Goal: Task Accomplishment & Management: Manage account settings

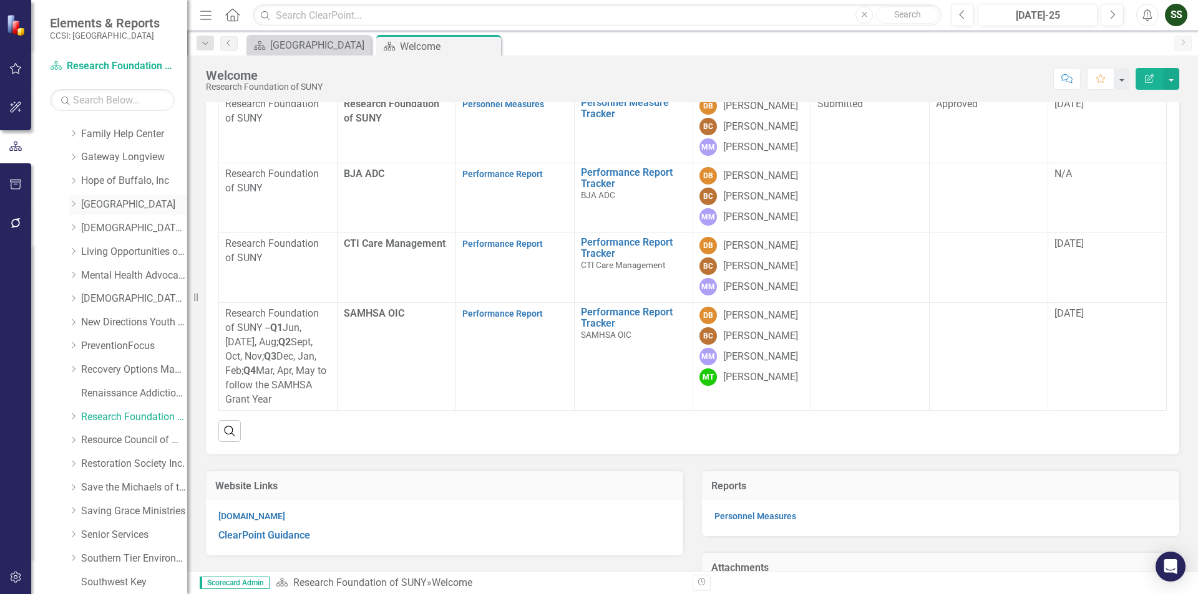
scroll to position [495, 0]
click at [109, 247] on link "Recovery Options Made Easy" at bounding box center [134, 249] width 106 height 14
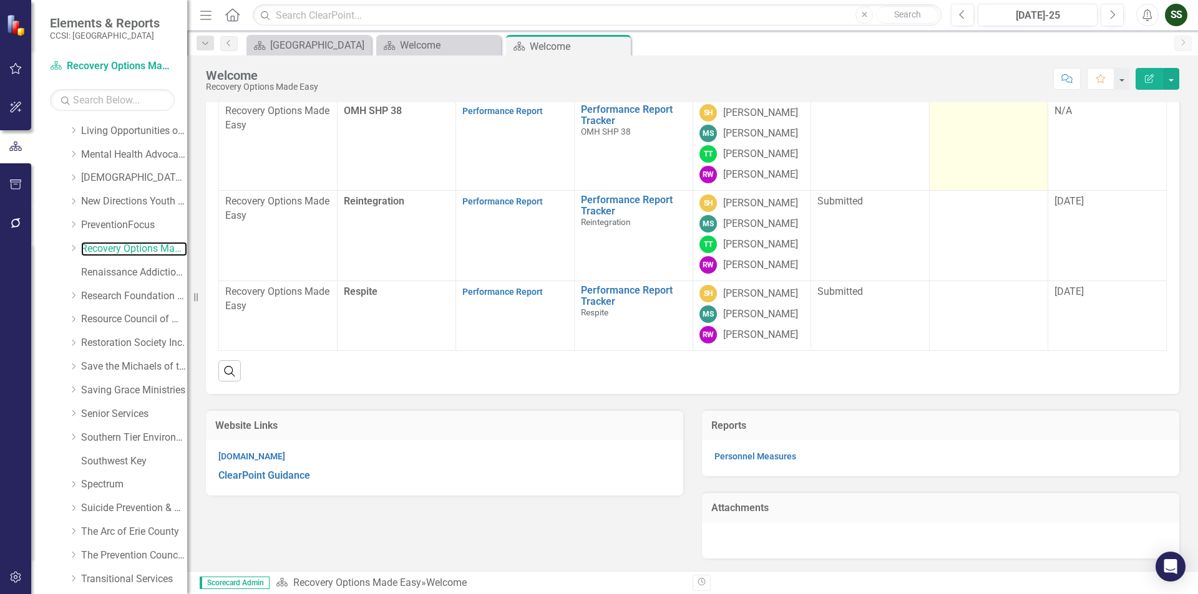
scroll to position [249, 0]
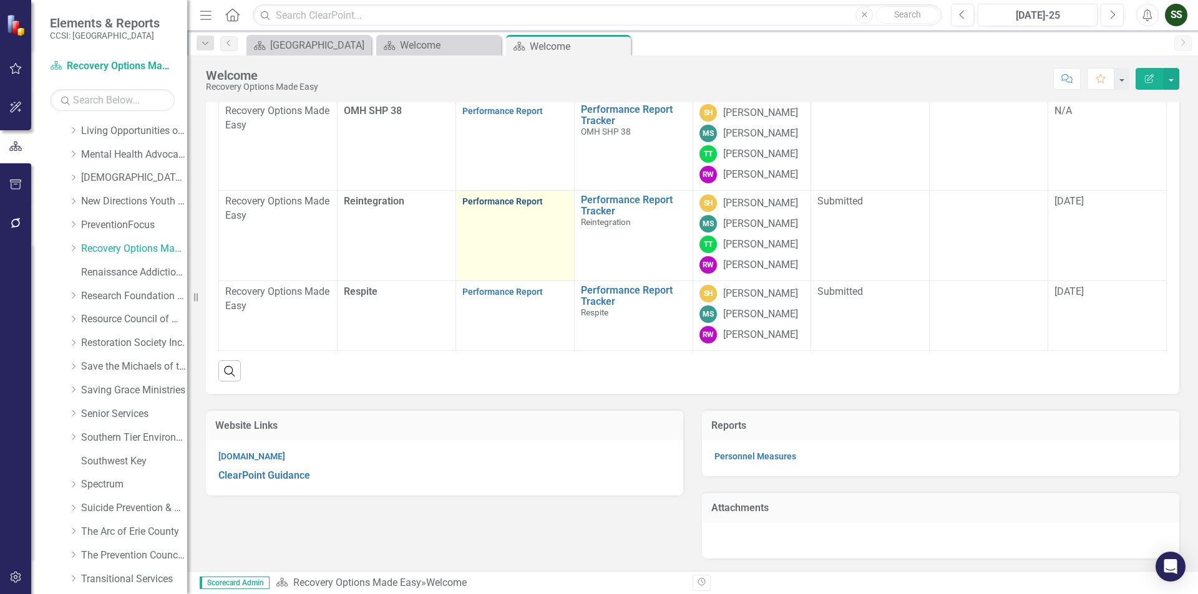
click at [473, 206] on link "Performance Report" at bounding box center [502, 201] width 80 height 10
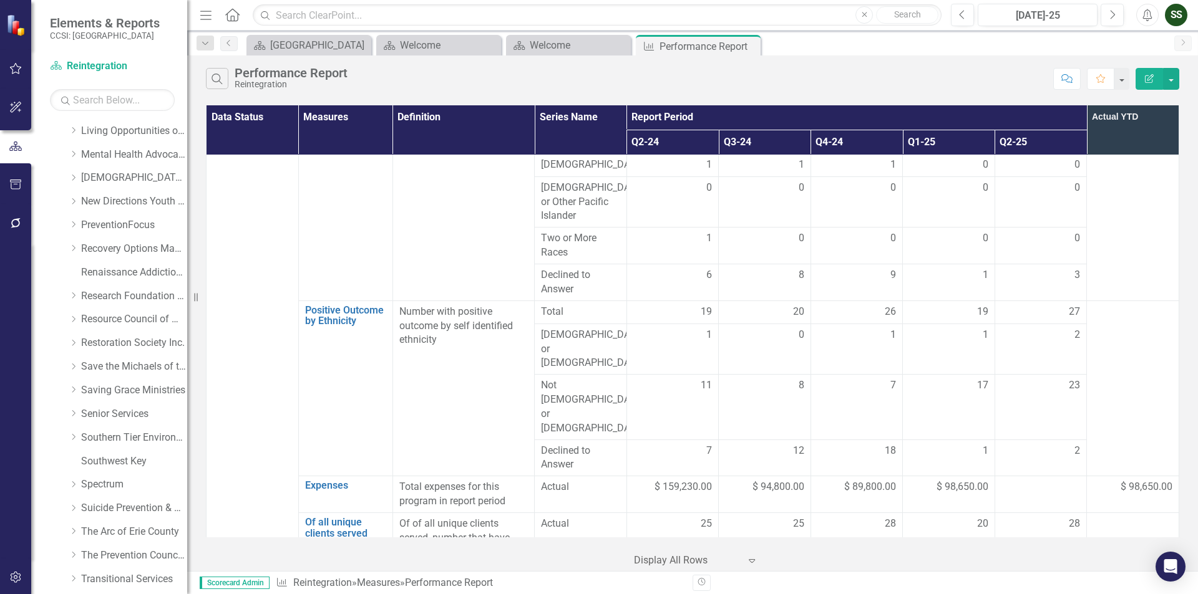
scroll to position [1254, 0]
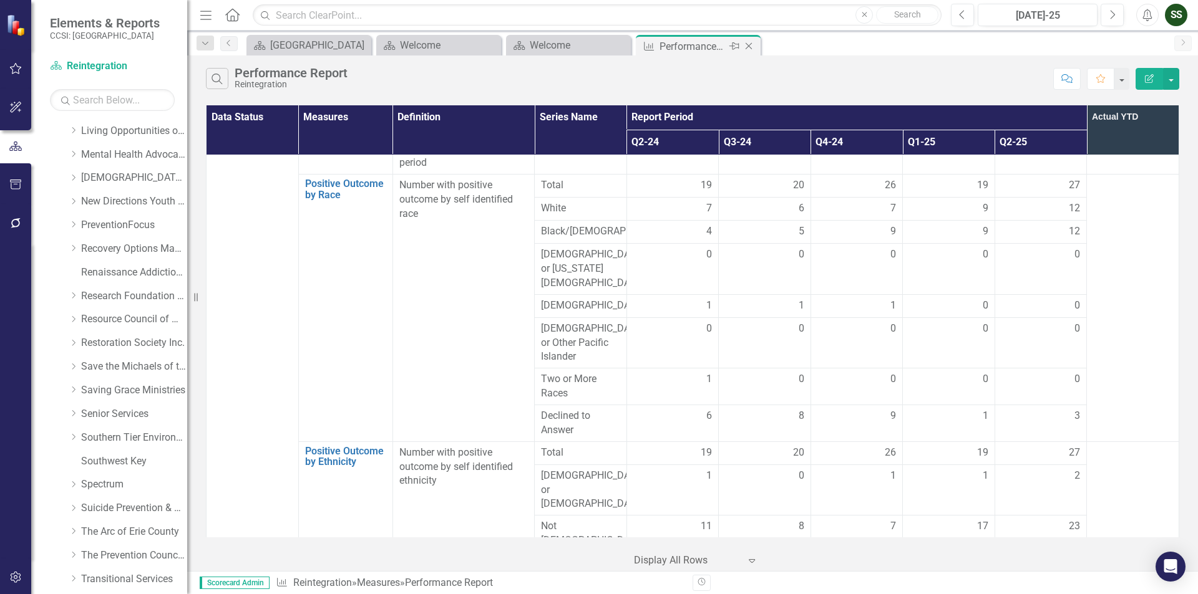
click at [749, 42] on icon "Close" at bounding box center [748, 46] width 12 height 10
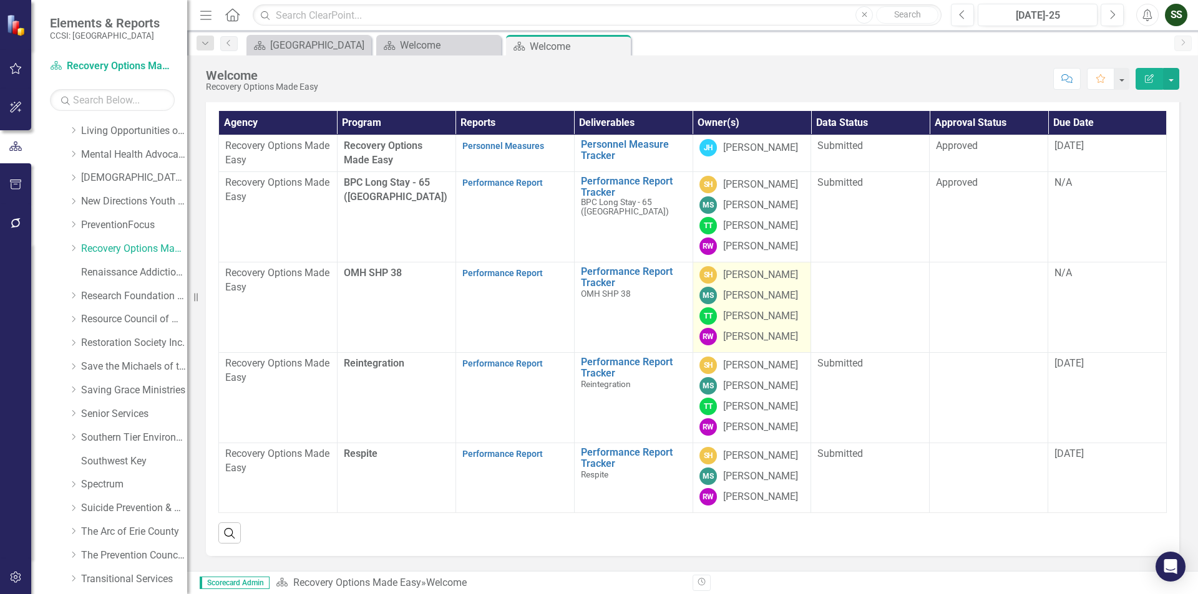
scroll to position [249, 0]
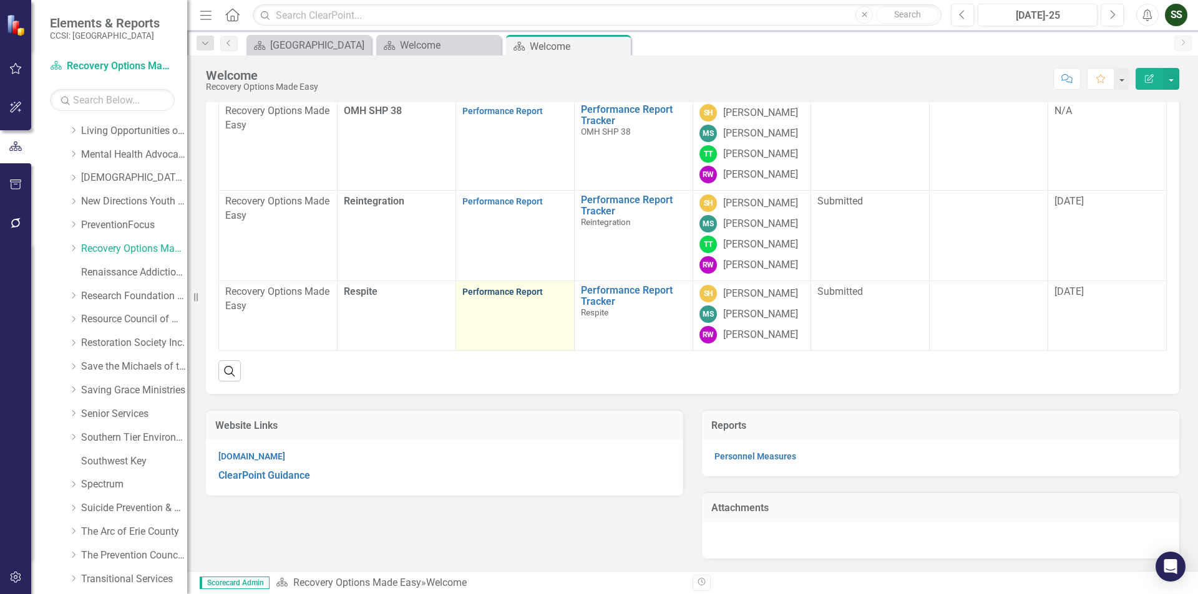
click at [486, 297] on link "Performance Report" at bounding box center [502, 292] width 80 height 10
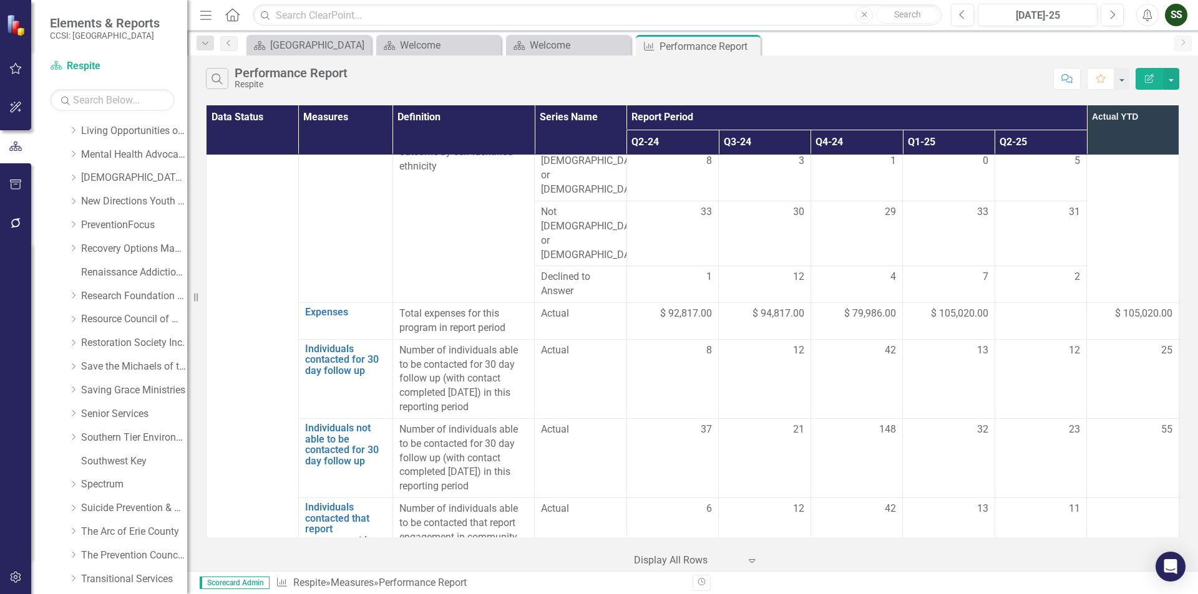
scroll to position [1123, 0]
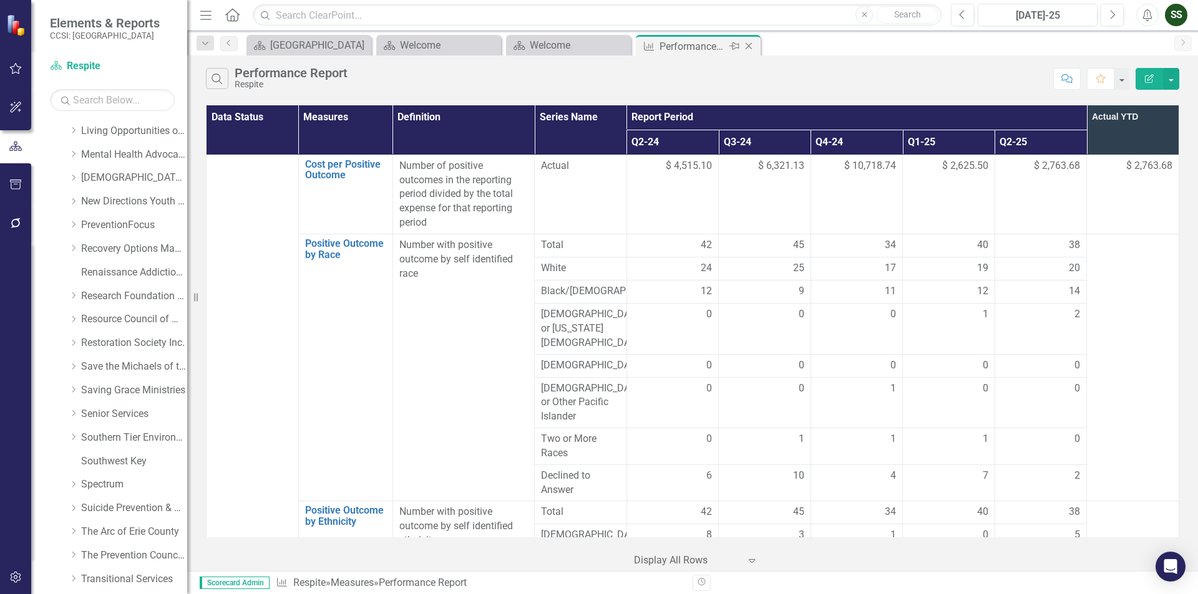
click at [747, 49] on icon "Close" at bounding box center [748, 46] width 12 height 10
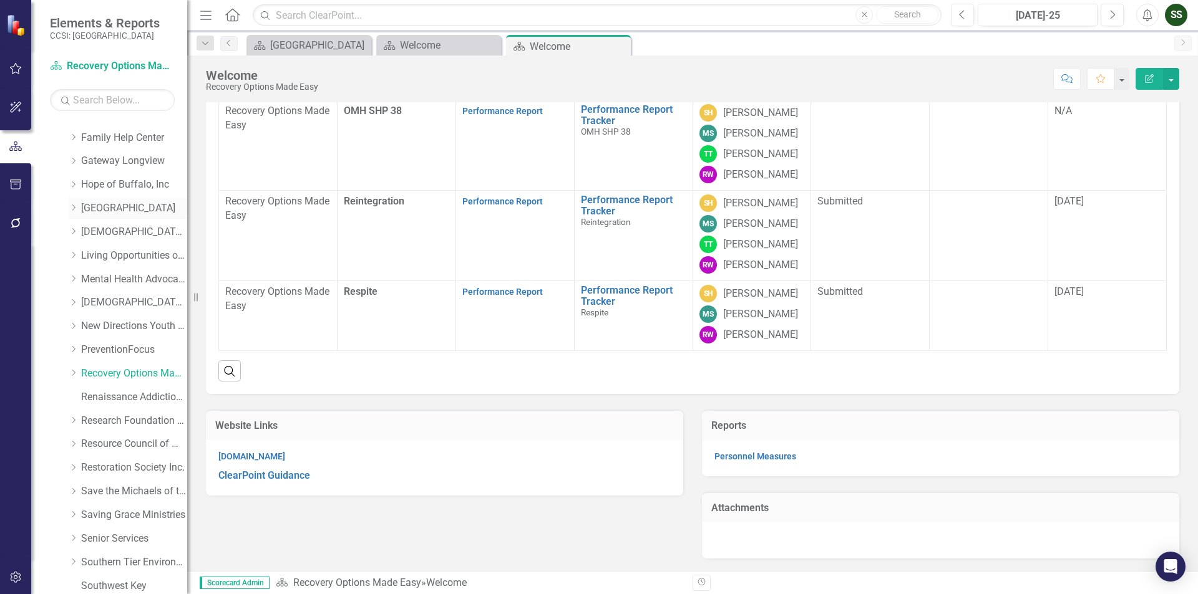
scroll to position [183, 0]
click at [99, 205] on link "Endeavor" at bounding box center [134, 207] width 106 height 14
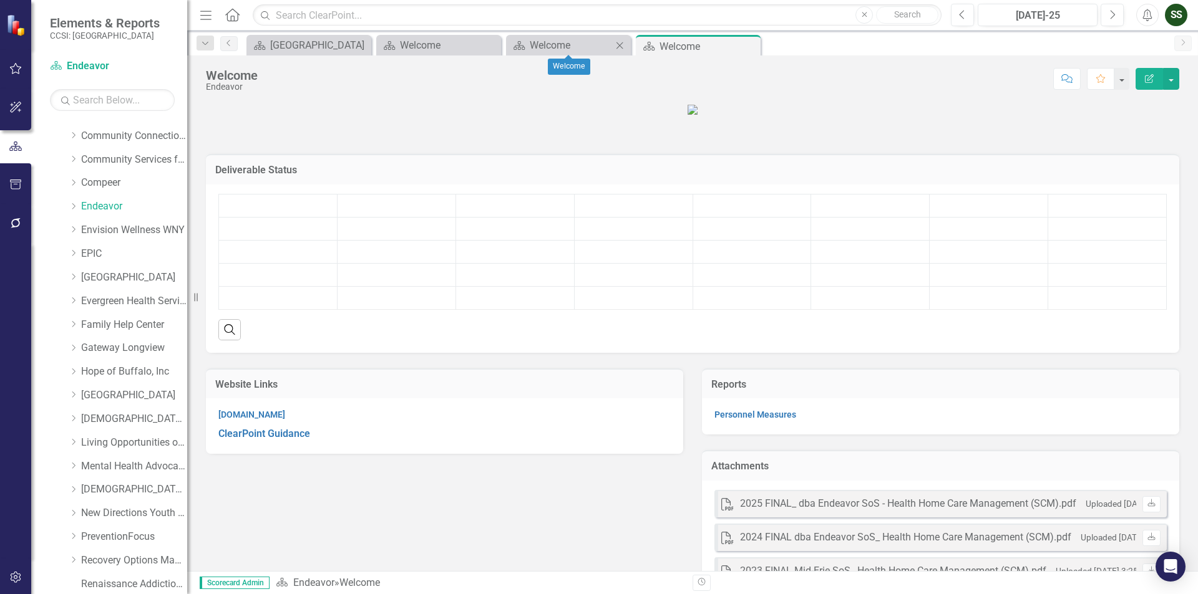
click at [617, 46] on icon "Close" at bounding box center [619, 46] width 12 height 10
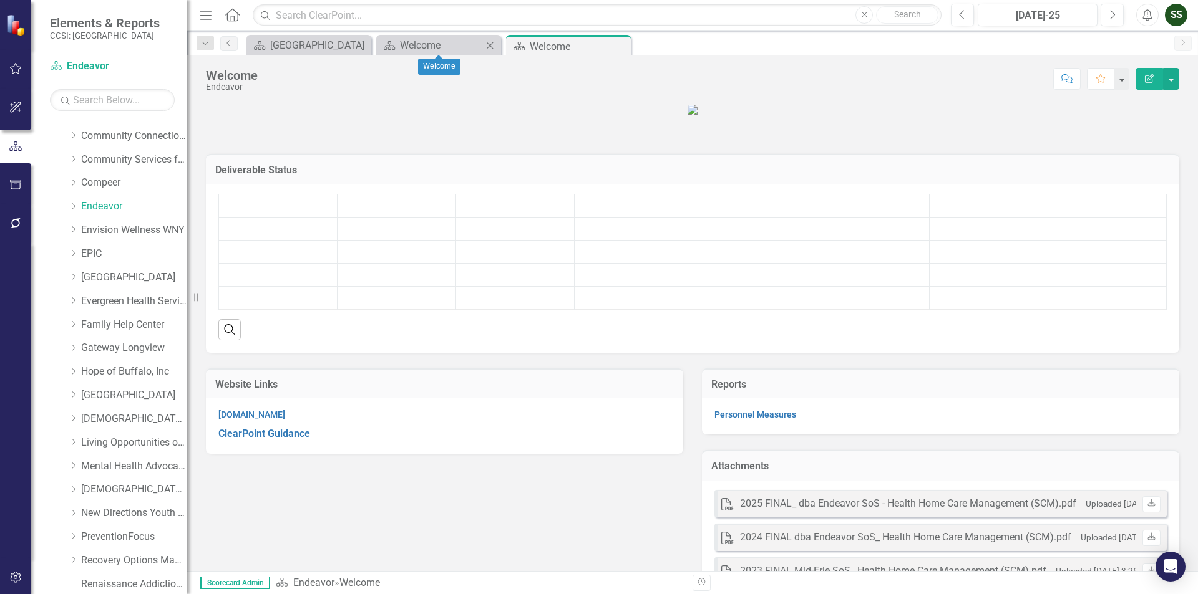
click at [490, 46] on icon at bounding box center [490, 45] width 7 height 7
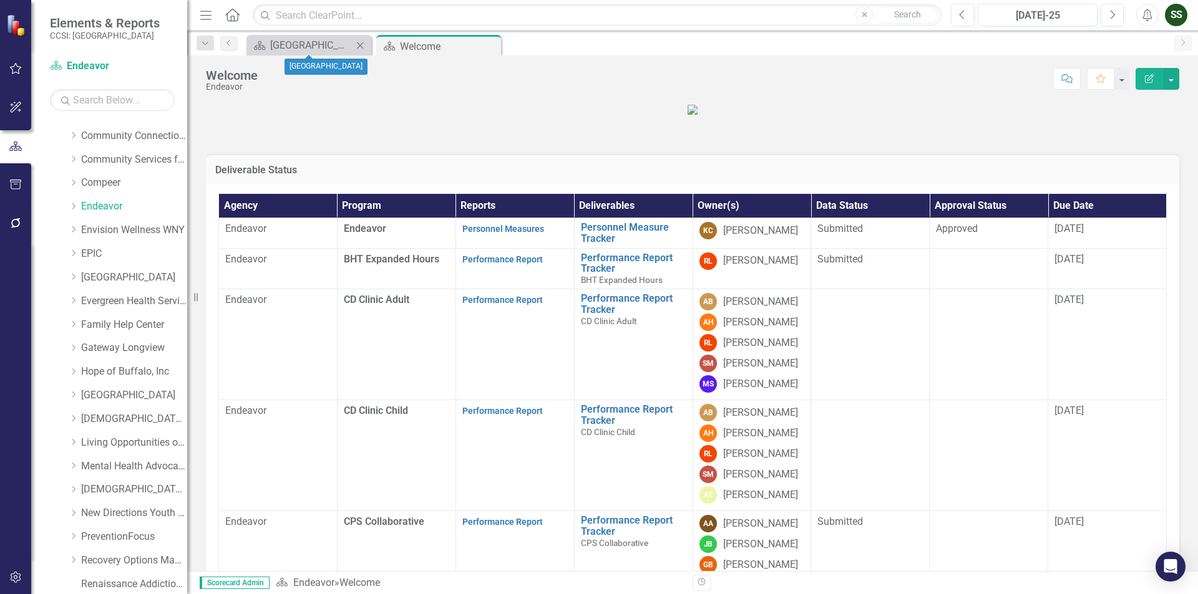
click at [362, 42] on icon "Close" at bounding box center [360, 46] width 12 height 10
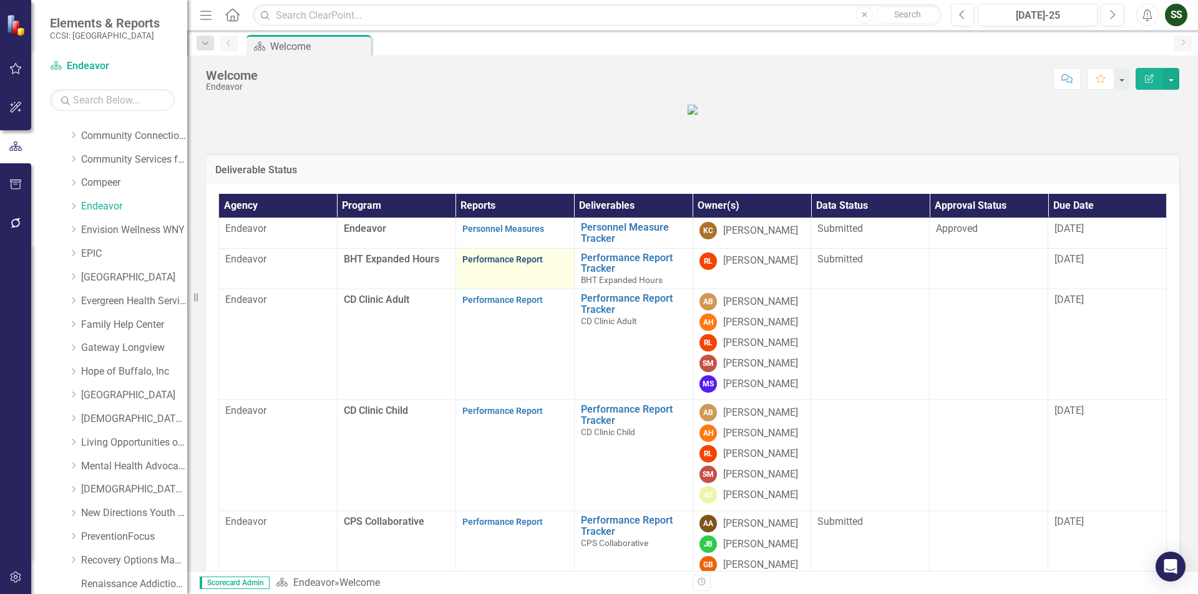
click at [504, 264] on link "Performance Report" at bounding box center [502, 259] width 80 height 10
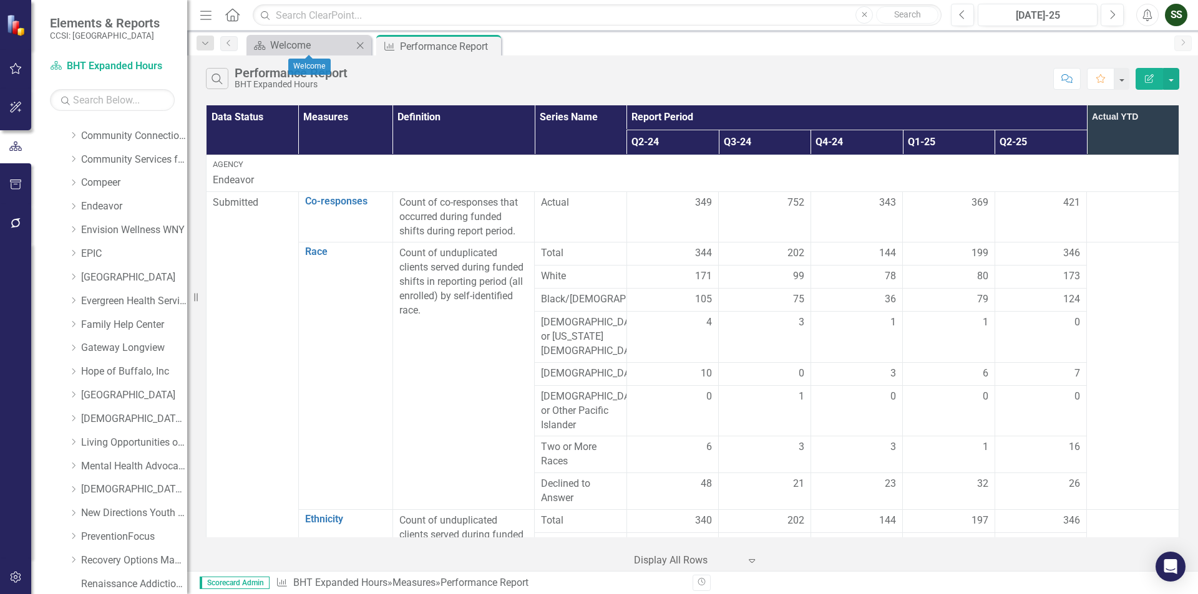
click at [364, 47] on icon "Close" at bounding box center [360, 46] width 12 height 10
click at [97, 202] on link "Endeavor" at bounding box center [134, 207] width 106 height 14
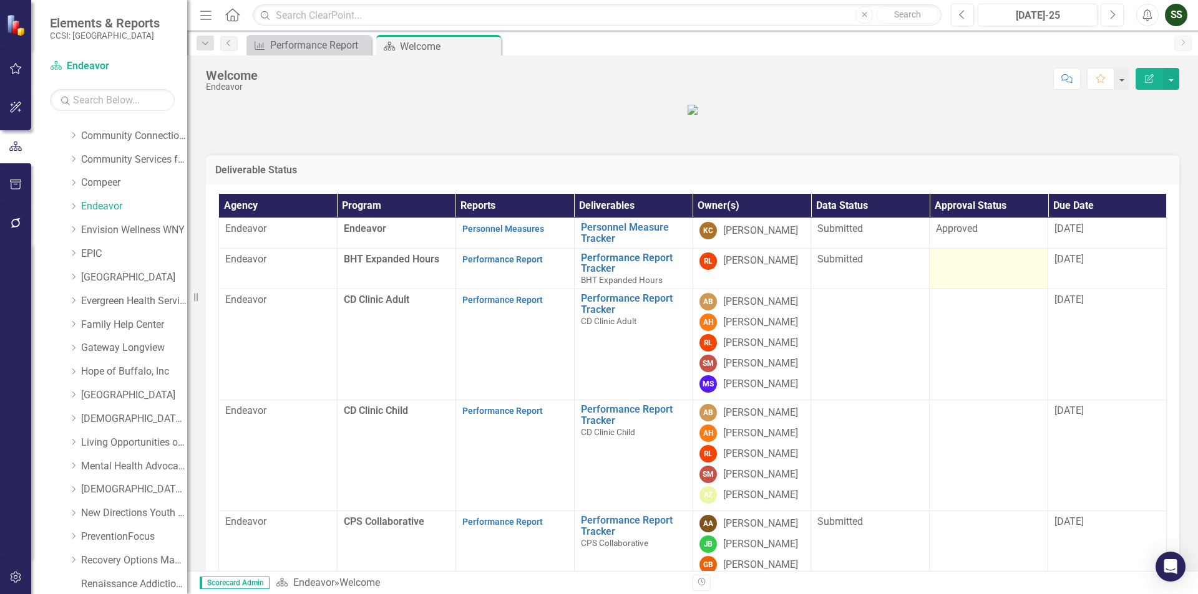
click at [964, 268] on div at bounding box center [988, 260] width 105 height 15
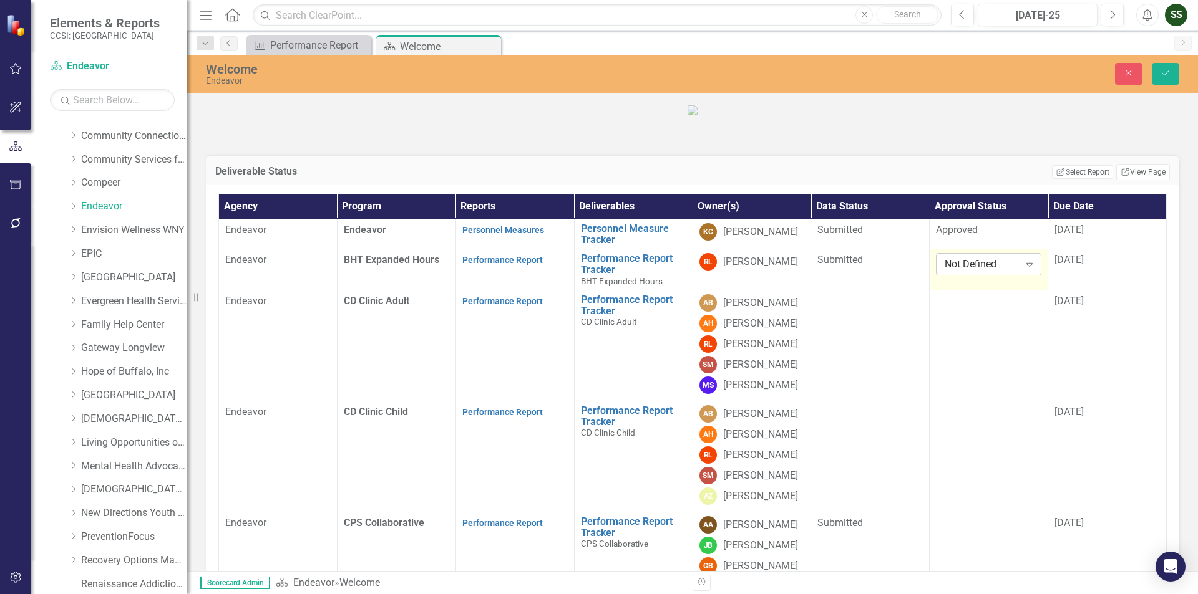
click at [1026, 267] on icon at bounding box center [1029, 265] width 6 height 4
click at [983, 367] on div "Approved" at bounding box center [983, 369] width 84 height 14
click at [1167, 66] on button "Save" at bounding box center [1164, 74] width 27 height 22
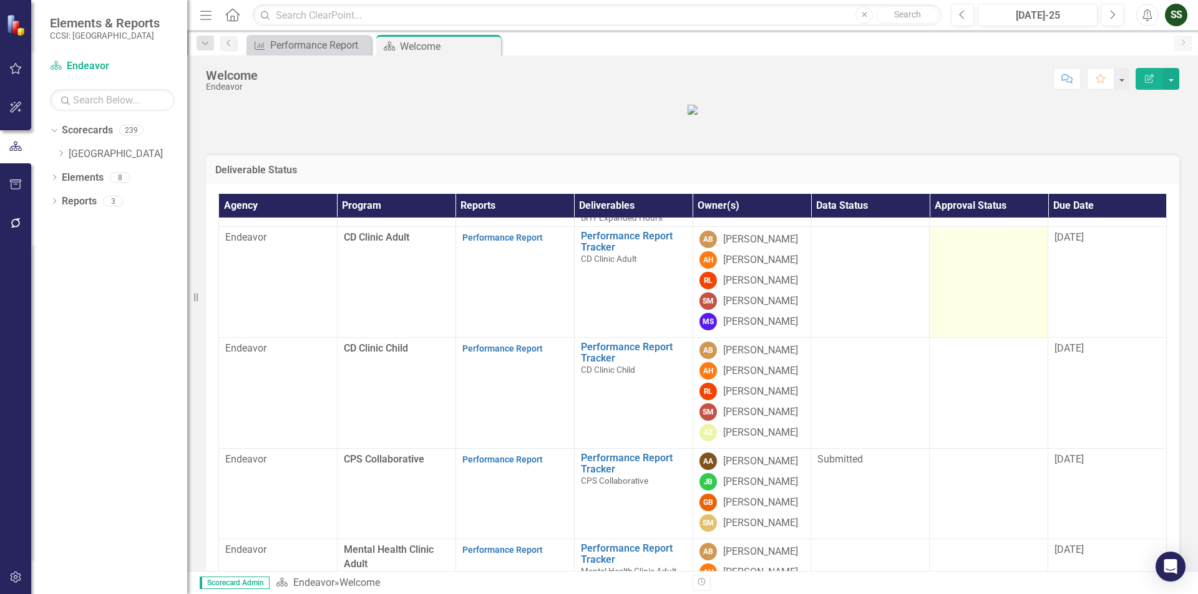
scroll to position [187, 0]
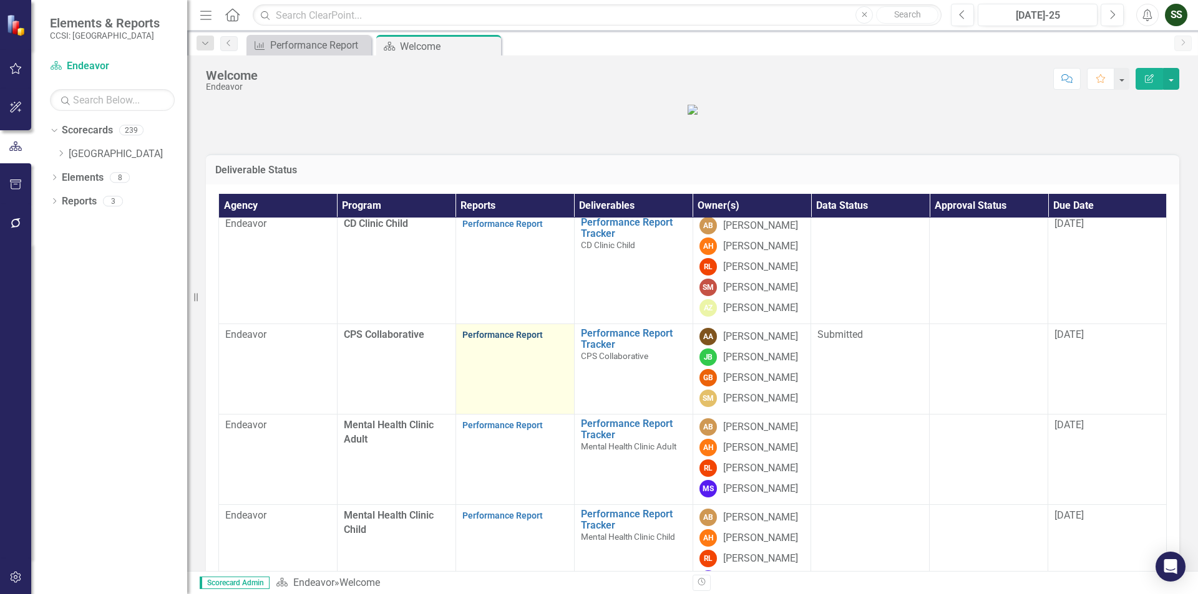
click at [501, 340] on link "Performance Report" at bounding box center [502, 335] width 80 height 10
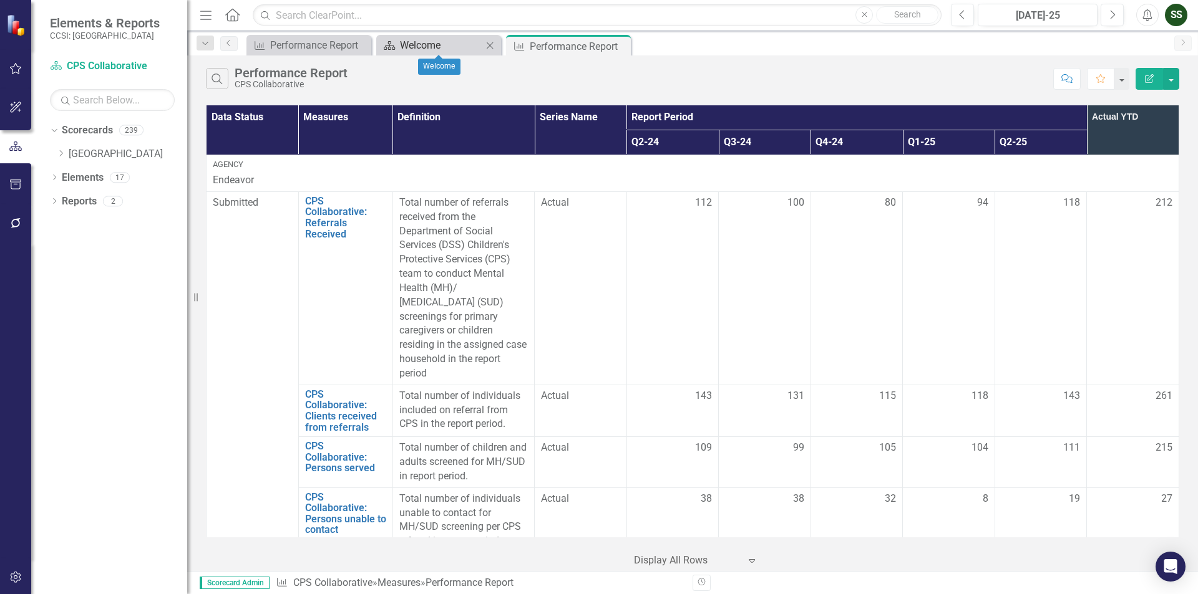
click at [470, 47] on div "Welcome" at bounding box center [441, 45] width 82 height 16
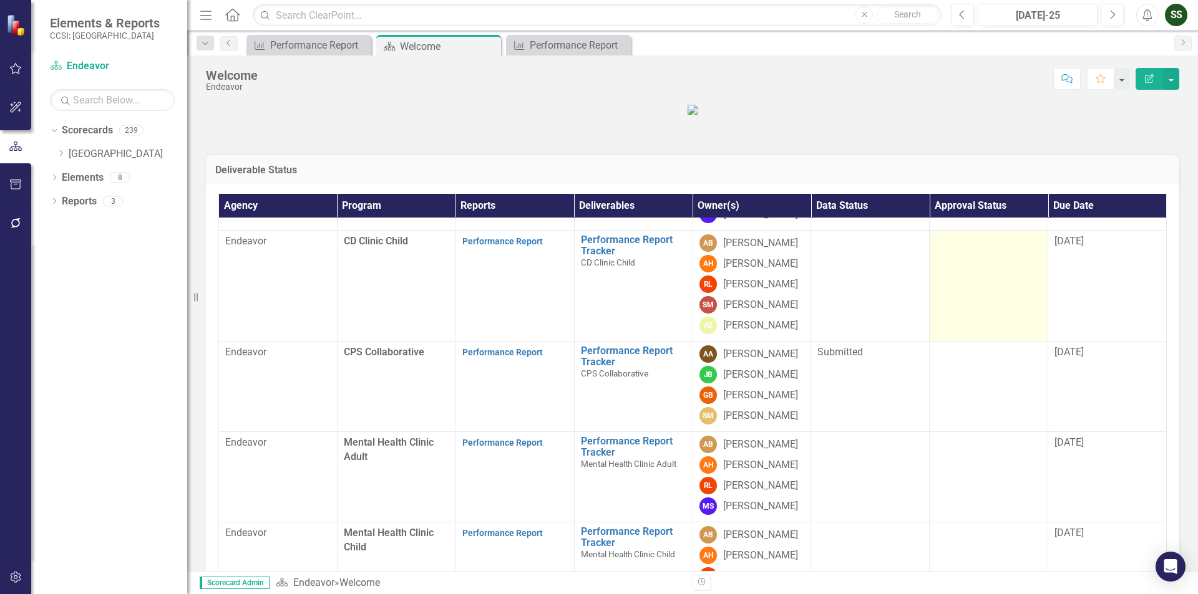
scroll to position [187, 0]
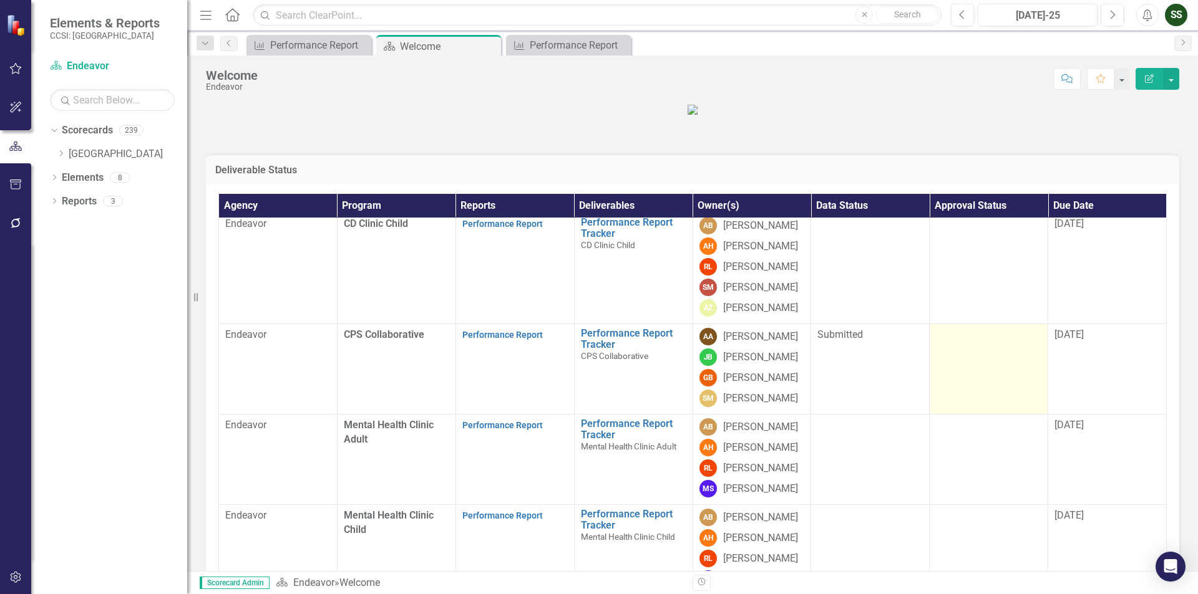
click at [969, 415] on td at bounding box center [988, 369] width 119 height 90
click at [964, 407] on td at bounding box center [988, 369] width 119 height 90
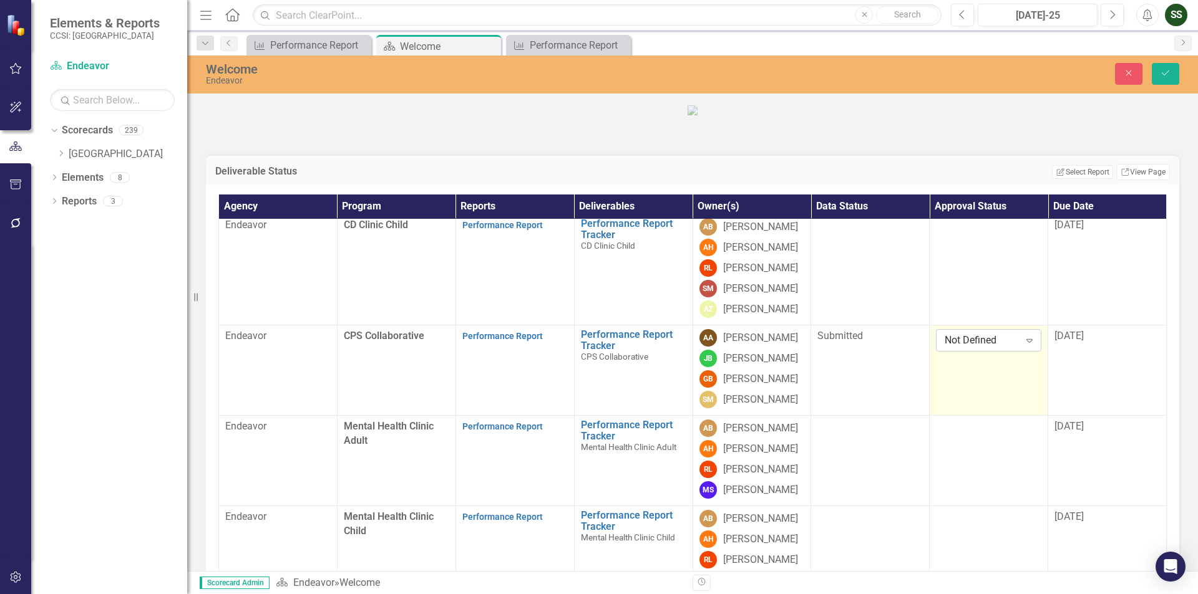
click at [1026, 346] on icon "Expand" at bounding box center [1029, 341] width 12 height 10
click at [995, 350] on div "Not Defined" at bounding box center [981, 341] width 104 height 21
click at [1026, 343] on icon at bounding box center [1029, 341] width 6 height 4
click at [982, 368] on div "Approved" at bounding box center [983, 361] width 84 height 14
click at [1168, 79] on button "Save" at bounding box center [1164, 74] width 27 height 22
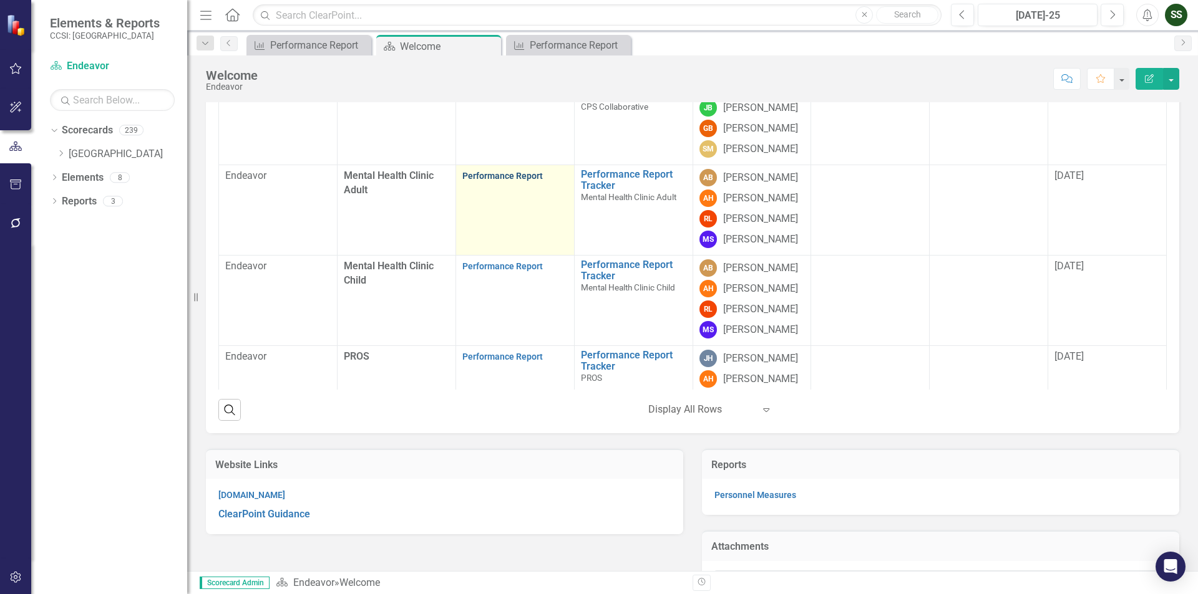
click at [496, 181] on link "Performance Report" at bounding box center [502, 176] width 80 height 10
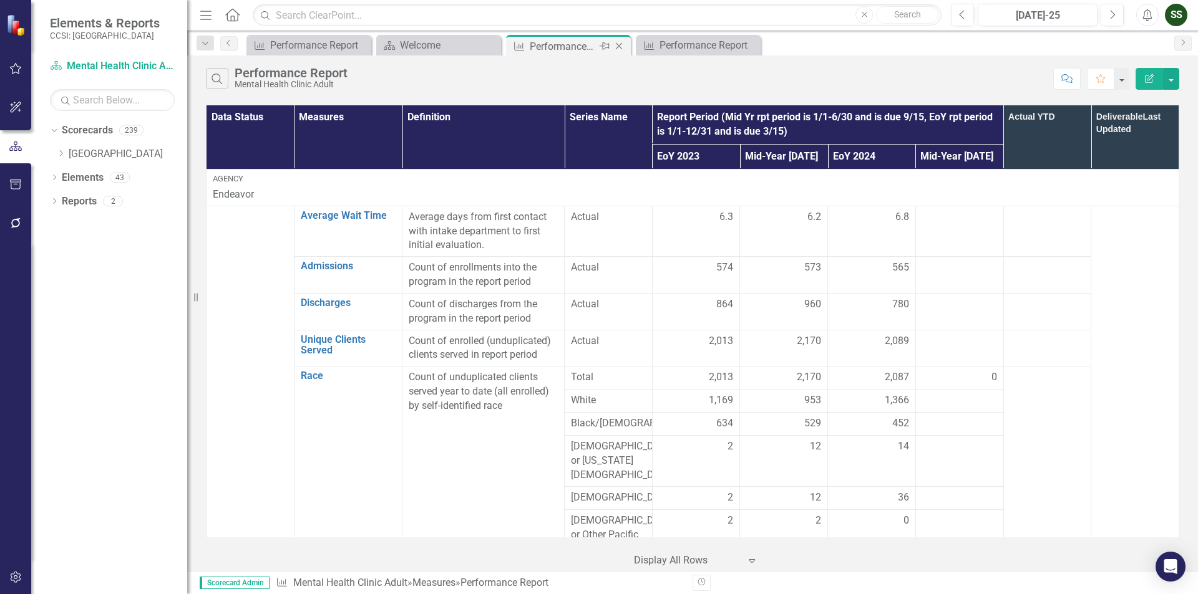
click at [620, 48] on icon "Close" at bounding box center [619, 46] width 12 height 10
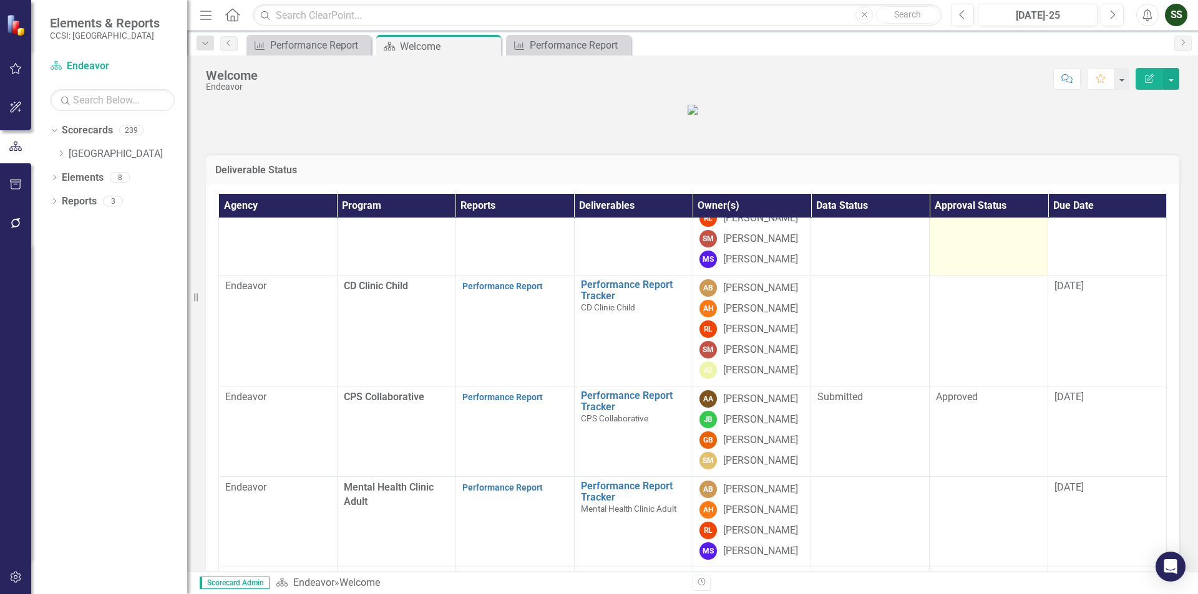
scroll to position [249, 0]
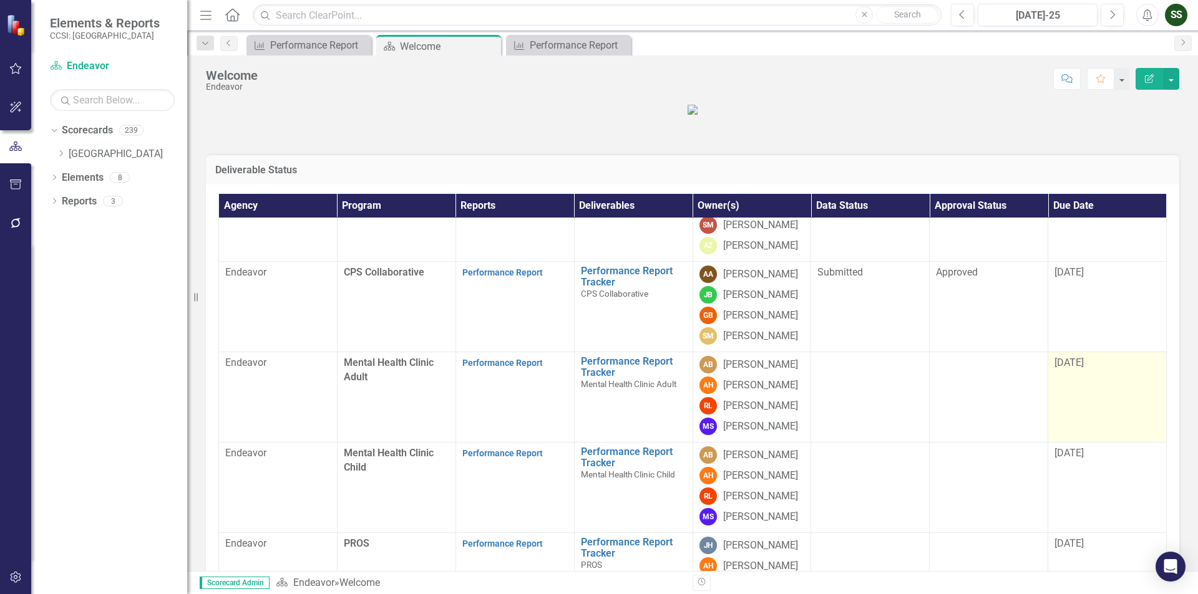
click at [1068, 369] on span "[DATE]" at bounding box center [1068, 363] width 29 height 12
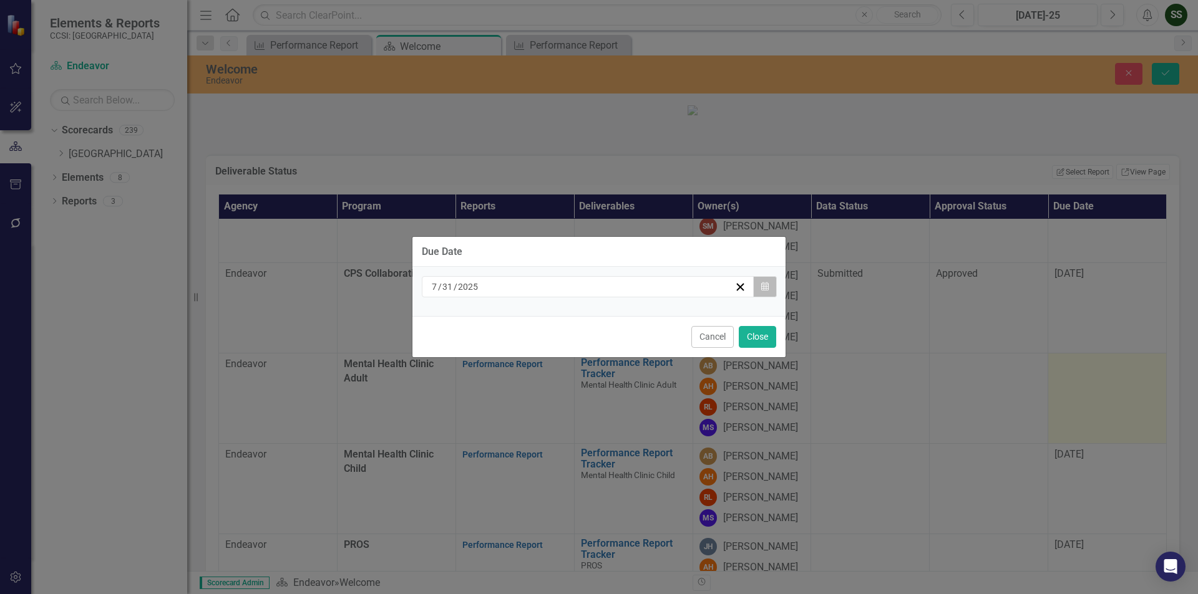
click at [770, 283] on button "Calendar" at bounding box center [765, 286] width 24 height 21
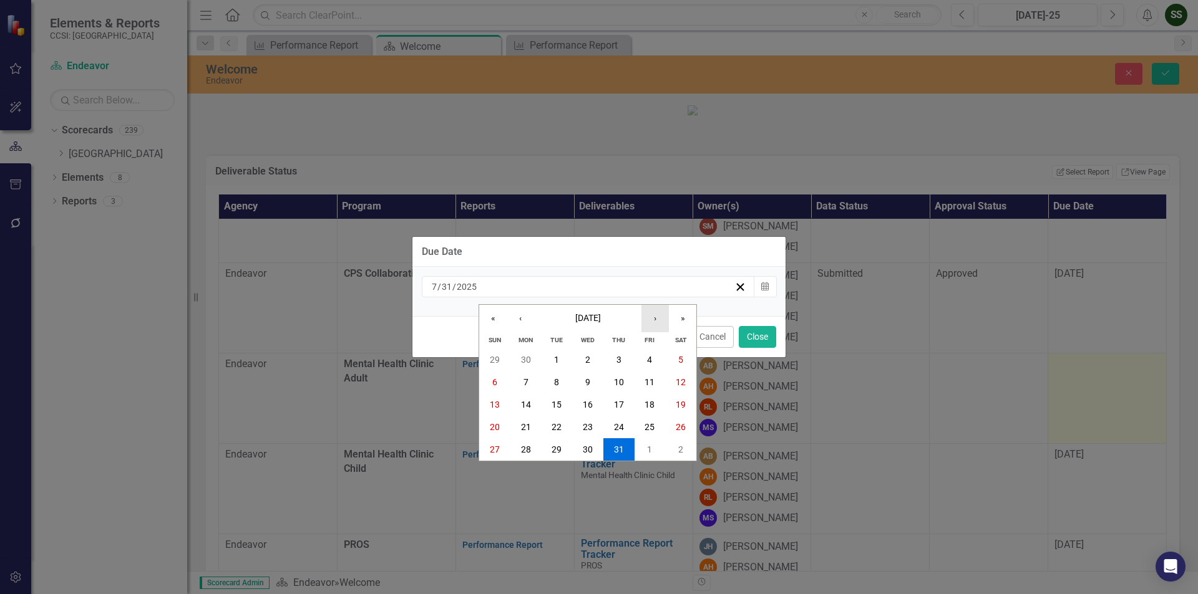
click at [655, 313] on button "›" at bounding box center [654, 318] width 27 height 27
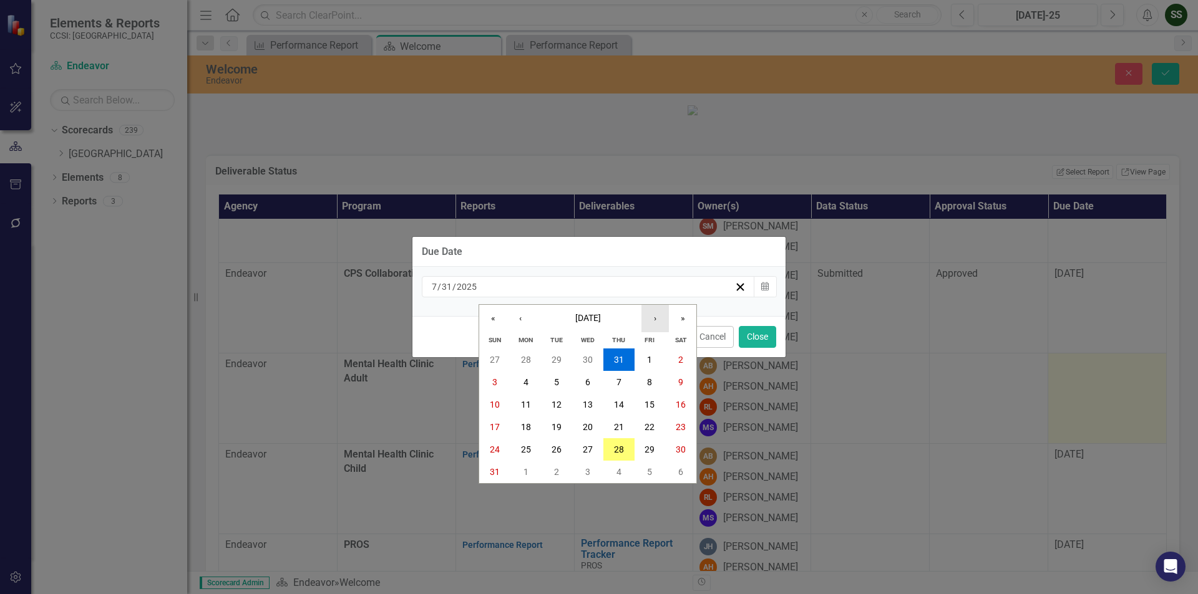
click at [655, 313] on button "›" at bounding box center [654, 318] width 27 height 27
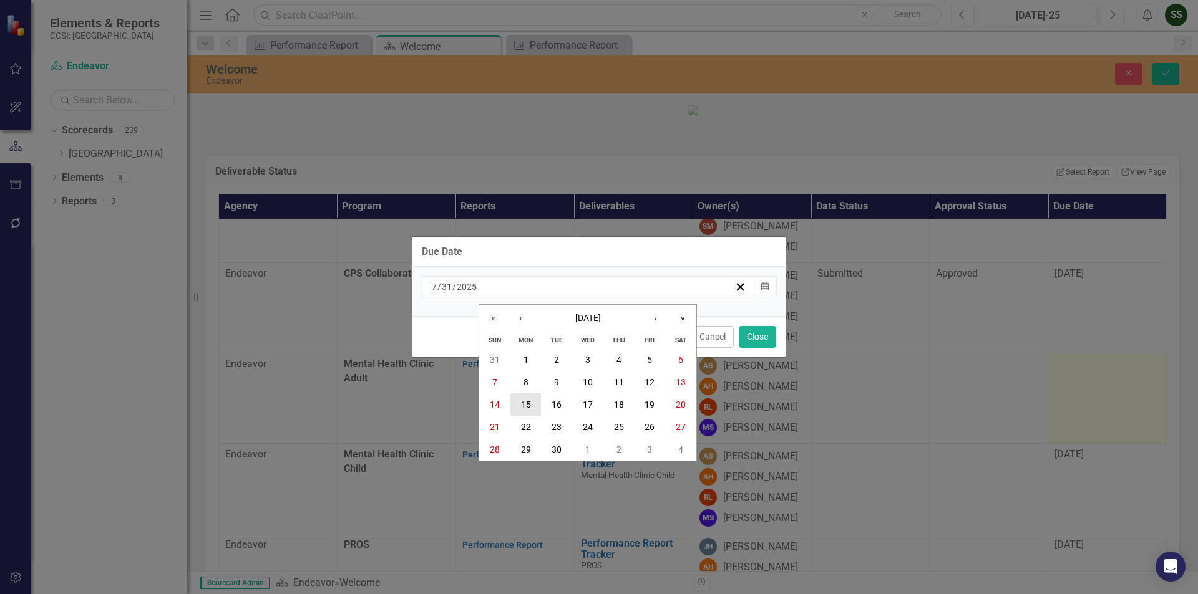
click at [533, 407] on button "15" at bounding box center [525, 405] width 31 height 22
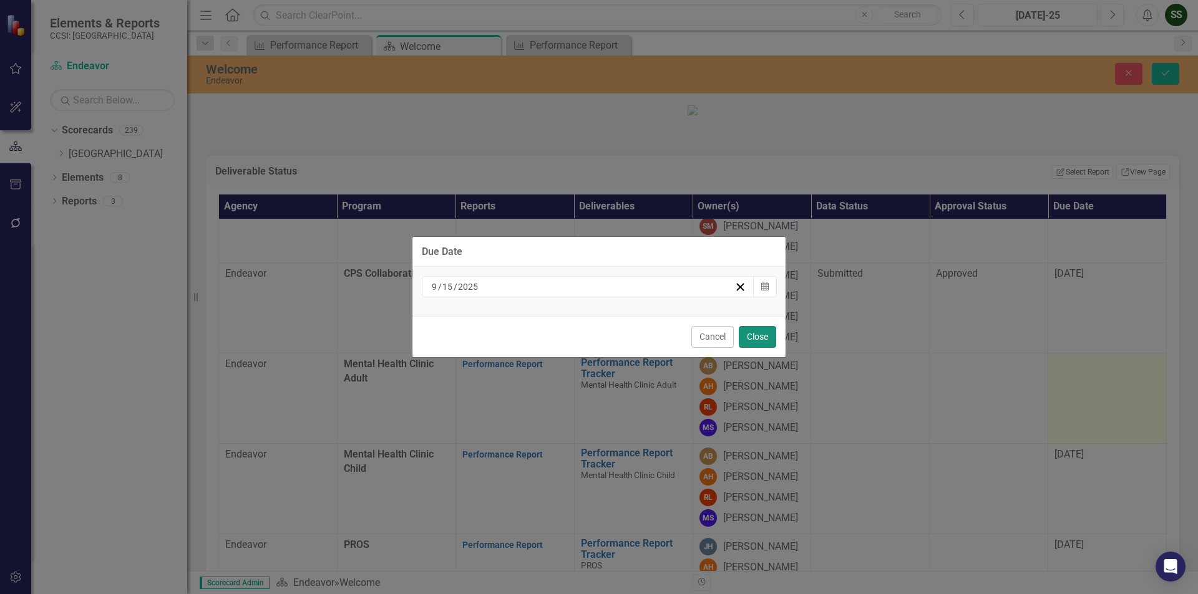
click at [760, 339] on button "Close" at bounding box center [757, 337] width 37 height 22
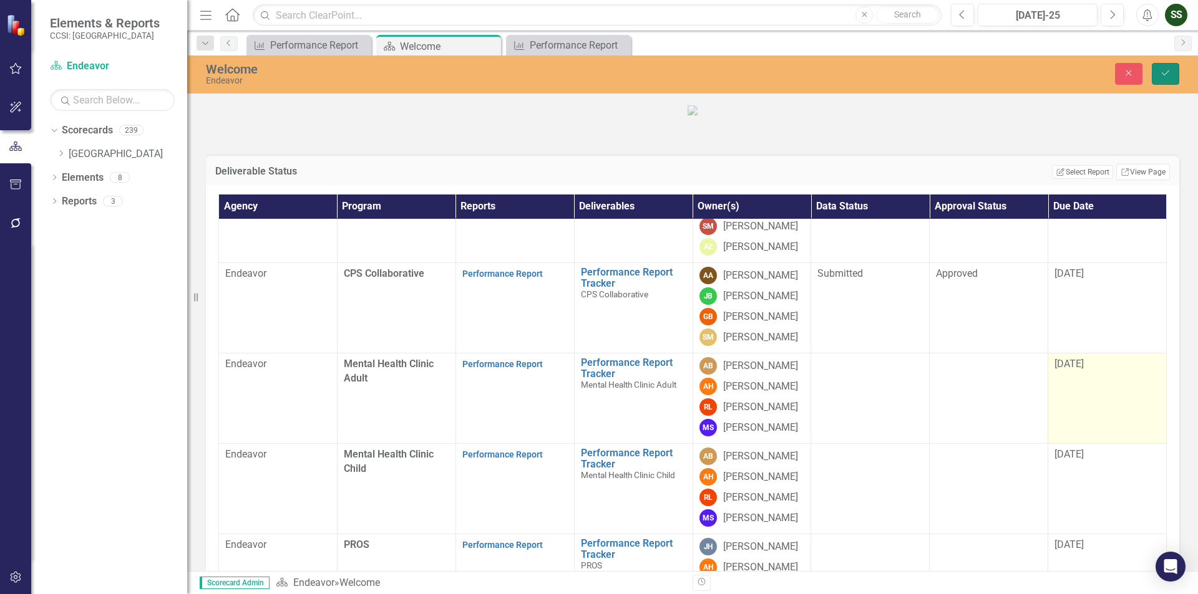
click at [1161, 80] on button "Save" at bounding box center [1164, 74] width 27 height 22
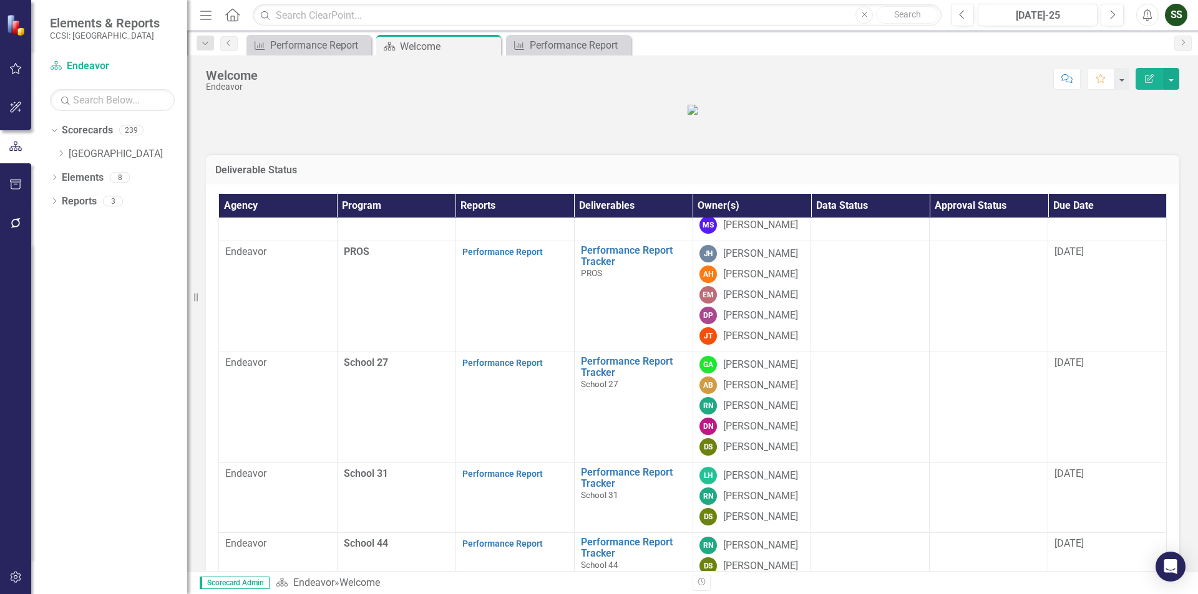
scroll to position [561, 0]
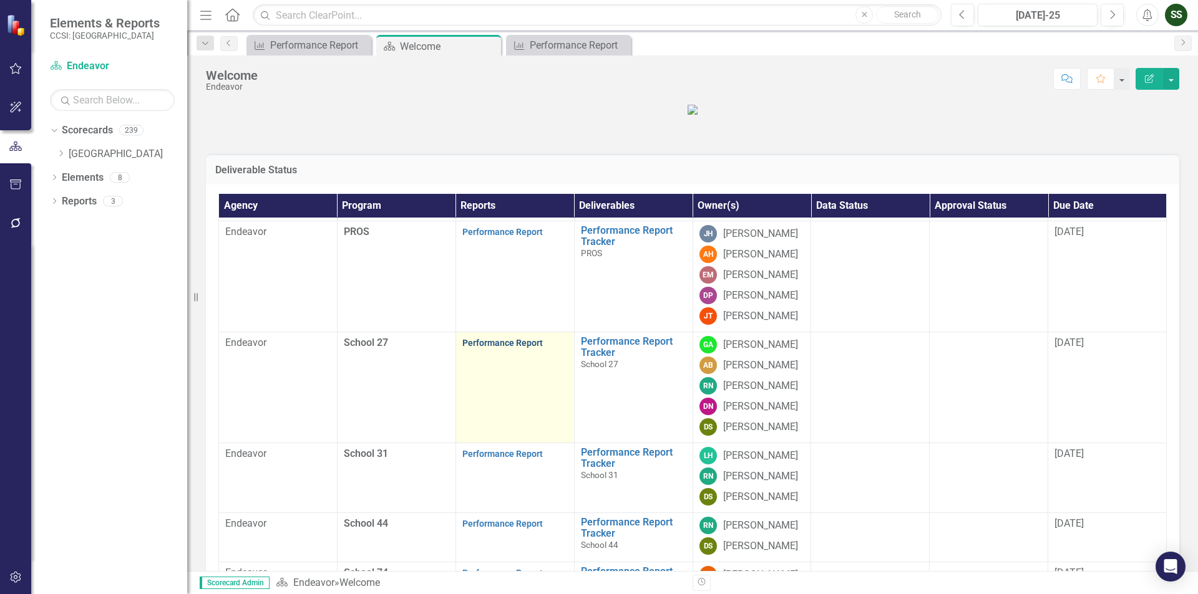
click at [500, 348] on link "Performance Report" at bounding box center [502, 343] width 80 height 10
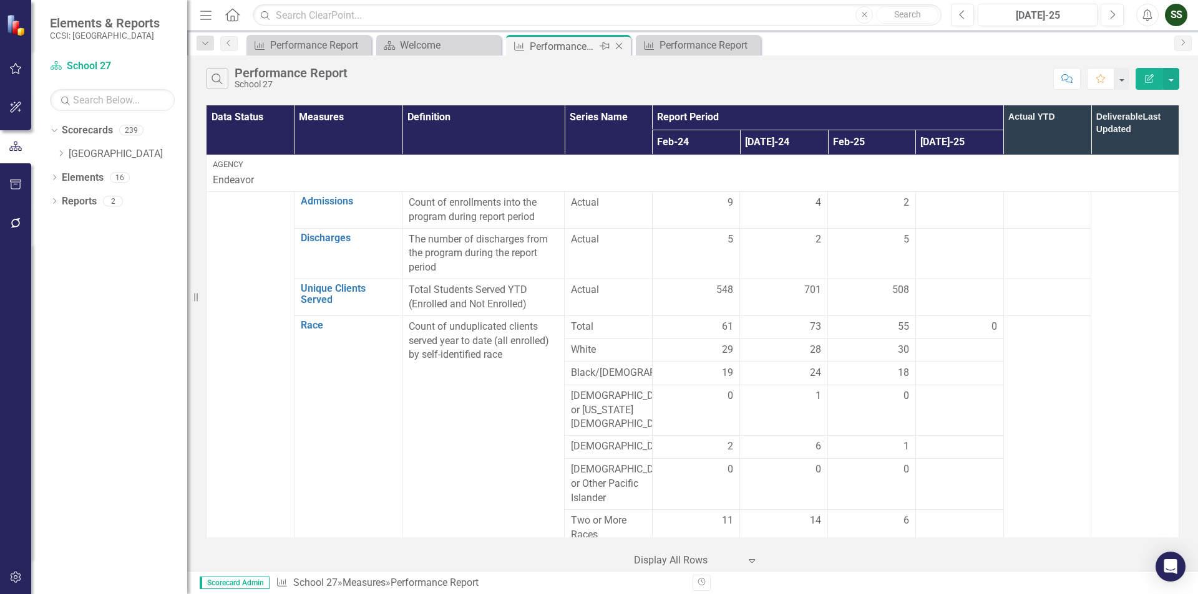
click at [617, 49] on icon "Close" at bounding box center [619, 46] width 12 height 10
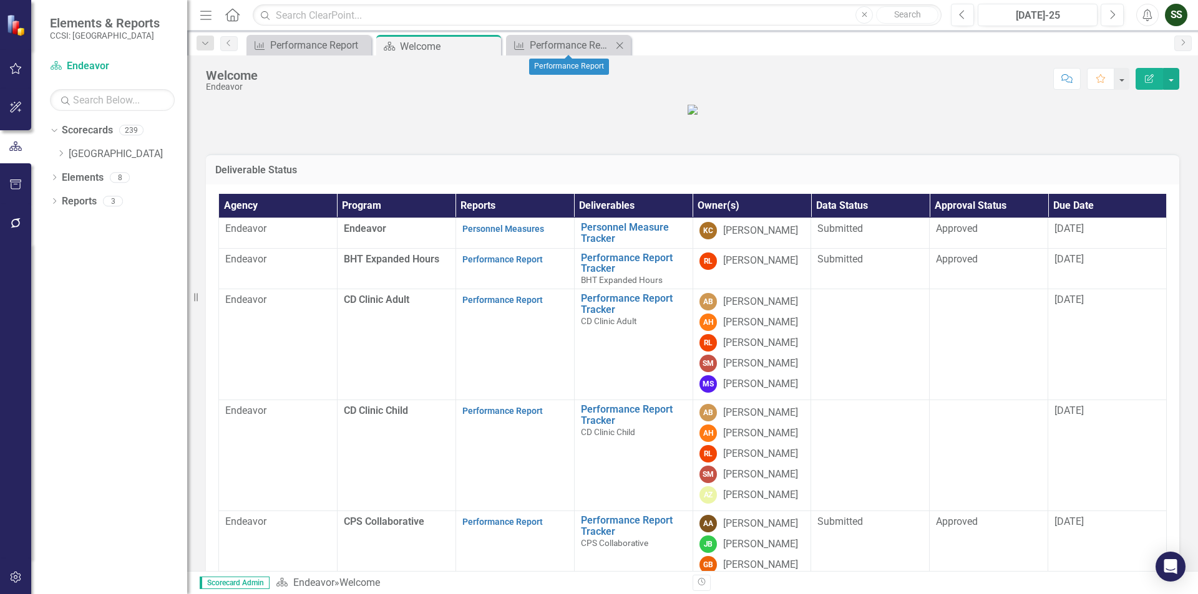
click at [624, 43] on icon "Close" at bounding box center [619, 46] width 12 height 10
click at [488, 47] on icon at bounding box center [489, 46] width 7 height 7
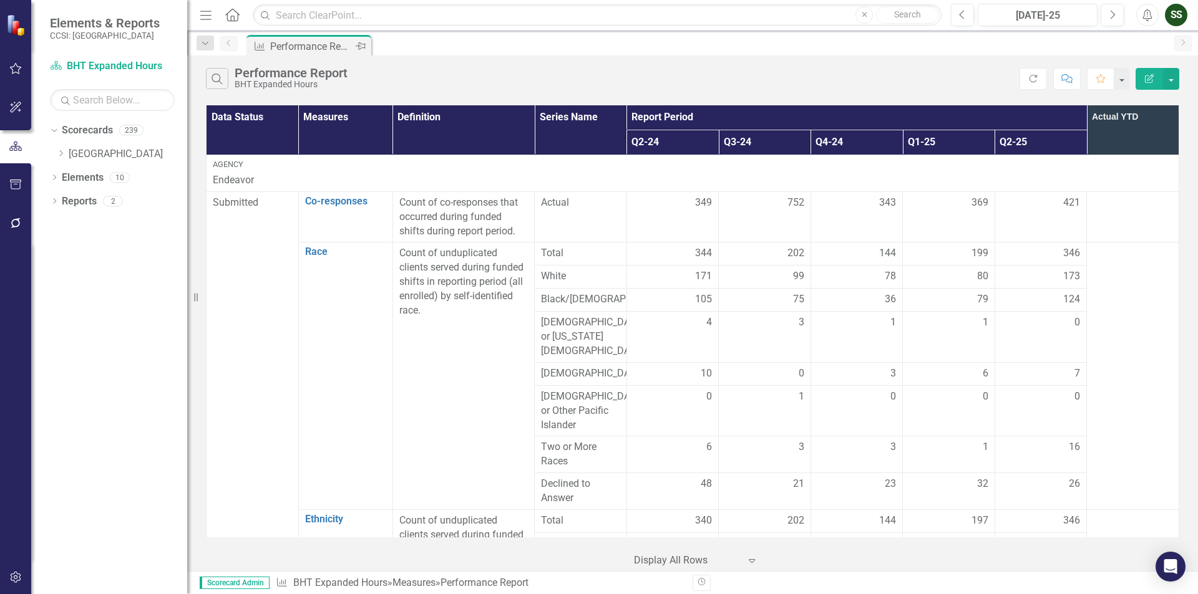
click at [366, 44] on div "Pin" at bounding box center [360, 47] width 16 height 16
click at [64, 155] on icon "Dropdown" at bounding box center [60, 153] width 9 height 7
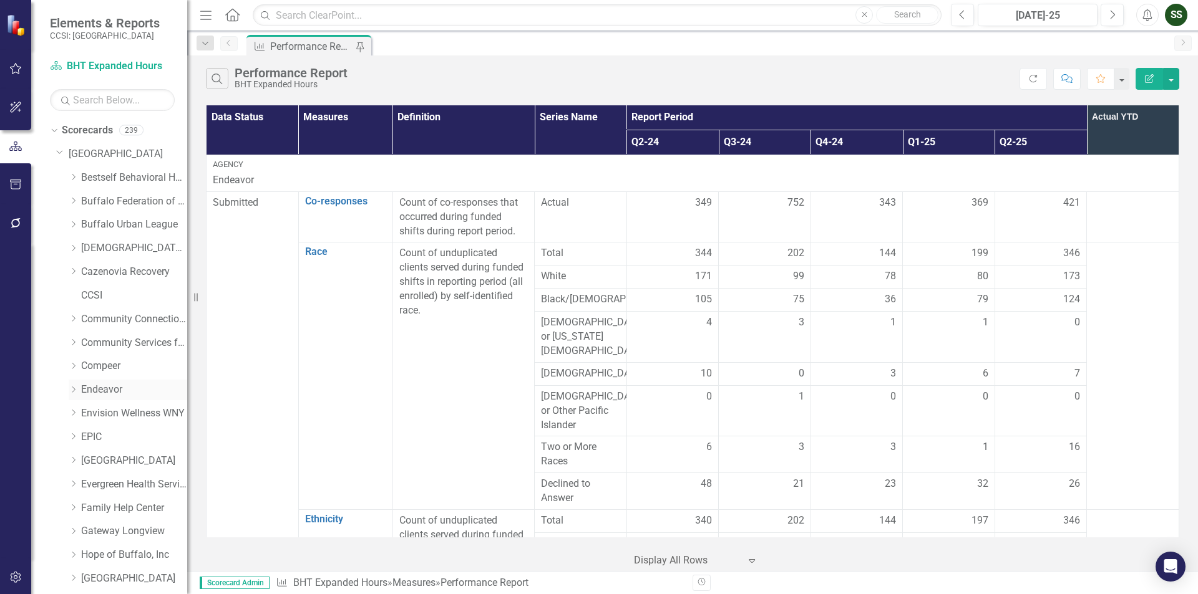
click at [101, 392] on link "Endeavor" at bounding box center [134, 390] width 106 height 14
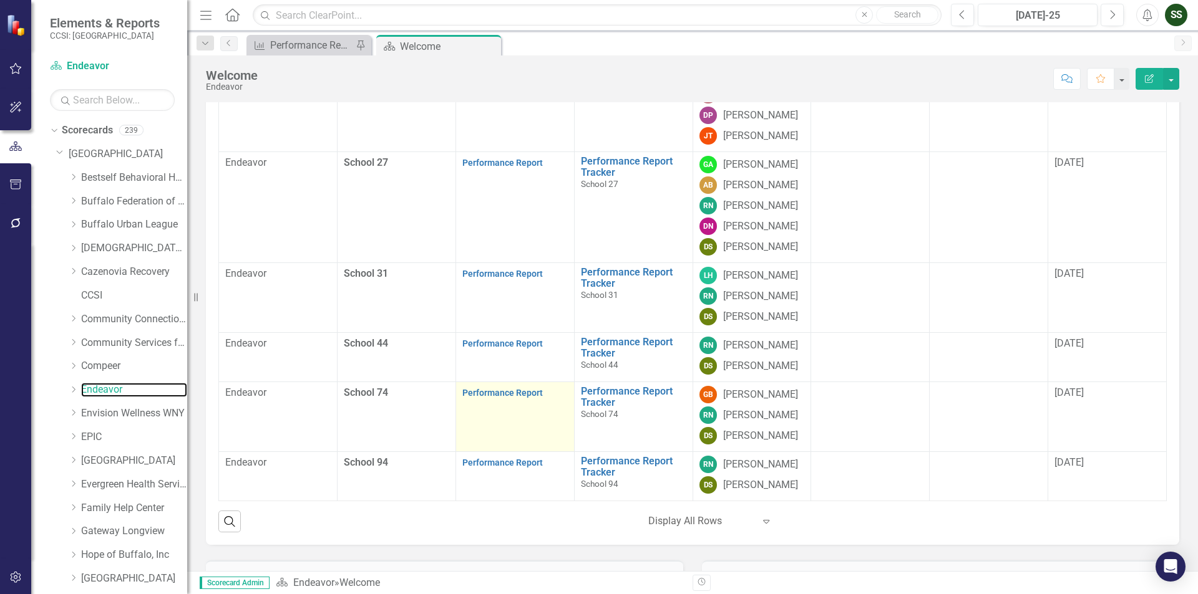
scroll to position [187, 0]
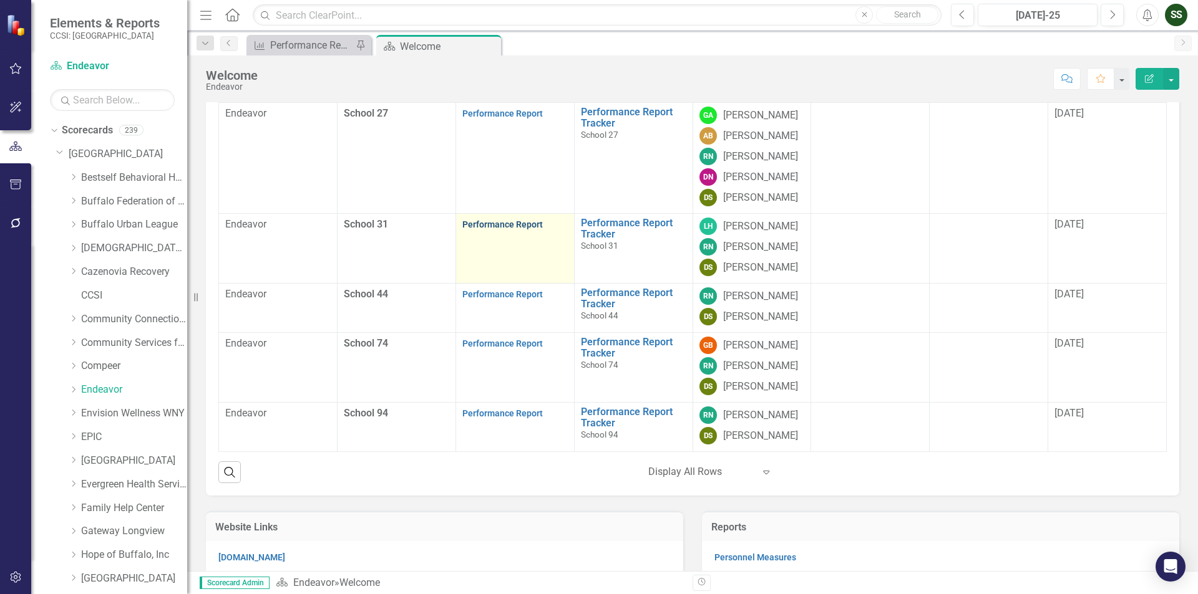
click at [504, 230] on link "Performance Report" at bounding box center [502, 225] width 80 height 10
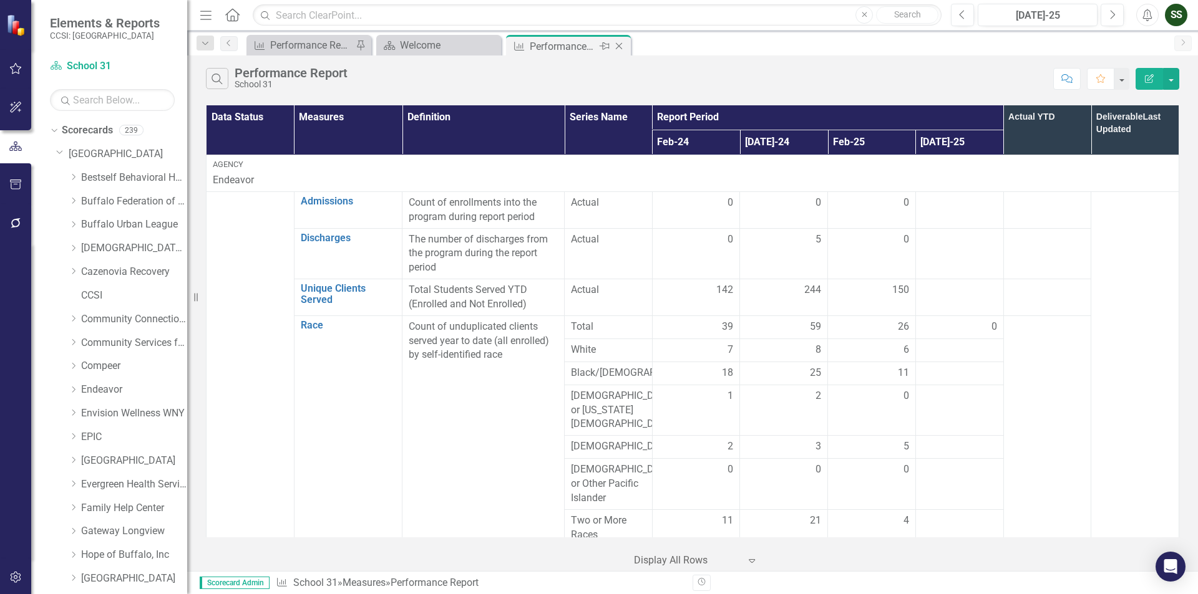
click at [623, 47] on icon "Close" at bounding box center [619, 46] width 12 height 10
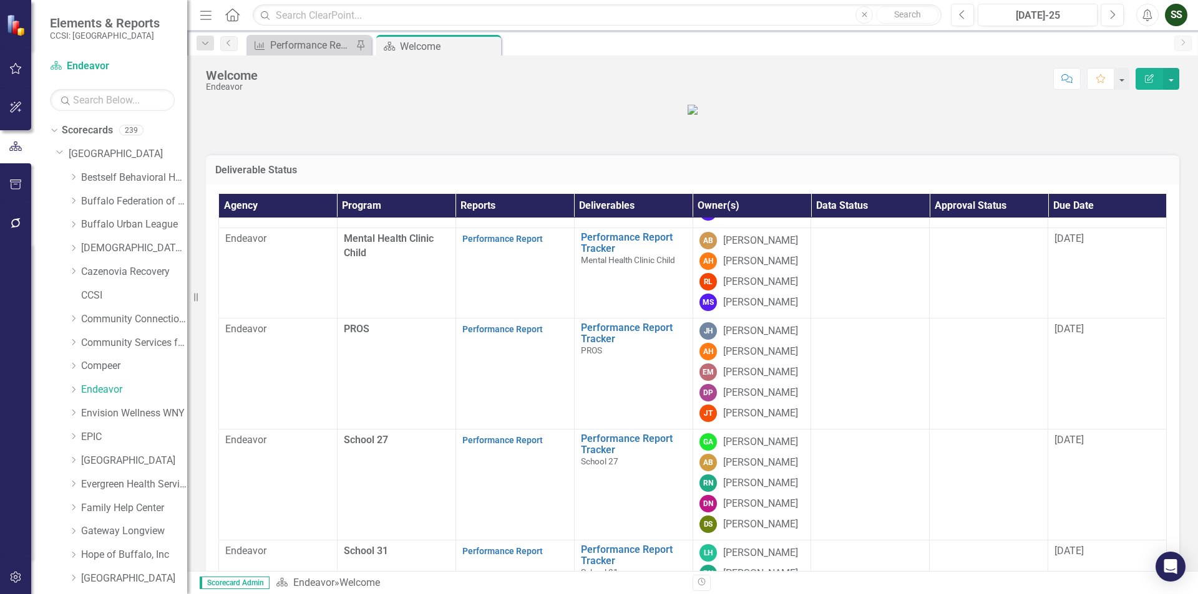
scroll to position [561, 0]
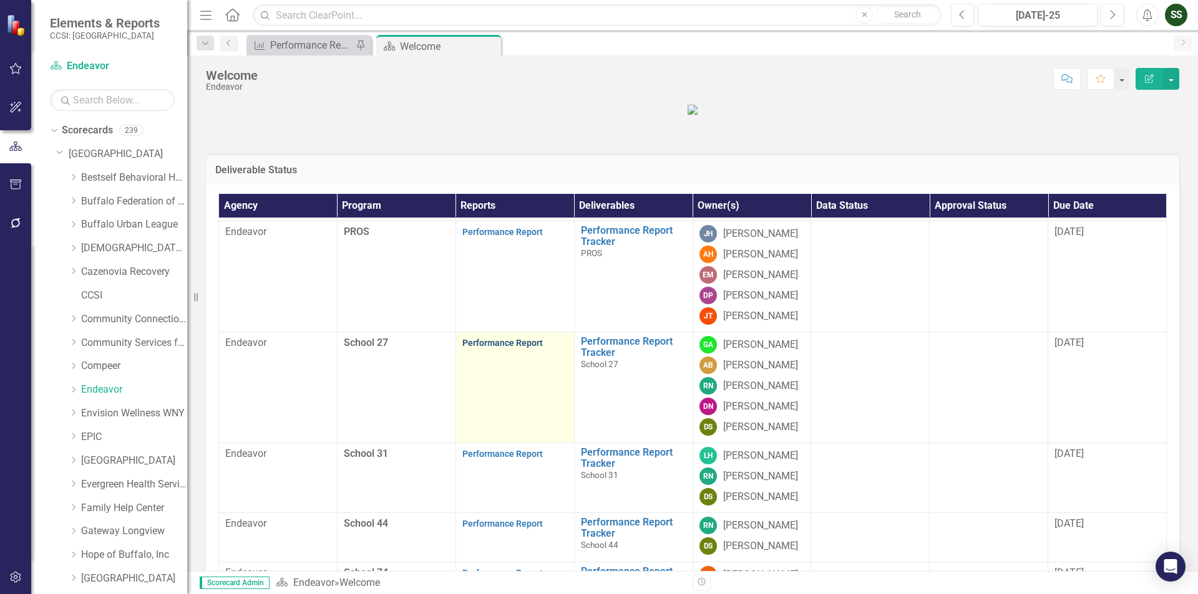
click at [501, 348] on link "Performance Report" at bounding box center [502, 343] width 80 height 10
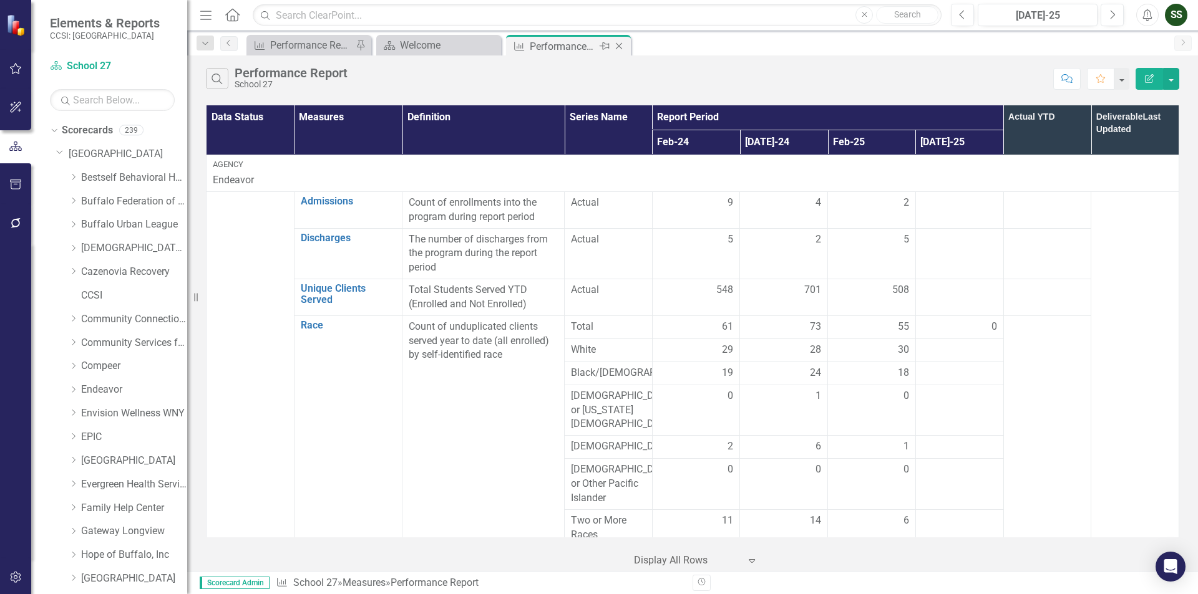
click at [616, 47] on icon "Close" at bounding box center [619, 46] width 12 height 10
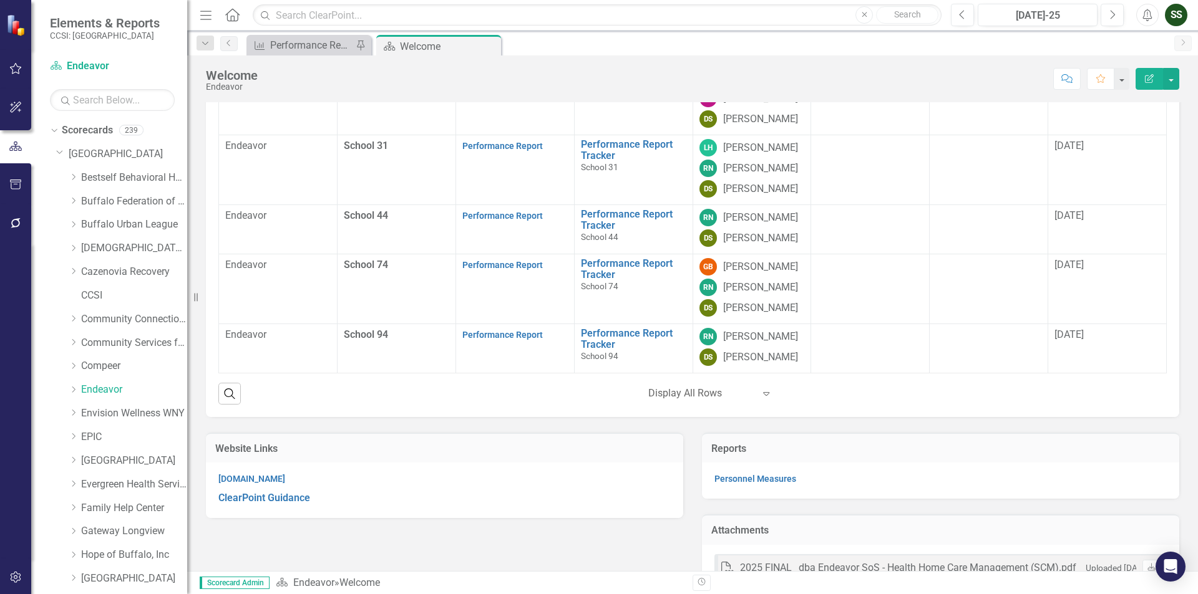
scroll to position [187, 0]
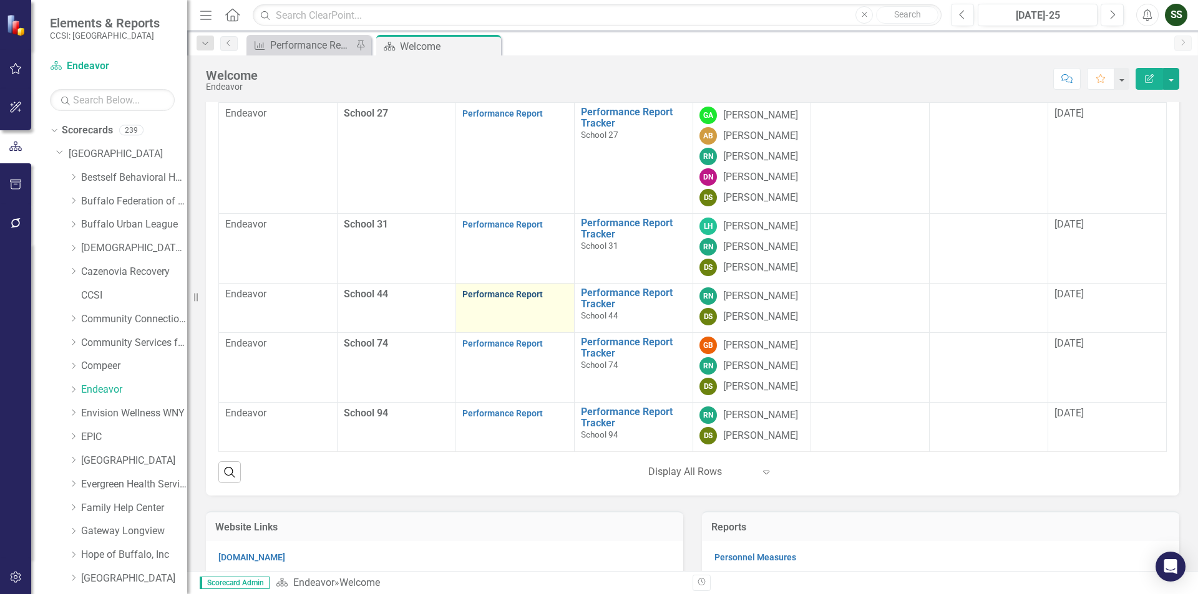
click at [518, 299] on link "Performance Report" at bounding box center [502, 294] width 80 height 10
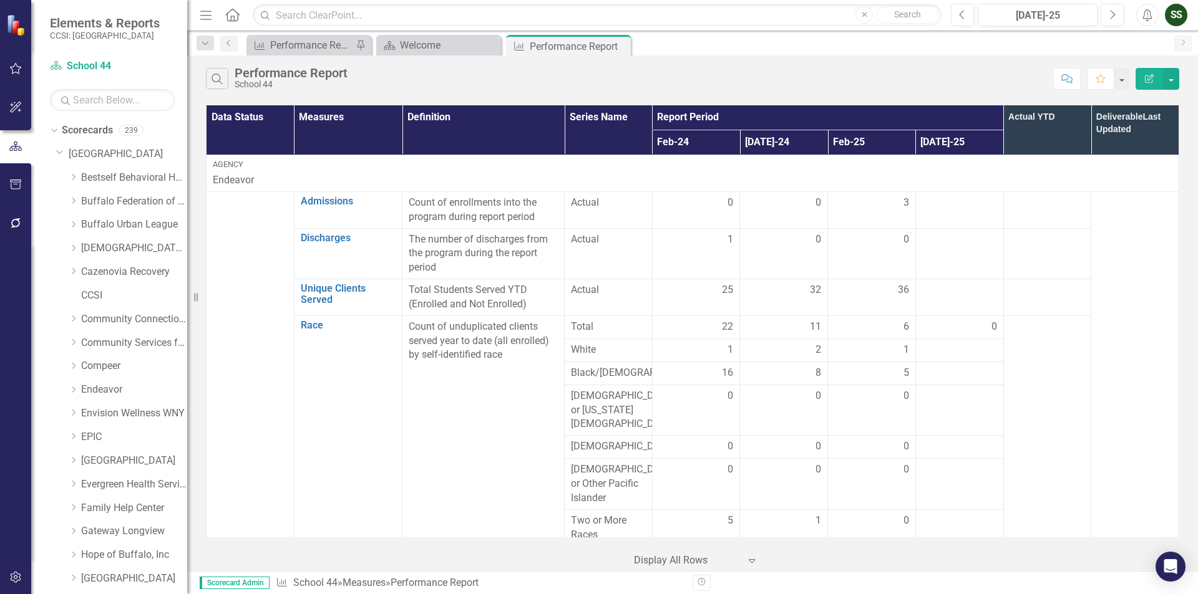
click at [0, 0] on icon "Close" at bounding box center [0, 0] width 0 height 0
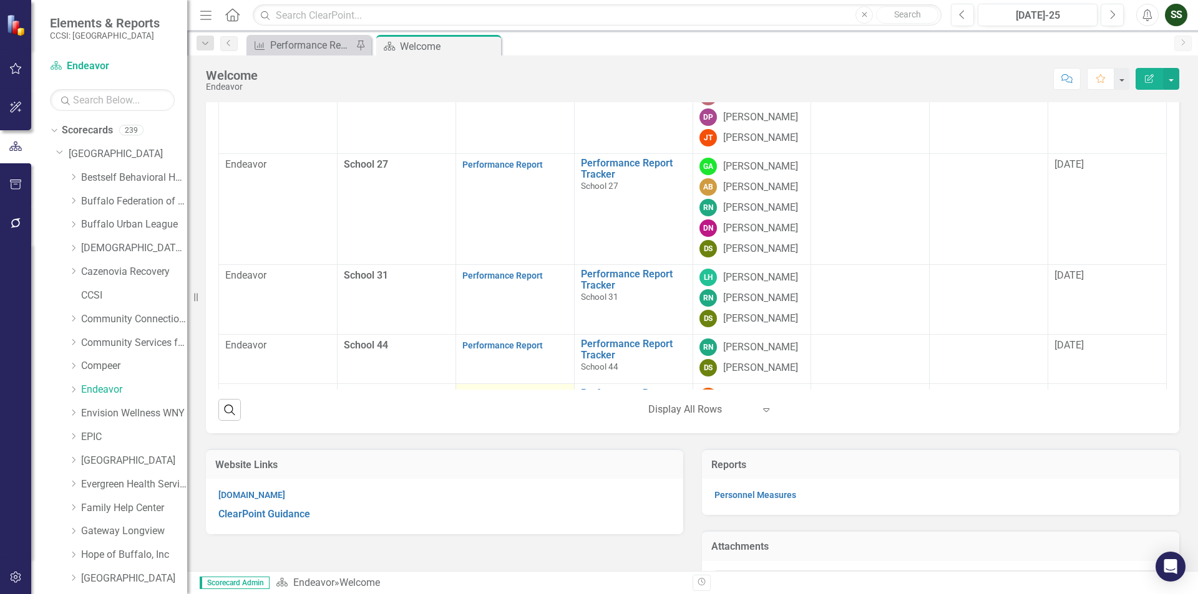
scroll to position [615, 0]
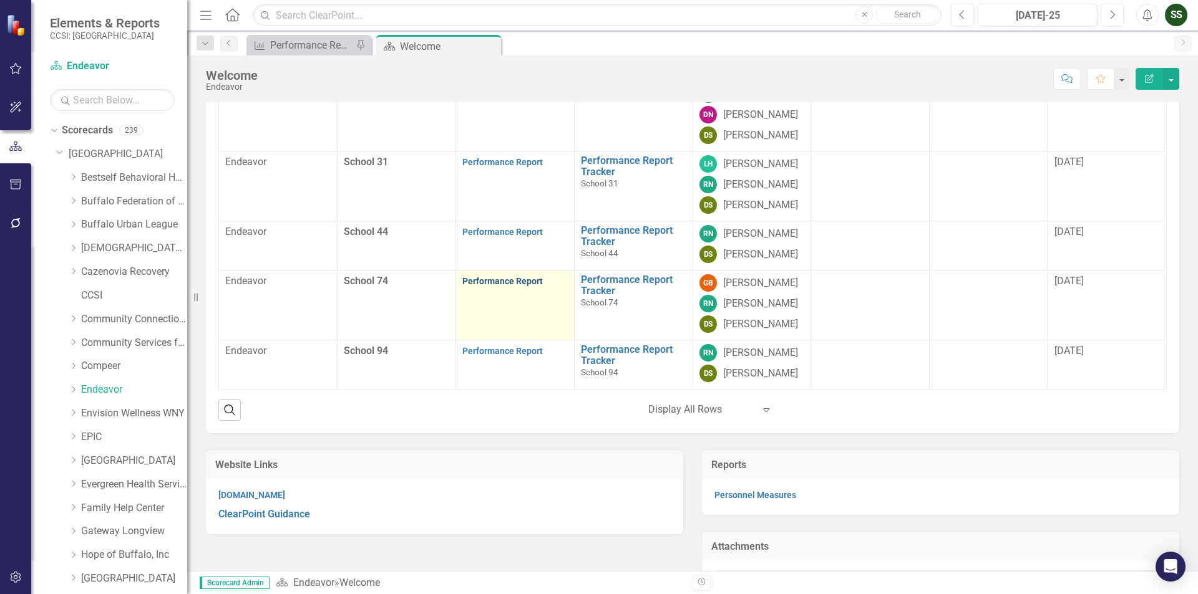
click at [521, 286] on link "Performance Report" at bounding box center [502, 281] width 80 height 10
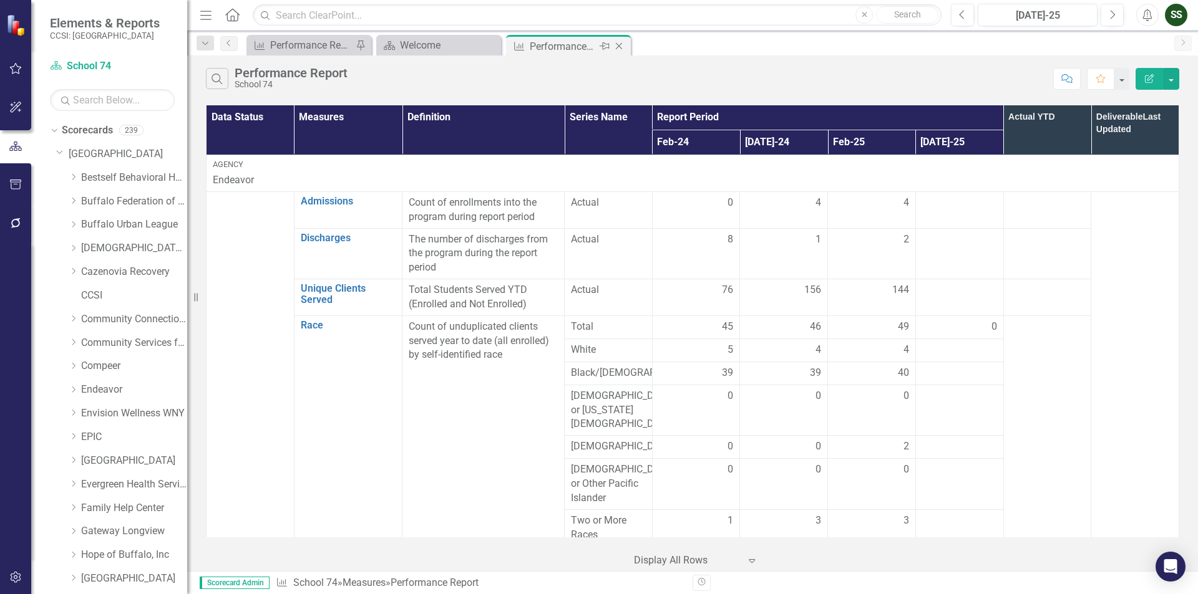
click at [620, 47] on icon at bounding box center [619, 46] width 7 height 7
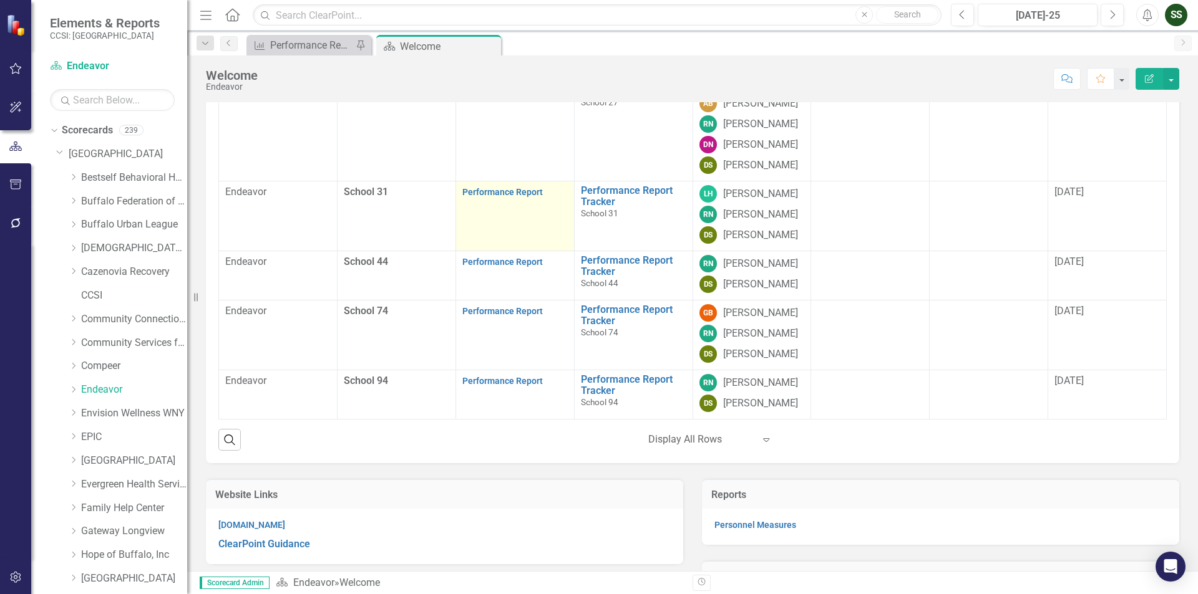
scroll to position [249, 0]
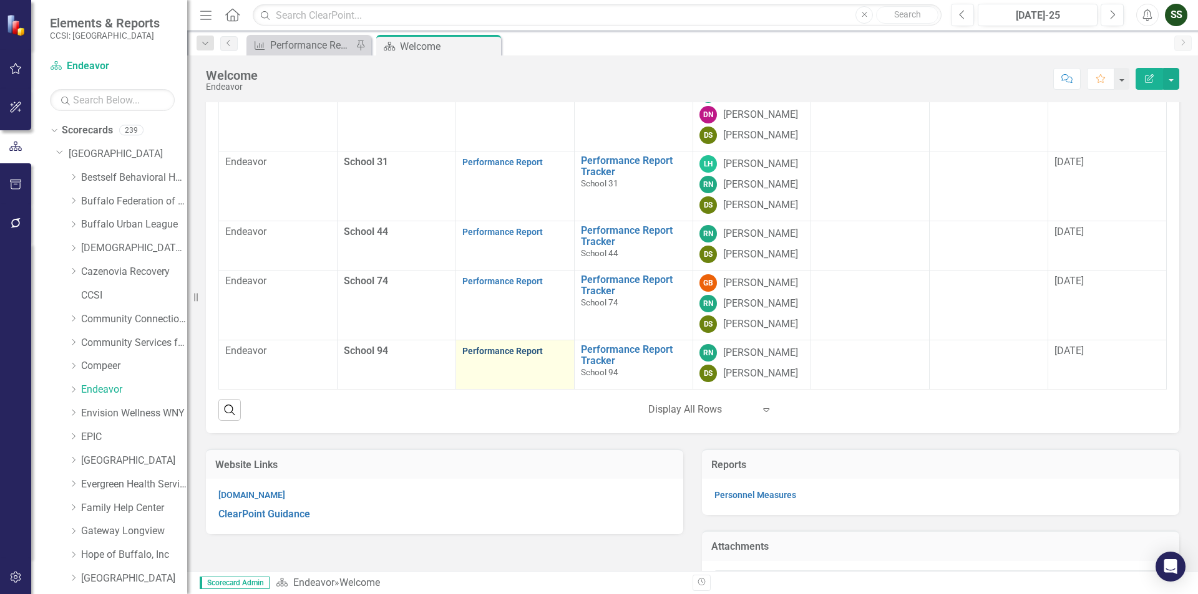
click at [520, 356] on link "Performance Report" at bounding box center [502, 351] width 80 height 10
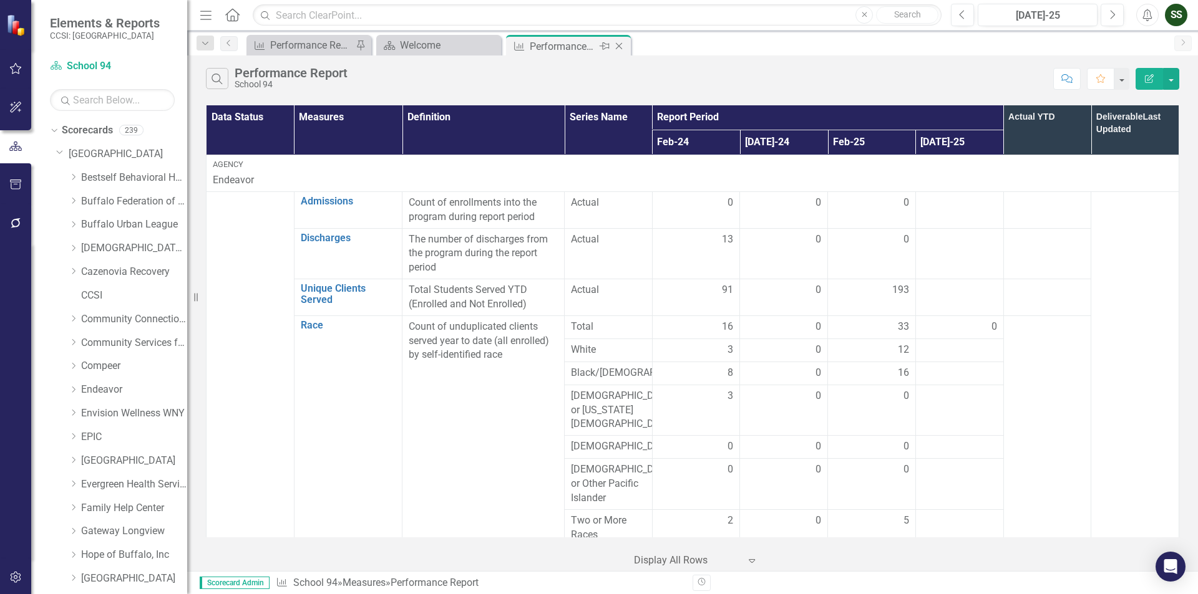
click at [617, 42] on icon "Close" at bounding box center [619, 46] width 12 height 10
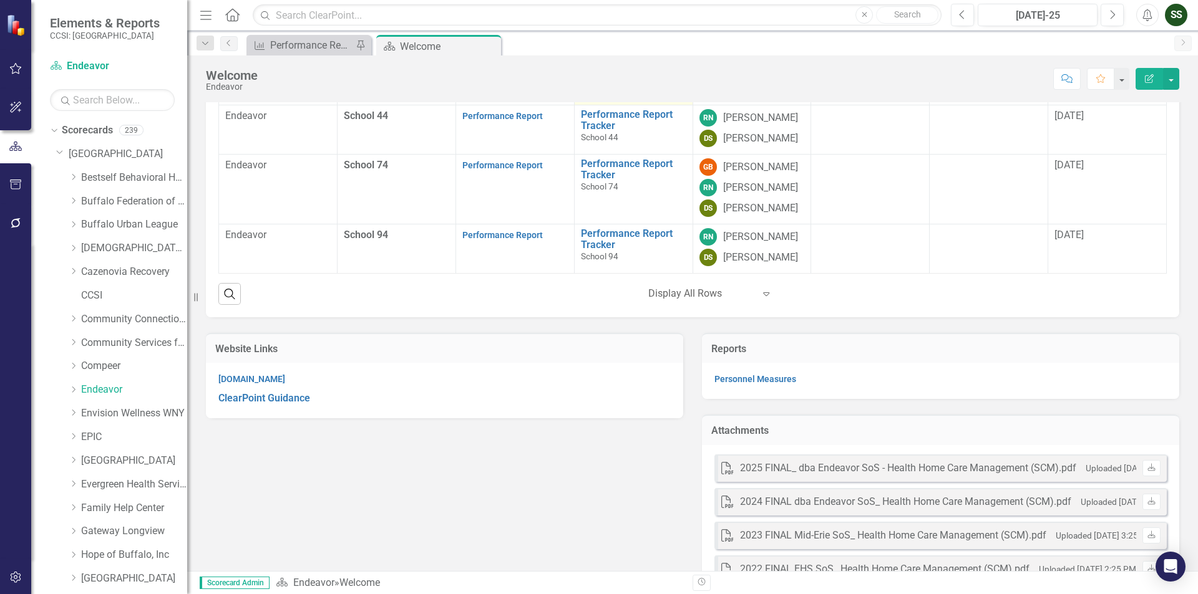
scroll to position [471, 0]
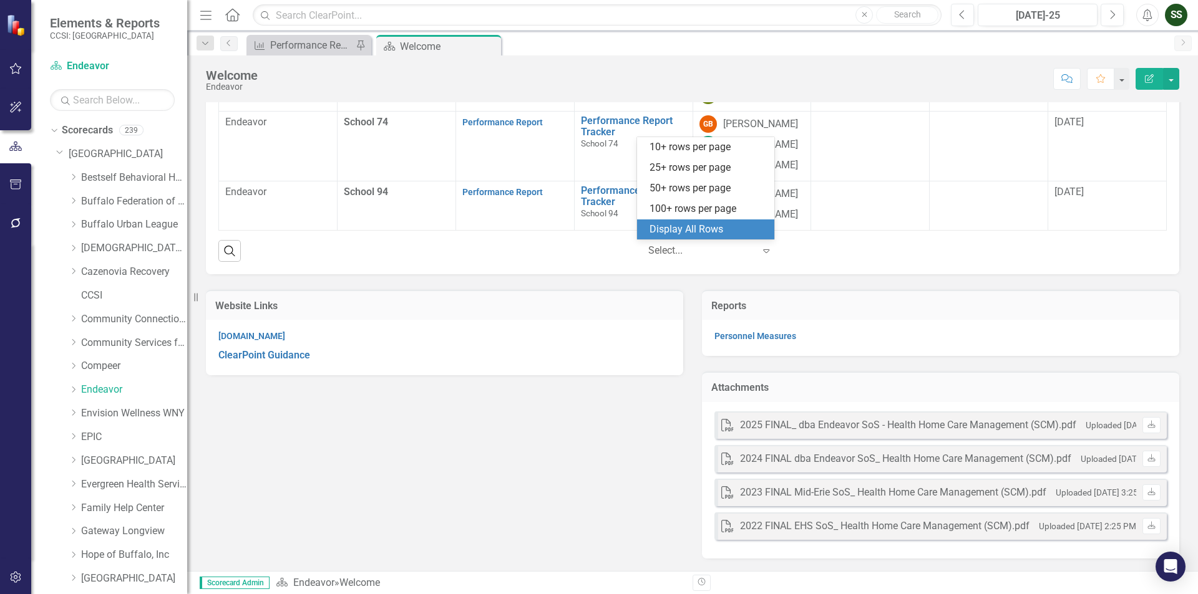
click at [710, 256] on div at bounding box center [701, 251] width 106 height 17
click at [691, 225] on div "Display All Rows" at bounding box center [707, 230] width 117 height 14
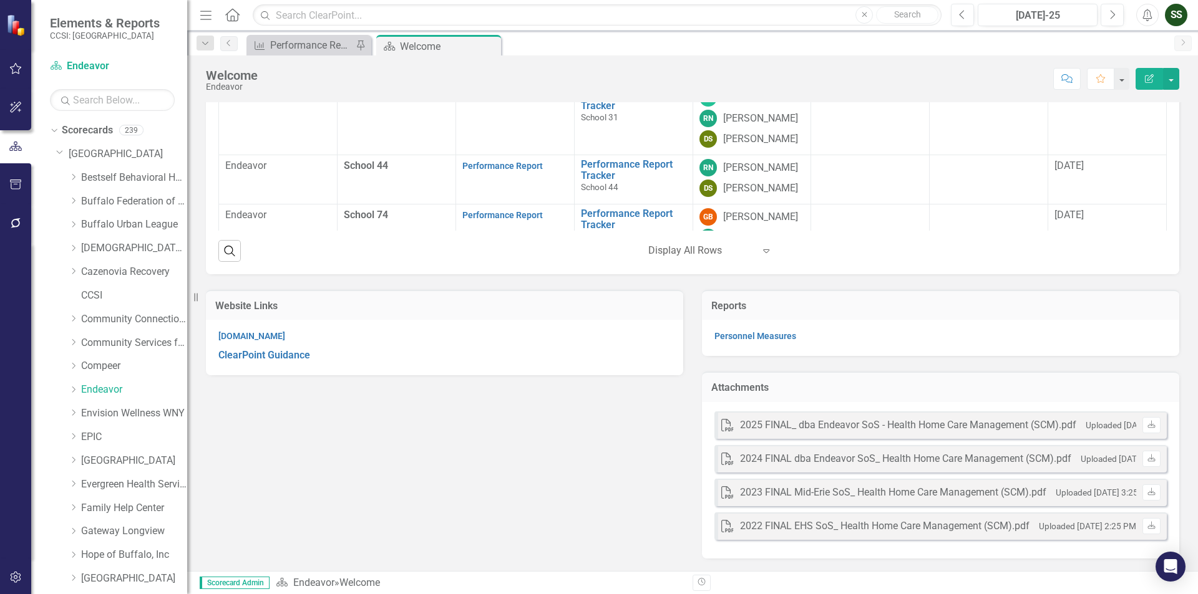
scroll to position [375, 0]
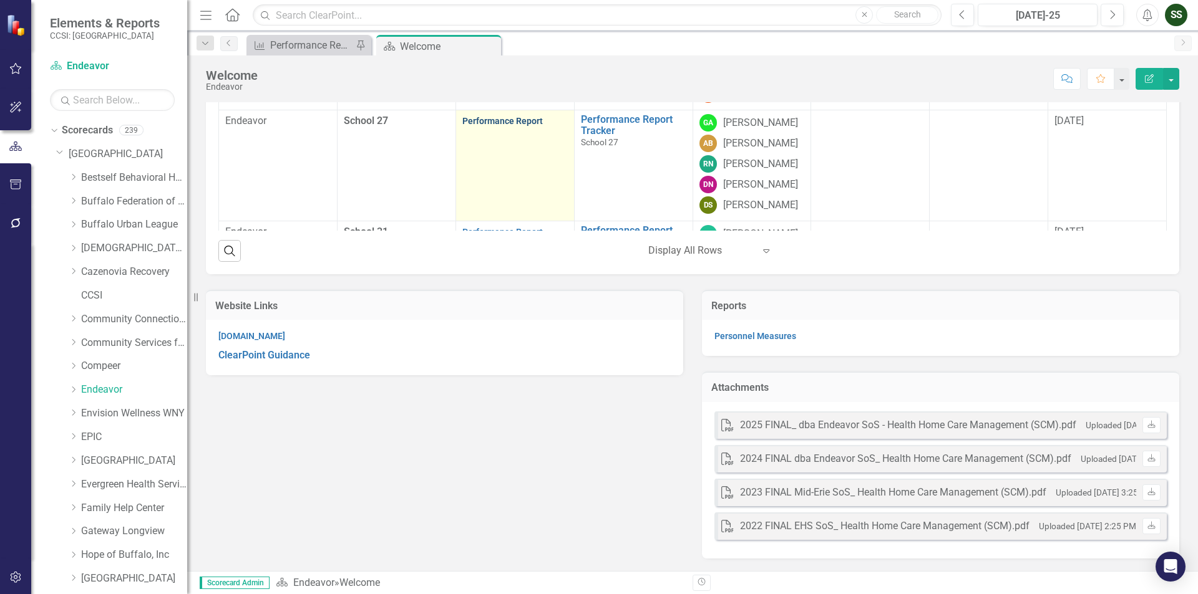
click at [483, 126] on link "Performance Report" at bounding box center [502, 121] width 80 height 10
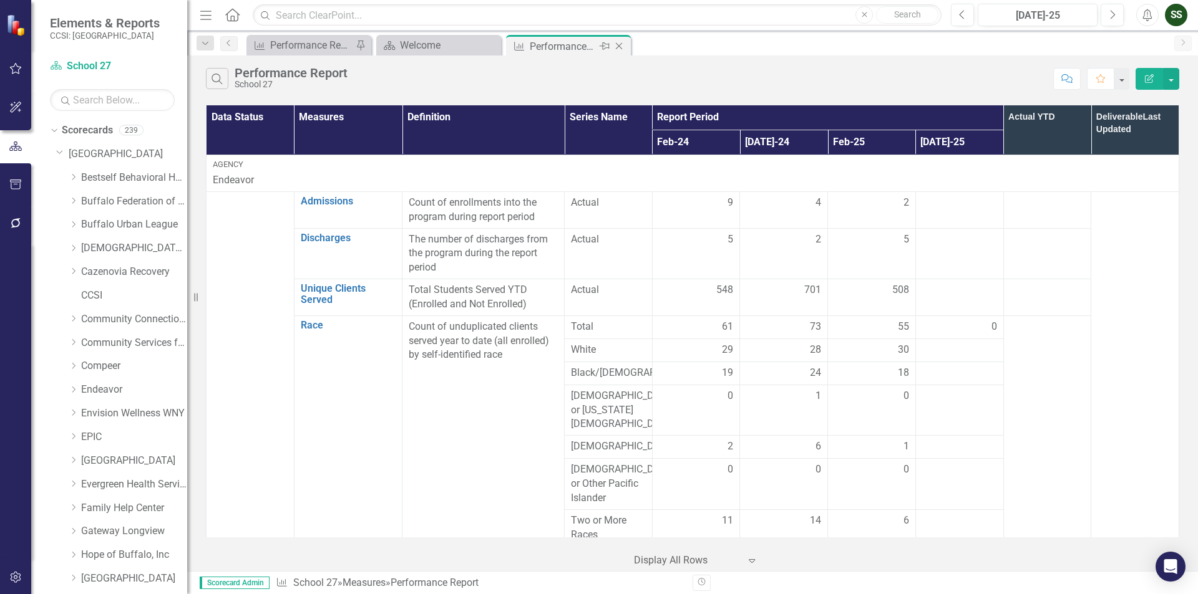
click at [617, 41] on div "Close" at bounding box center [620, 47] width 16 height 16
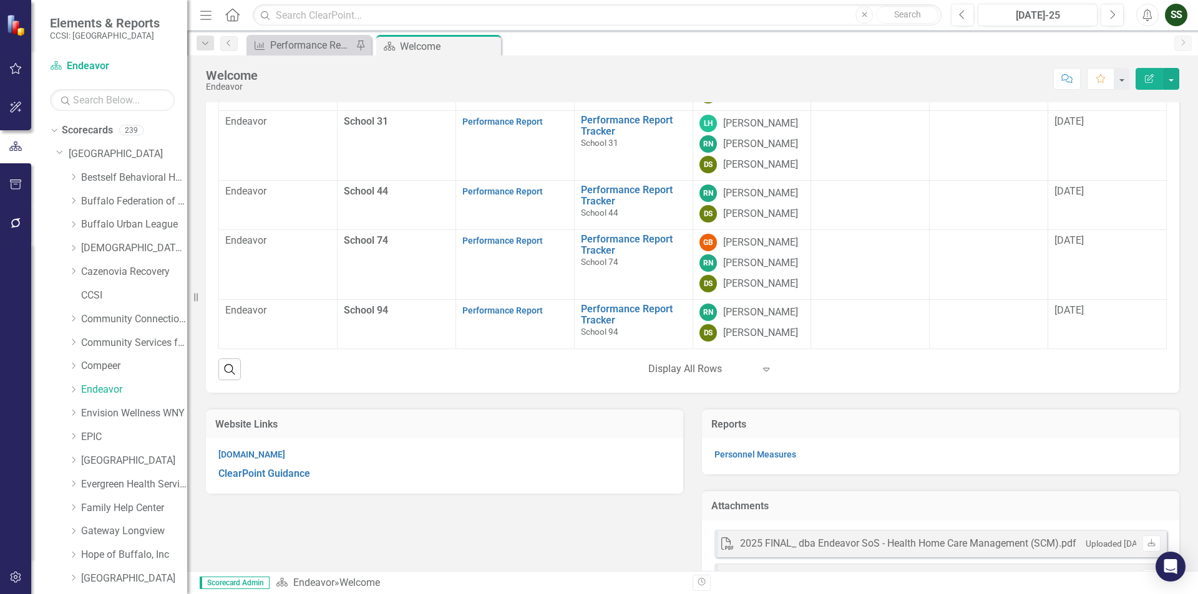
scroll to position [284, 0]
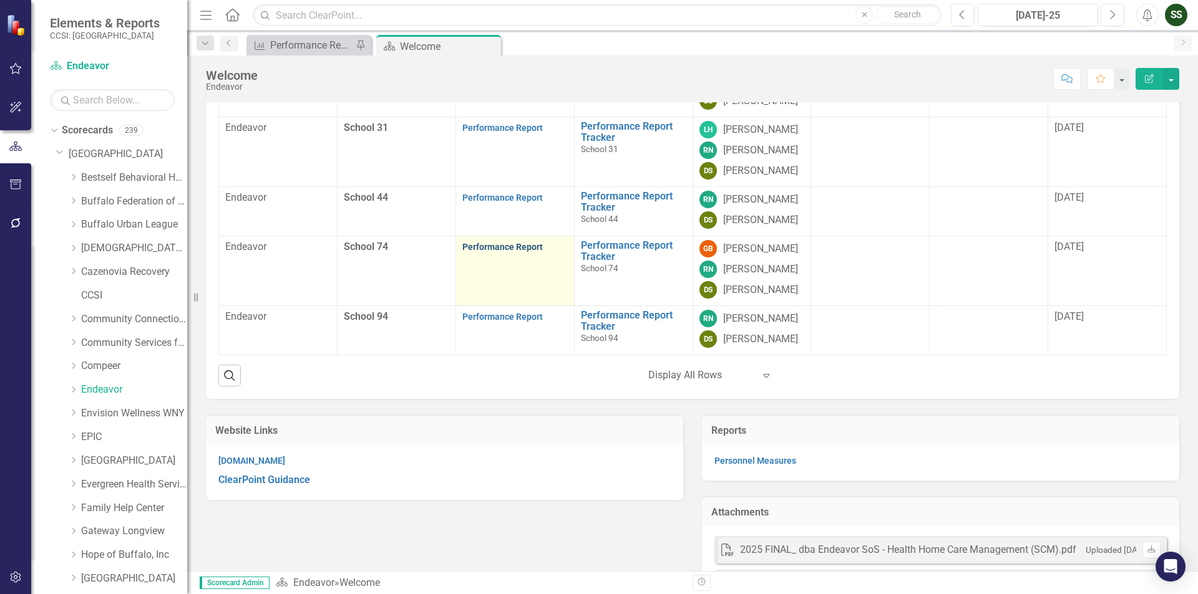
click at [507, 252] on link "Performance Report" at bounding box center [502, 247] width 80 height 10
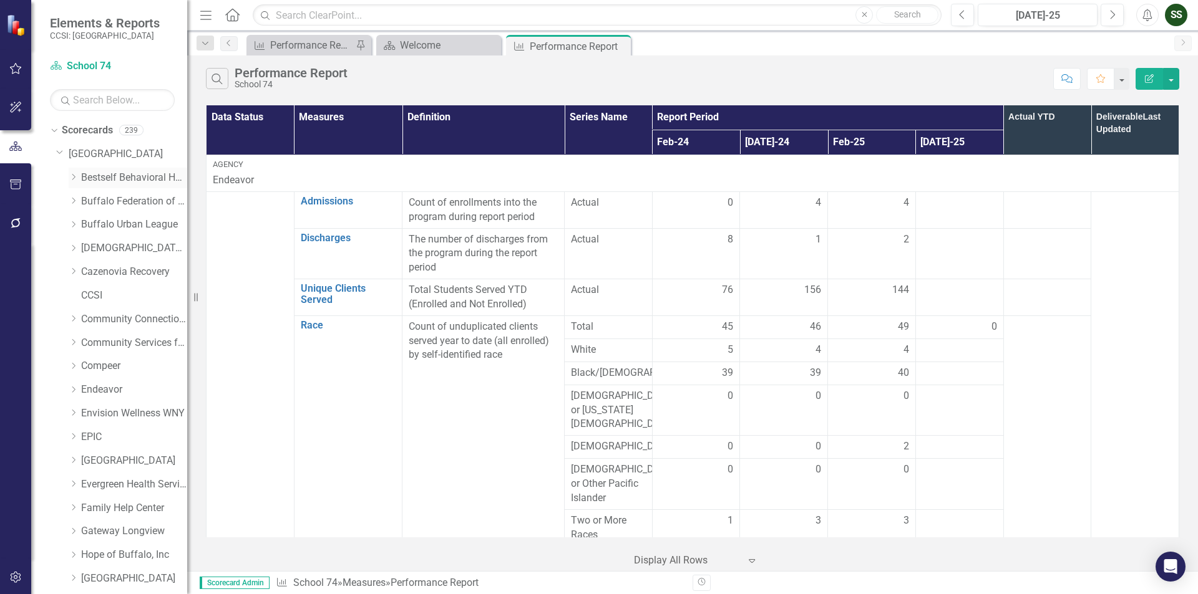
click at [104, 173] on link "Bestself Behavioral Health, Inc." at bounding box center [134, 178] width 106 height 14
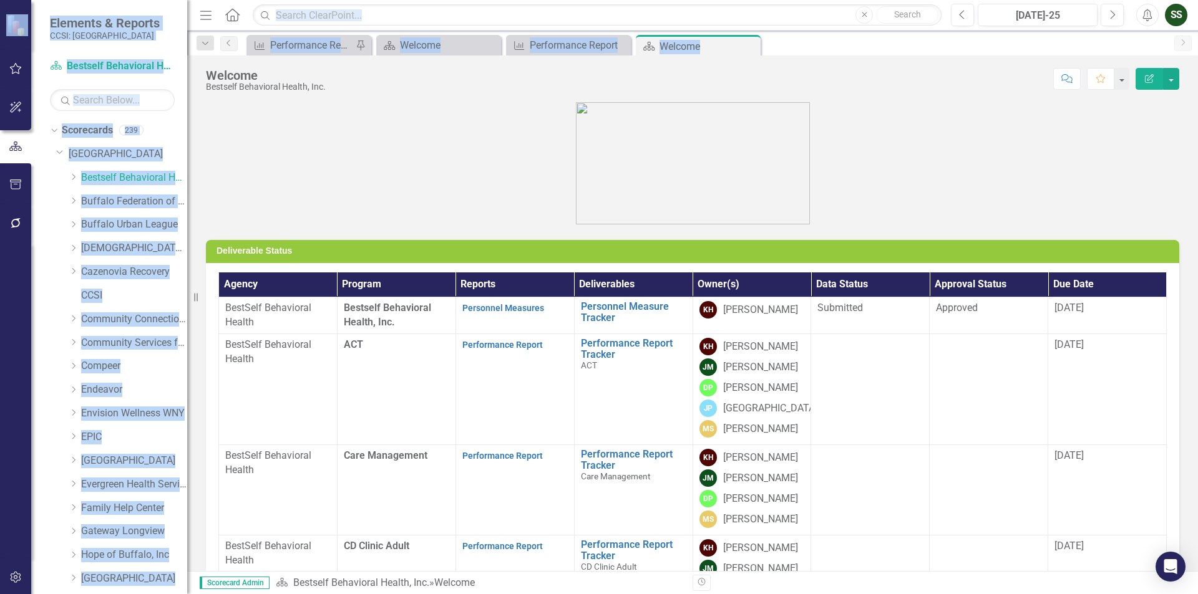
drag, startPoint x: 707, startPoint y: 43, endPoint x: -654, endPoint y: -54, distance: 1364.5
click at [0, 0] on html "Elements & Reports CCSI: Erie Scorecard Bestself Behavioral Health, Inc. Search…" at bounding box center [599, 297] width 1198 height 594
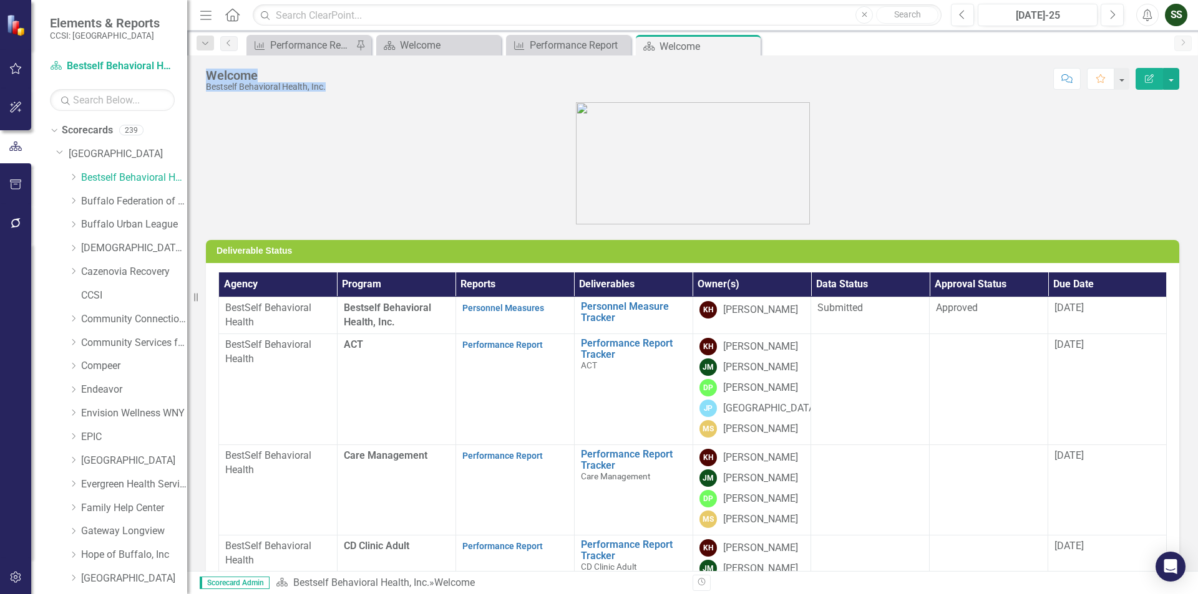
drag, startPoint x: 734, startPoint y: 44, endPoint x: 532, endPoint y: 89, distance: 206.9
click at [226, 124] on div "Menu Home Search Close Search Previous [DATE]-25 Next Alerts SS User Edit Profi…" at bounding box center [692, 297] width 1010 height 594
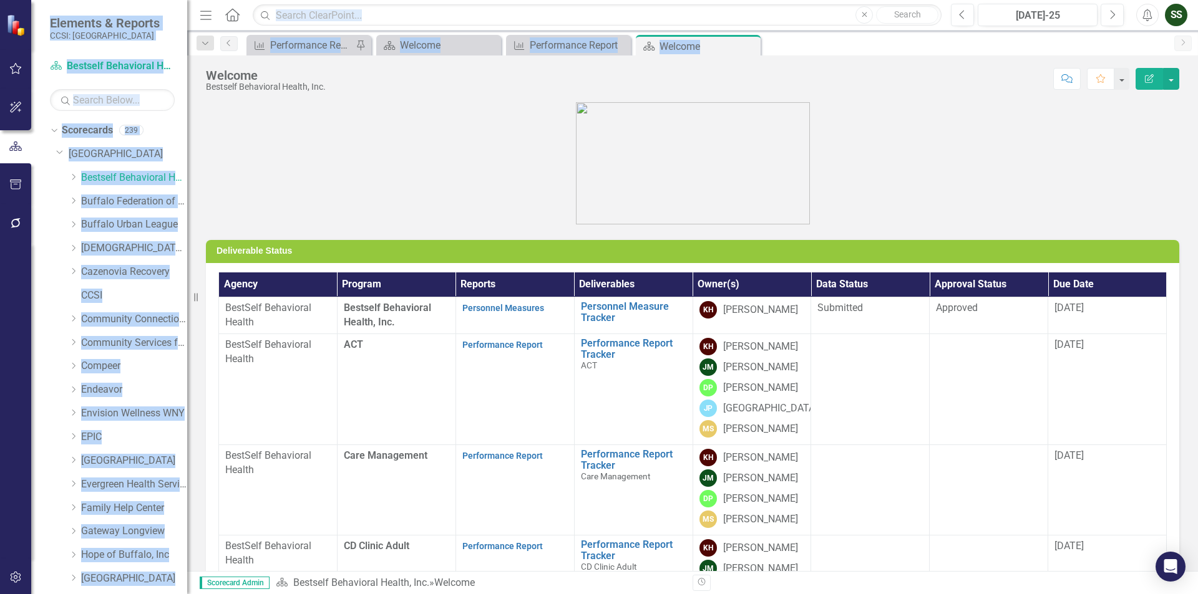
drag, startPoint x: 712, startPoint y: 46, endPoint x: -72, endPoint y: 97, distance: 785.7
click at [0, 97] on html "Elements & Reports CCSI: Erie Scorecard Bestself Behavioral Health, Inc. Search…" at bounding box center [599, 297] width 1198 height 594
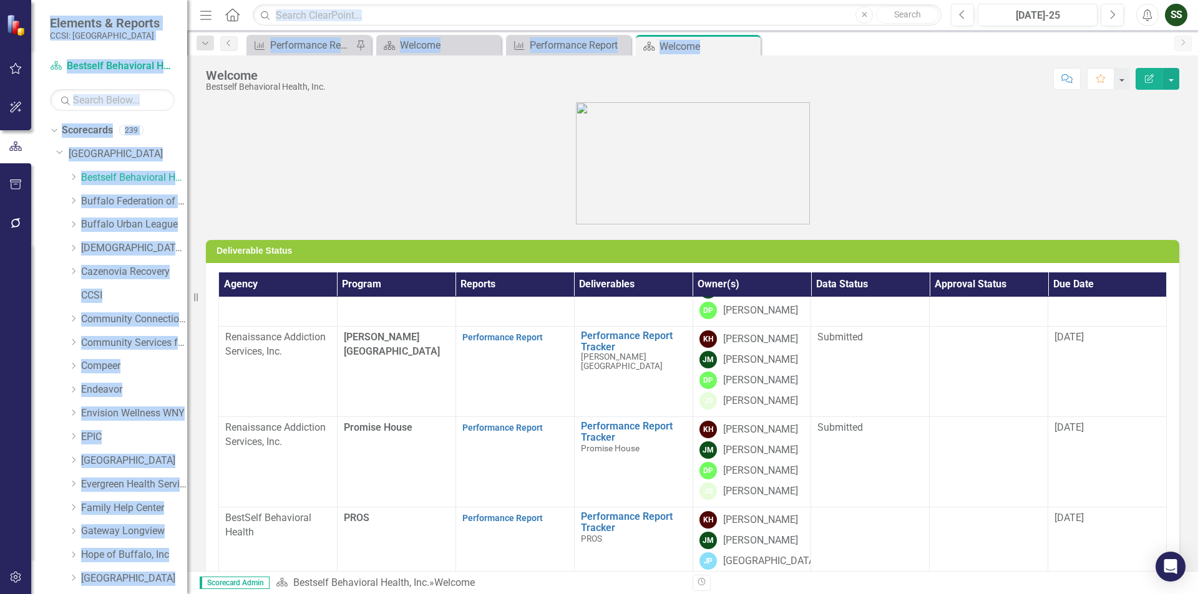
scroll to position [1768, 0]
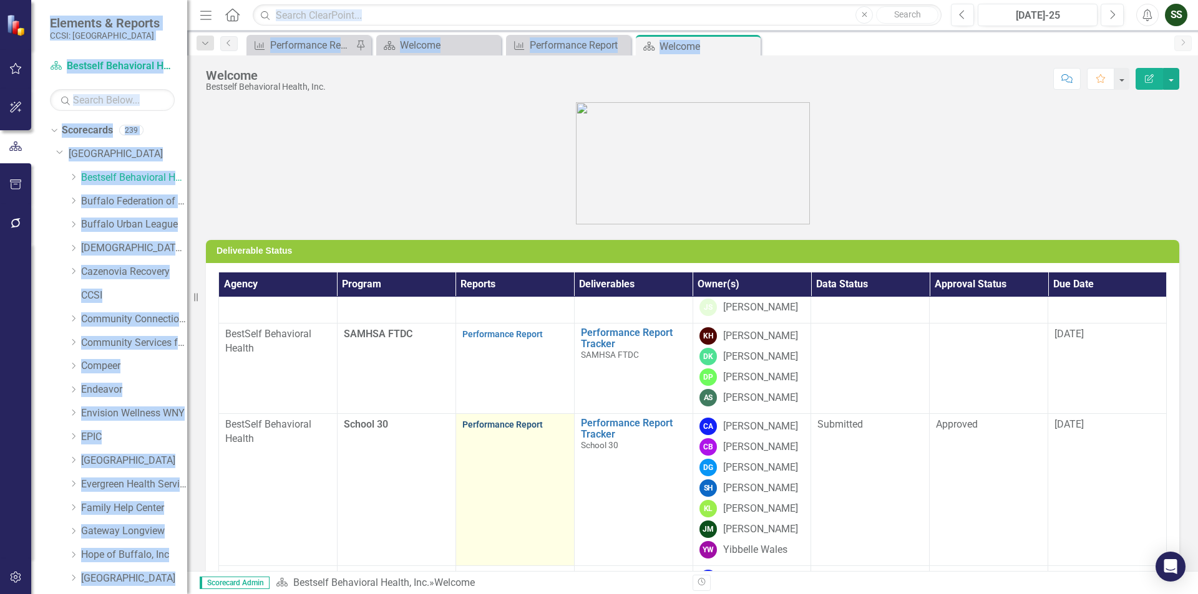
click at [532, 426] on link "Performance Report" at bounding box center [502, 425] width 80 height 10
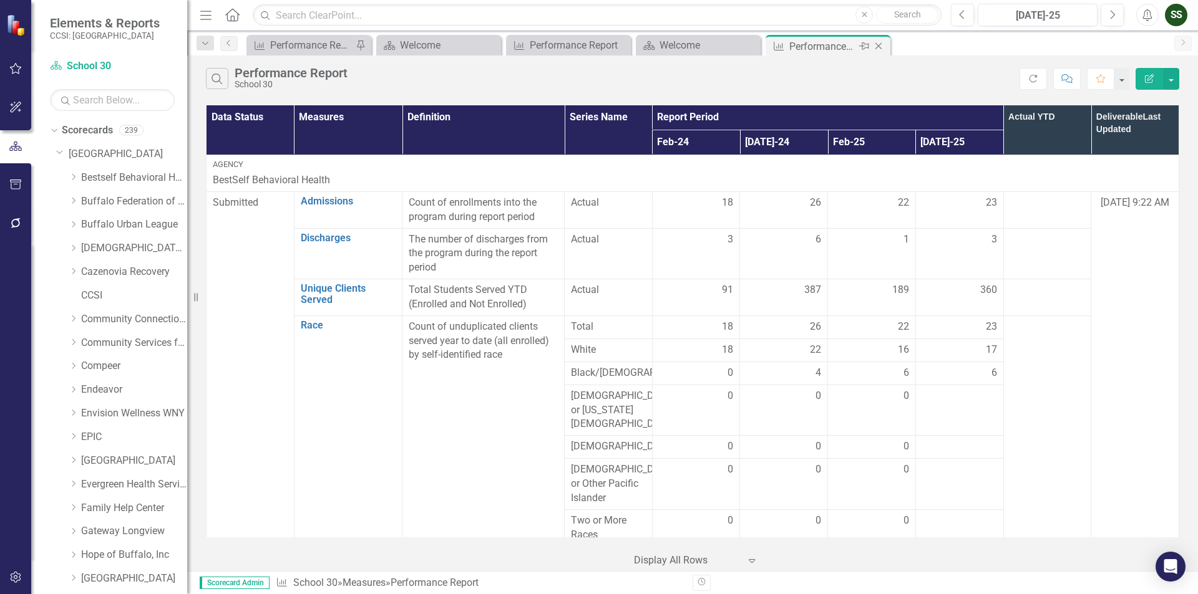
click at [878, 47] on icon "Close" at bounding box center [878, 46] width 12 height 10
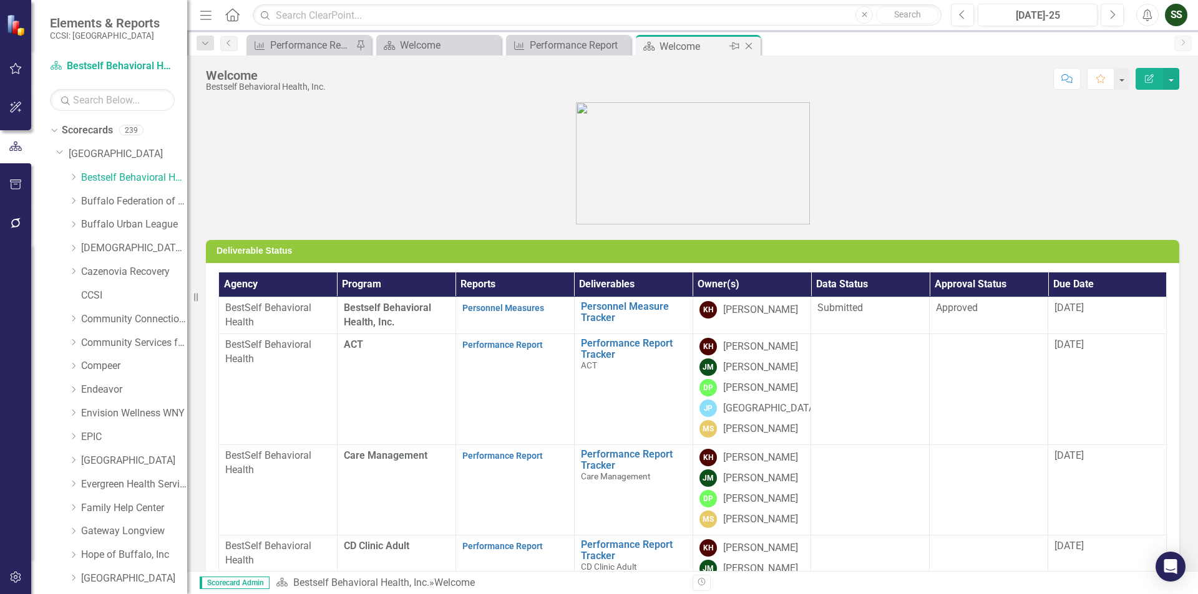
click at [747, 46] on icon "Close" at bounding box center [748, 46] width 12 height 10
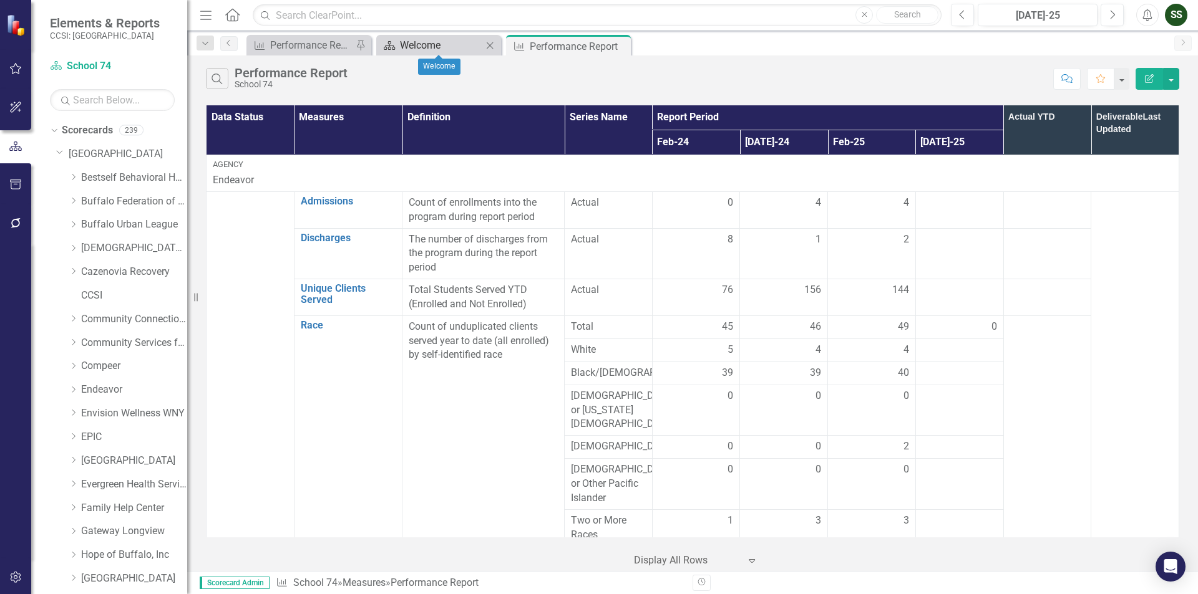
click at [463, 47] on div "Welcome" at bounding box center [441, 45] width 82 height 16
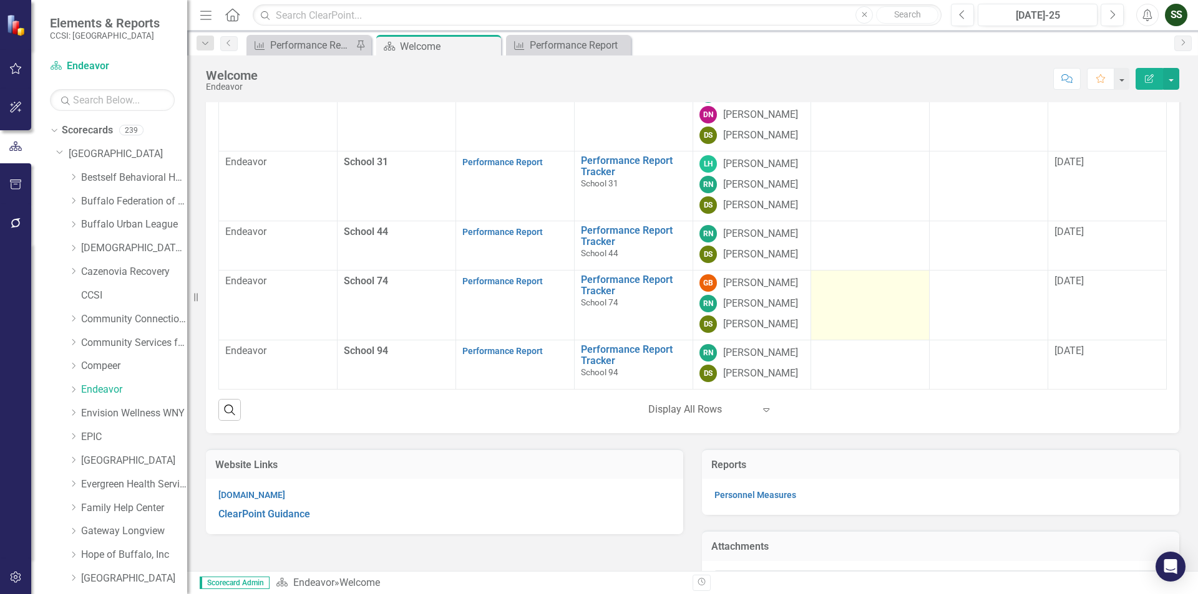
scroll to position [615, 0]
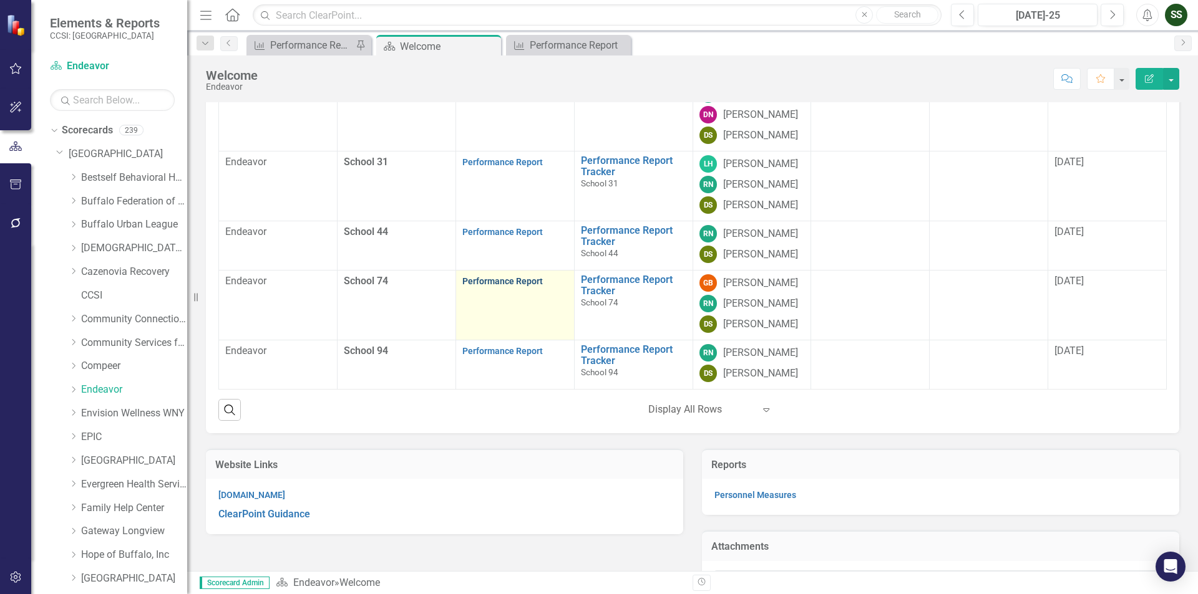
click at [487, 286] on link "Performance Report" at bounding box center [502, 281] width 80 height 10
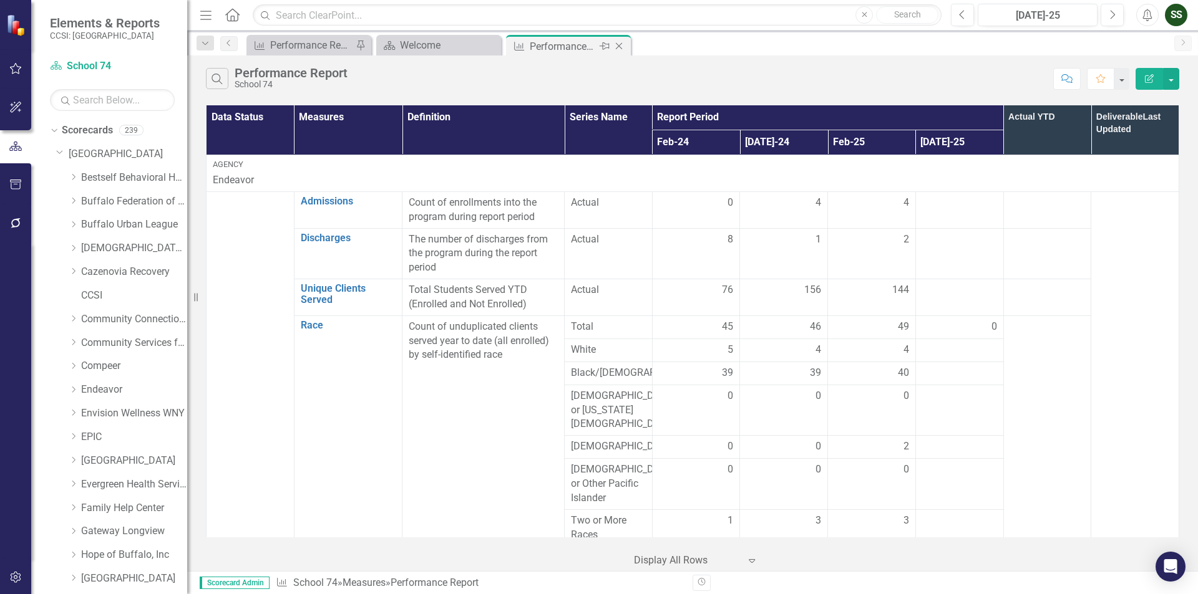
click at [615, 46] on icon "Close" at bounding box center [619, 46] width 12 height 10
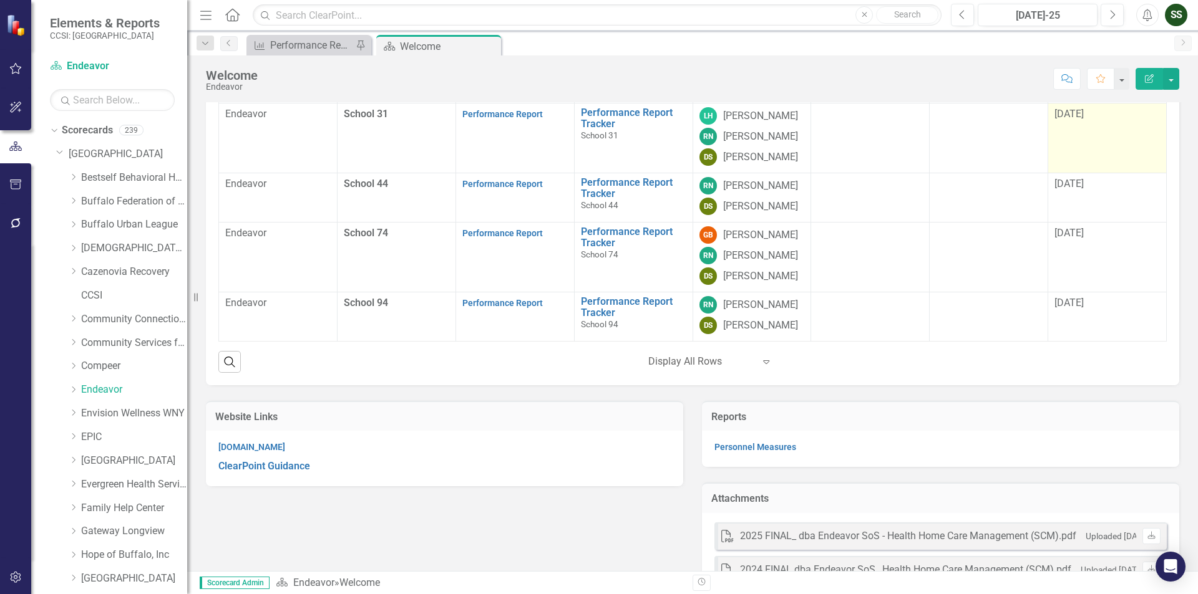
scroll to position [312, 0]
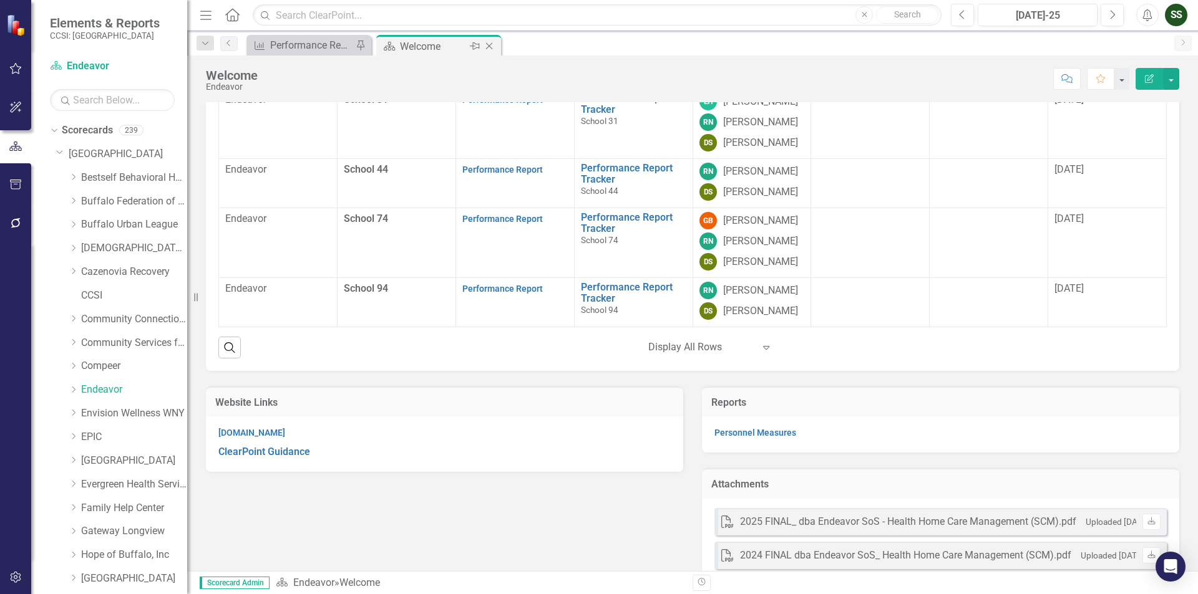
click at [492, 47] on icon "Close" at bounding box center [489, 46] width 12 height 10
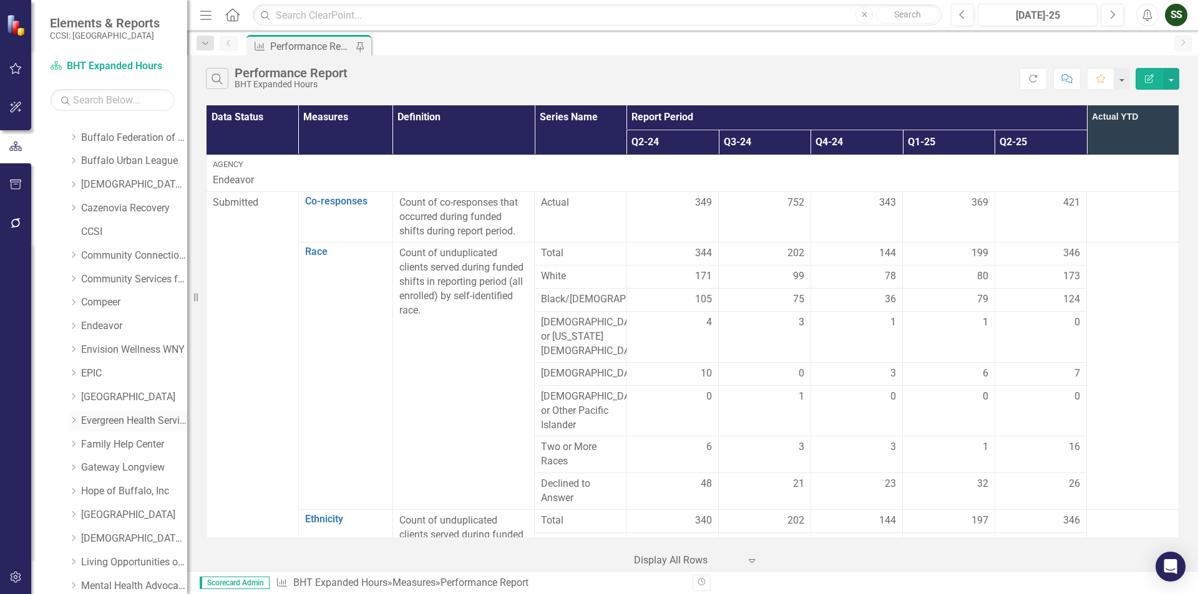
scroll to position [249, 0]
click at [117, 415] on div "Dropdown Native American Comm Svces" at bounding box center [128, 424] width 119 height 21
click at [74, 424] on icon "Dropdown" at bounding box center [73, 423] width 9 height 7
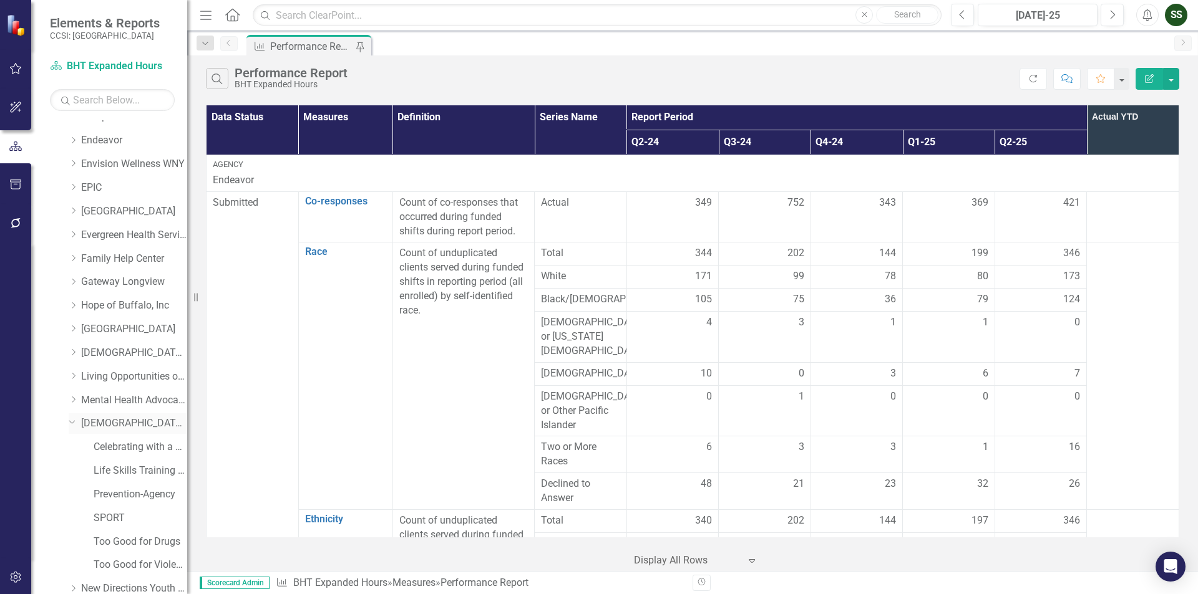
click at [129, 427] on link "[DEMOGRAPHIC_DATA] Comm Svces" at bounding box center [134, 424] width 106 height 14
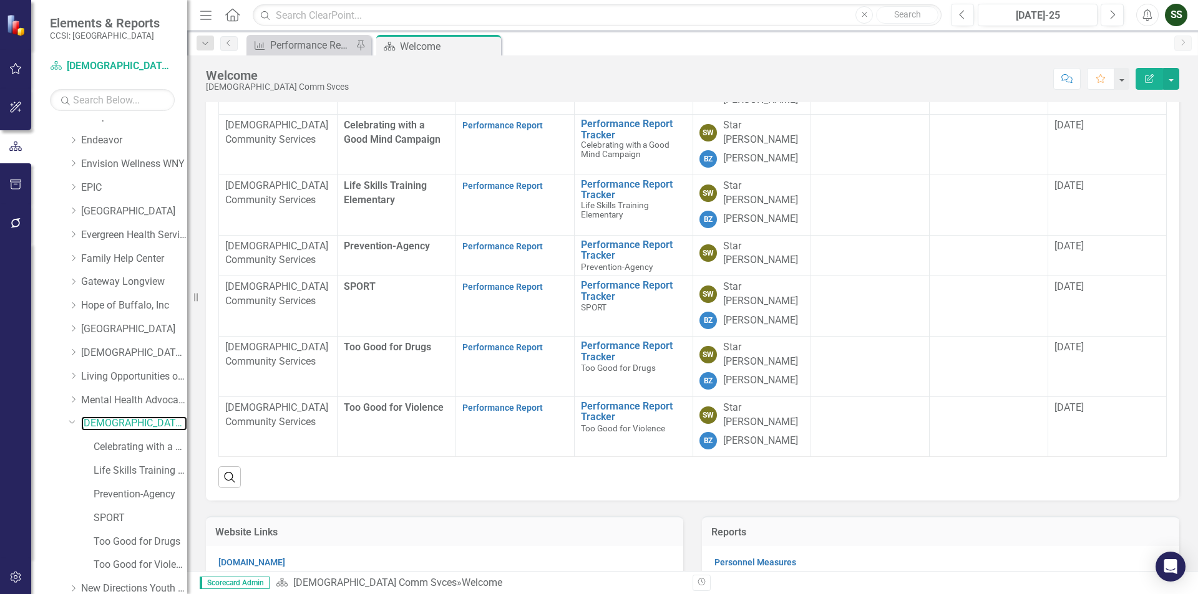
scroll to position [32, 0]
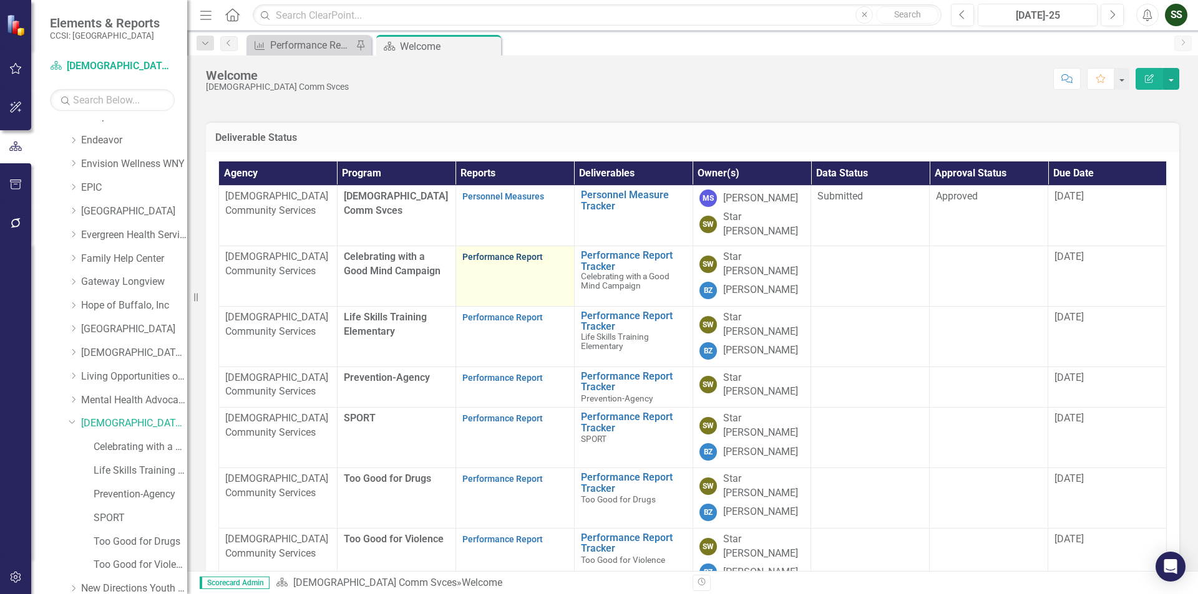
click at [489, 262] on link "Performance Report" at bounding box center [502, 257] width 80 height 10
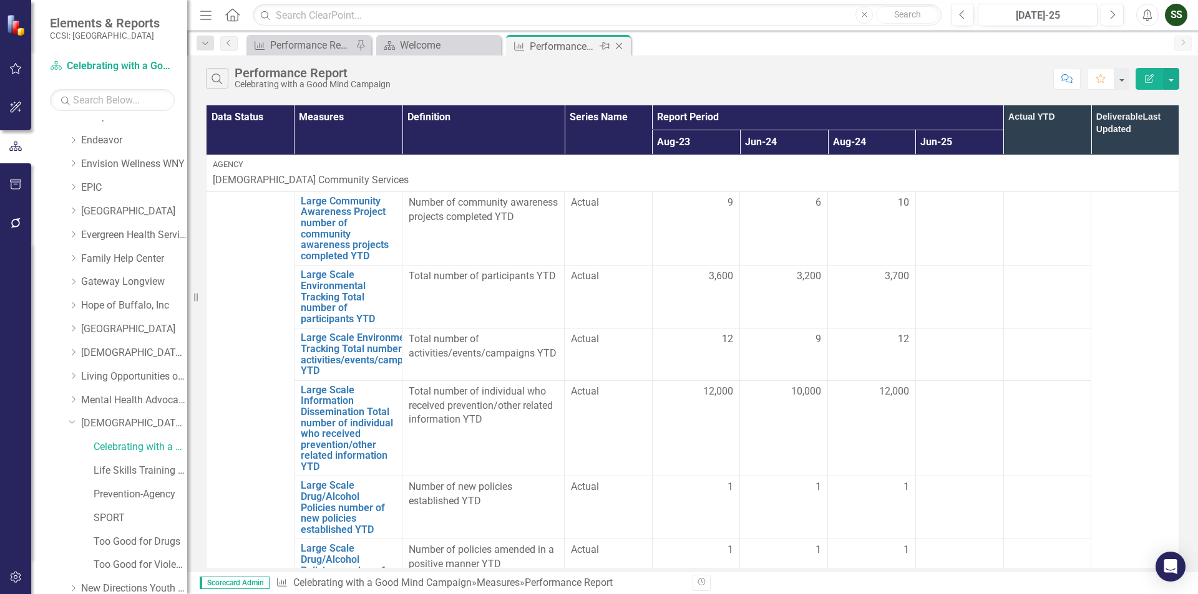
click at [621, 46] on icon "Close" at bounding box center [619, 46] width 12 height 10
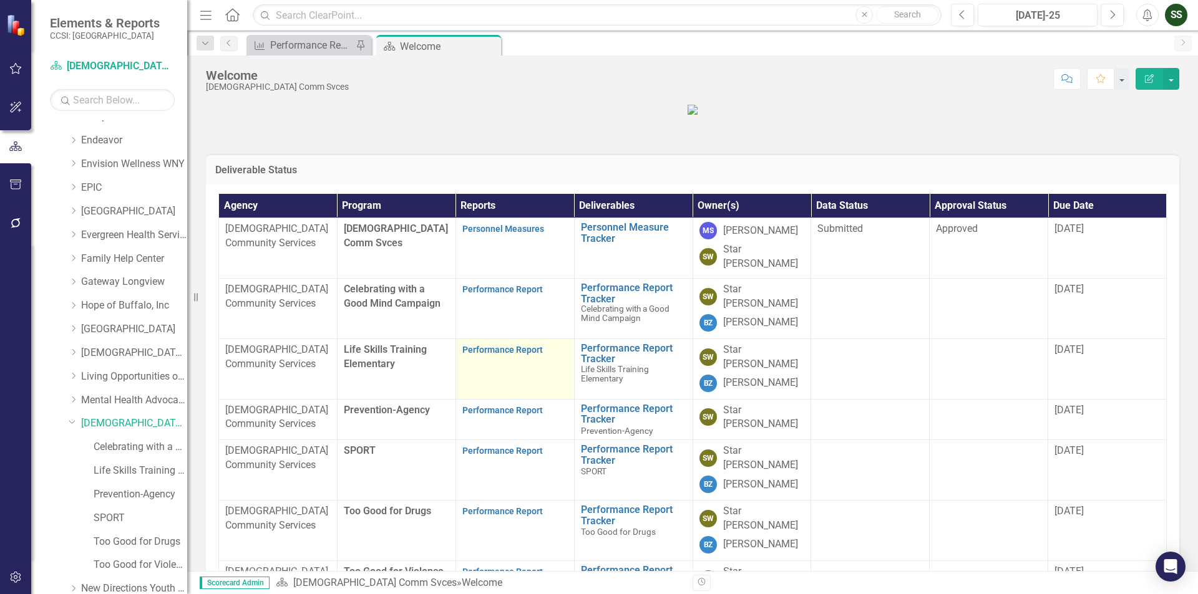
click at [506, 357] on p "Performance Report" at bounding box center [514, 350] width 105 height 14
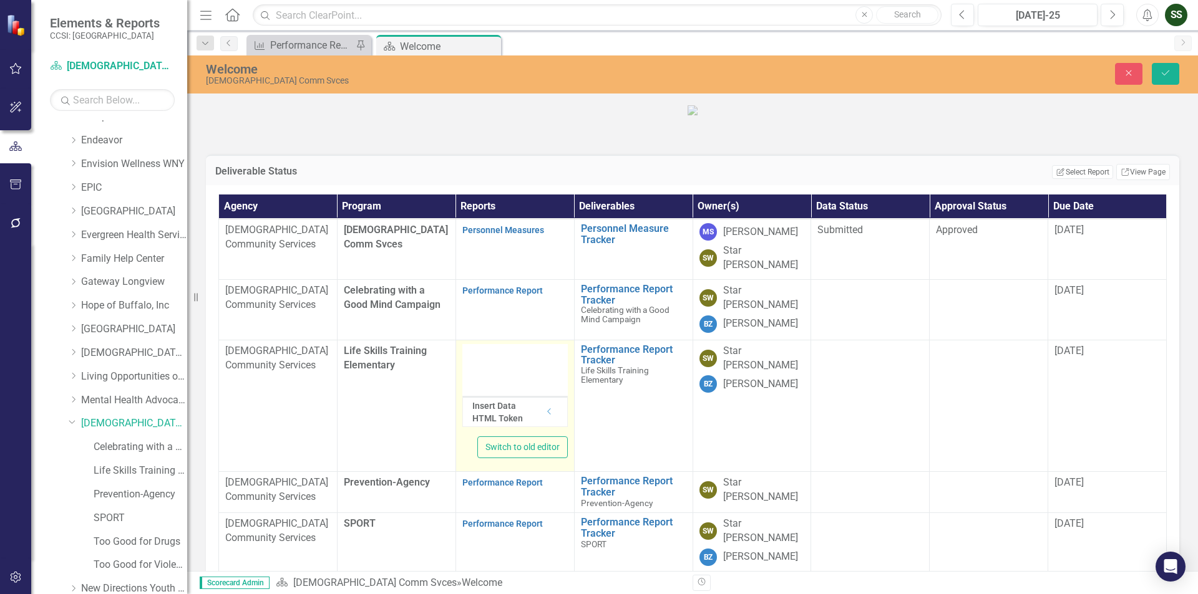
type textarea "<p><strong><span style="font-size: 14px;">{[s131923][layout1118590]}</span></st…"
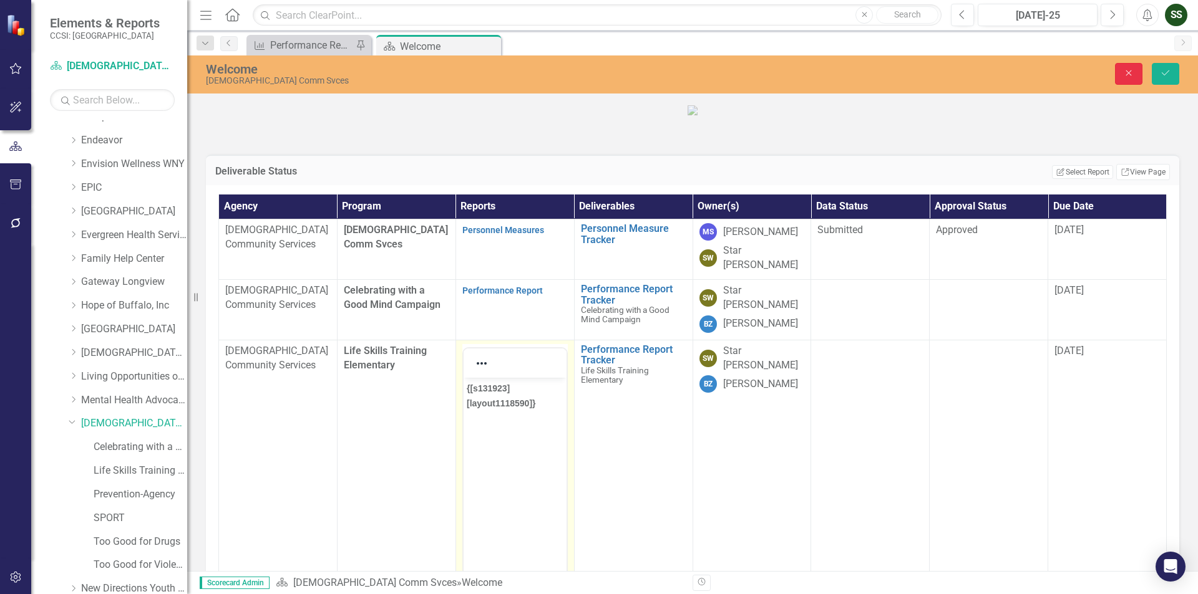
click at [1122, 76] on button "Close" at bounding box center [1128, 74] width 27 height 22
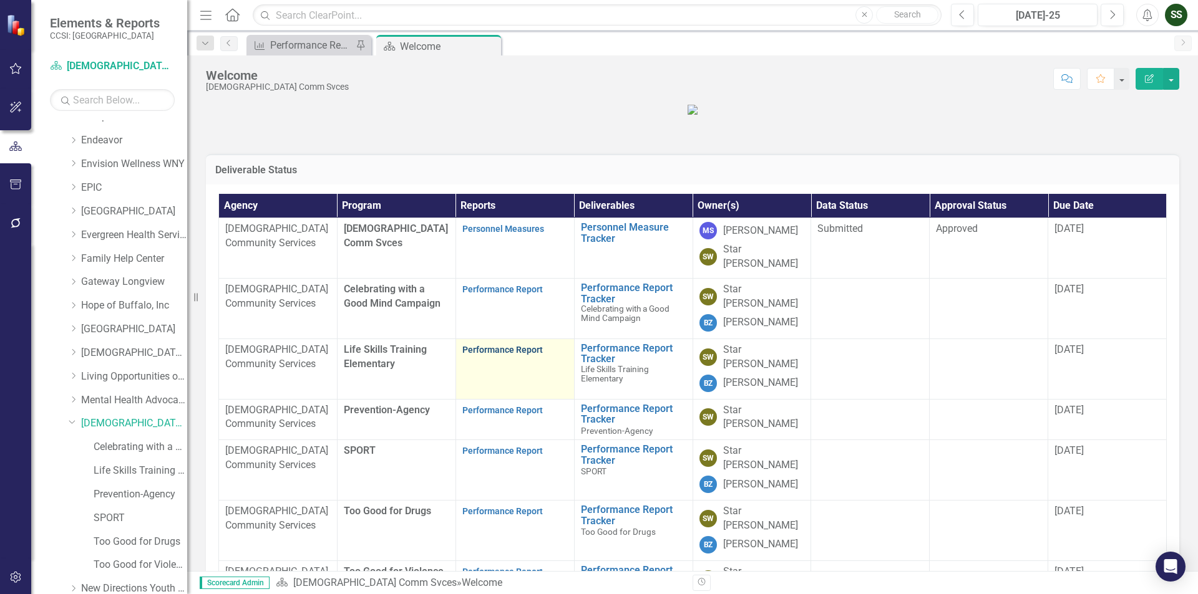
click at [501, 355] on link "Performance Report" at bounding box center [502, 350] width 80 height 10
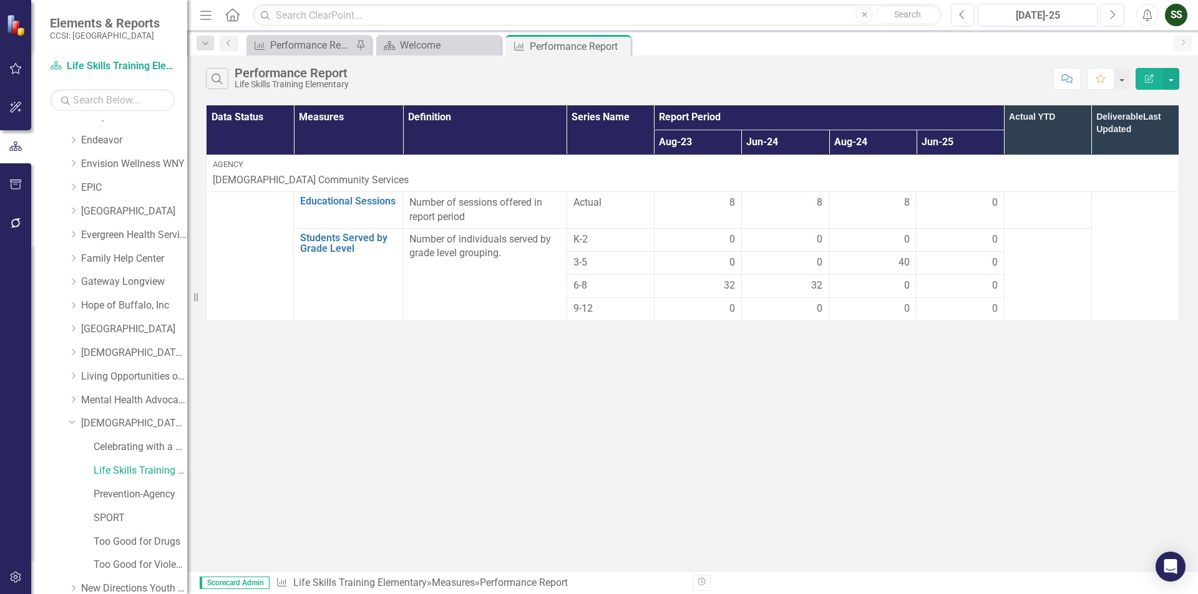
click at [0, 0] on icon "Close" at bounding box center [0, 0] width 0 height 0
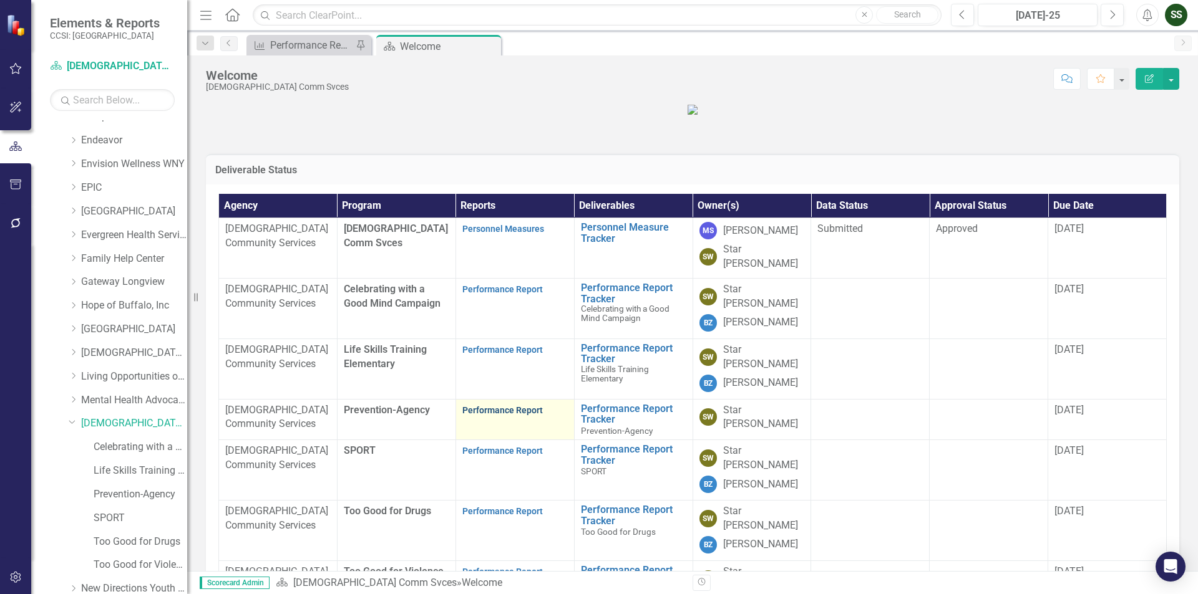
click at [493, 415] on link "Performance Report" at bounding box center [502, 410] width 80 height 10
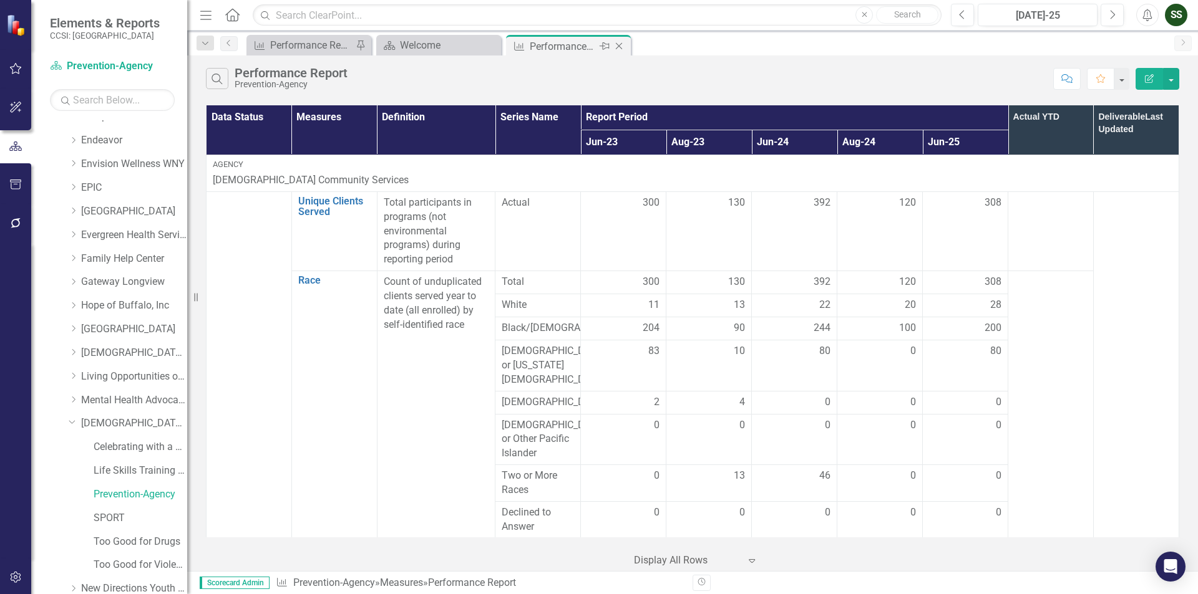
click at [621, 44] on icon at bounding box center [619, 46] width 7 height 7
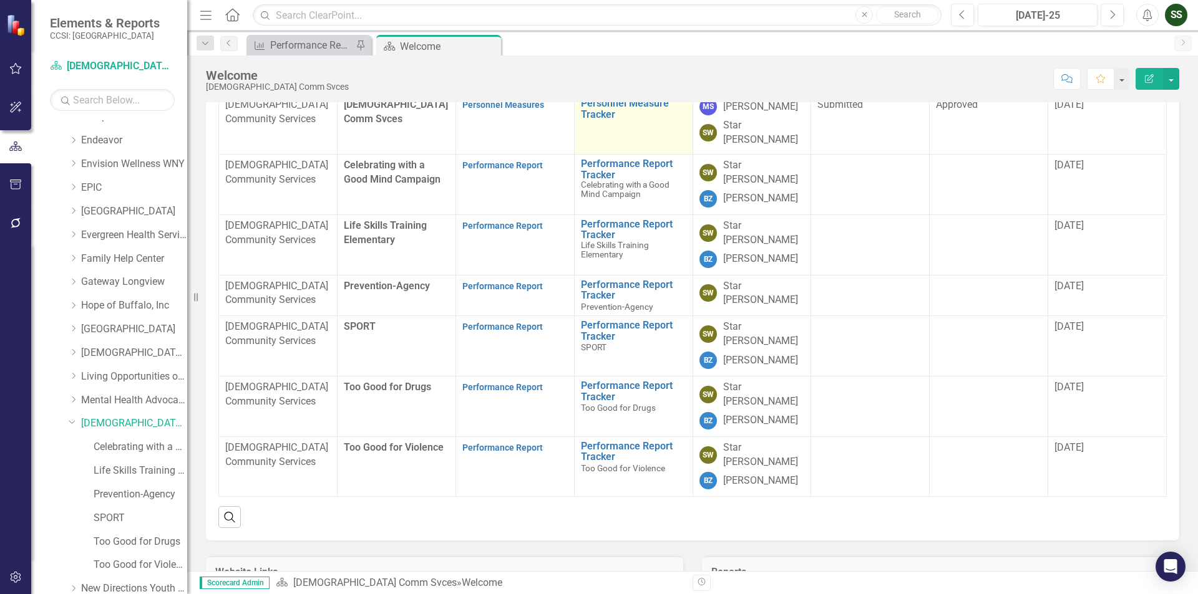
scroll to position [187, 0]
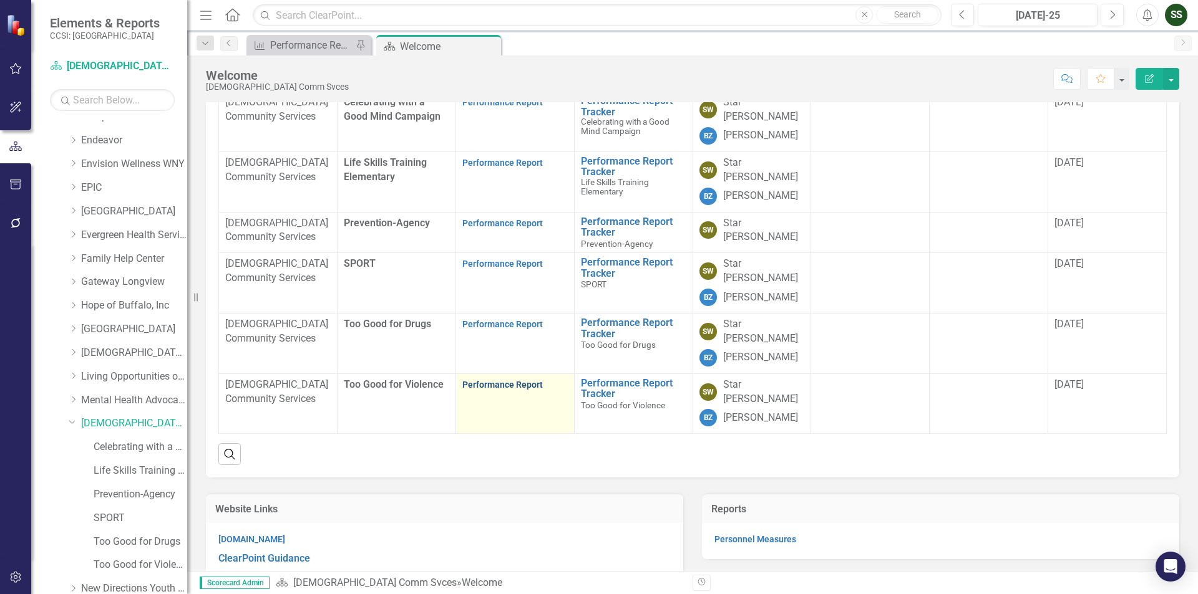
click at [505, 390] on link "Performance Report" at bounding box center [502, 385] width 80 height 10
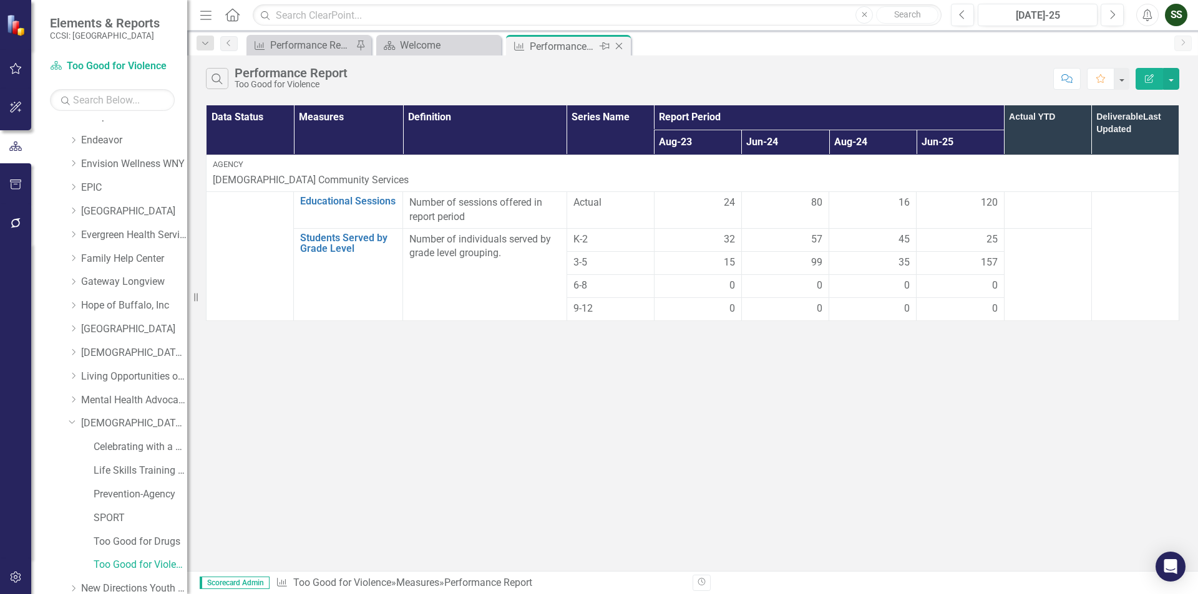
click at [620, 47] on icon at bounding box center [619, 46] width 7 height 7
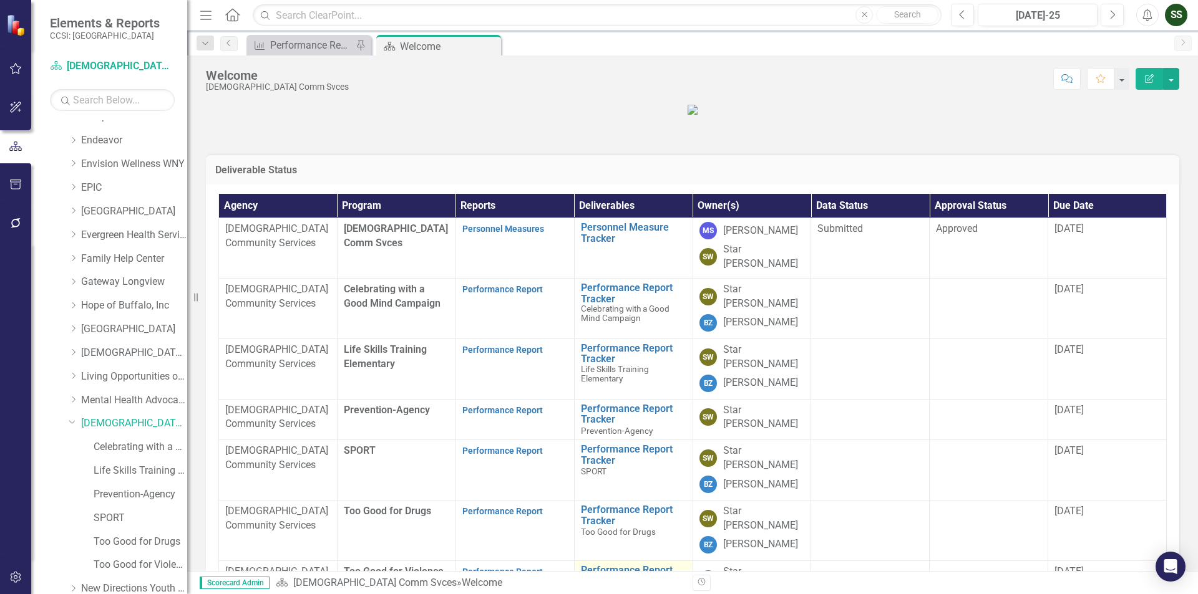
scroll to position [282, 0]
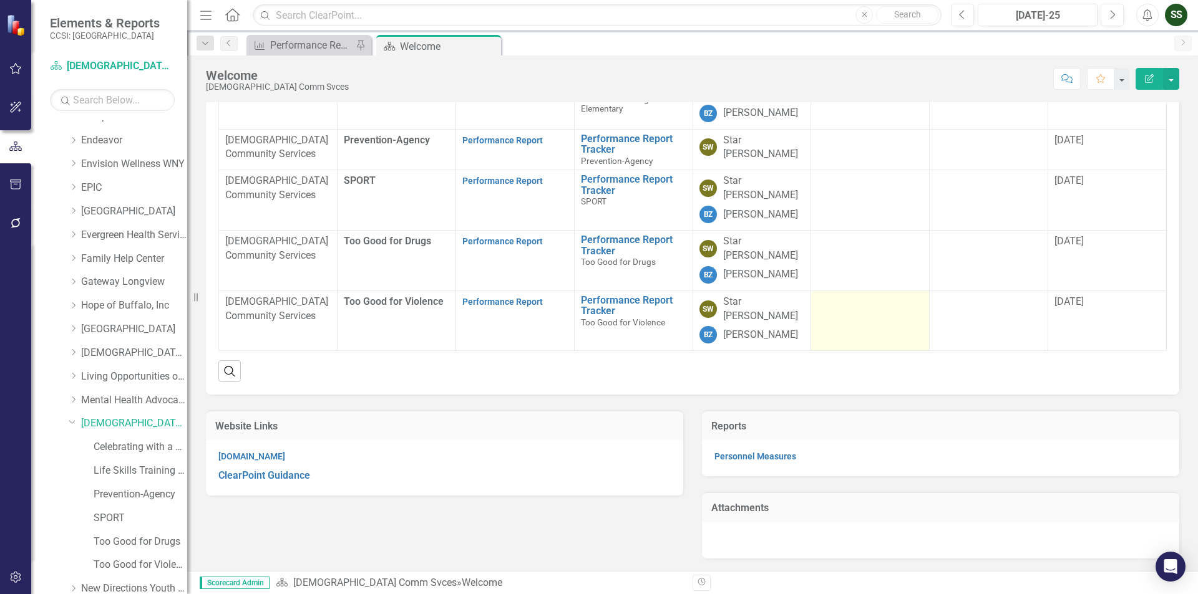
click at [862, 310] on div at bounding box center [869, 302] width 105 height 15
click at [889, 310] on div at bounding box center [869, 302] width 105 height 15
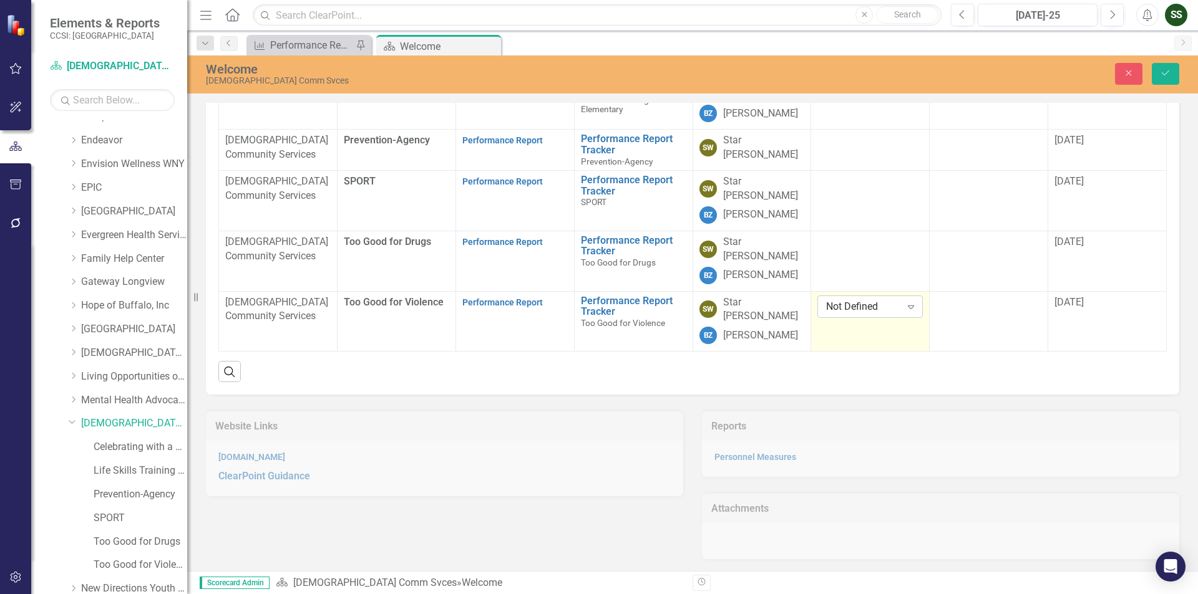
click at [904, 312] on icon "Expand" at bounding box center [910, 307] width 12 height 10
click at [856, 391] on div "Submitted" at bounding box center [866, 395] width 84 height 14
click at [1011, 311] on div at bounding box center [988, 303] width 105 height 15
click at [1025, 312] on icon "Expand" at bounding box center [1029, 307] width 12 height 10
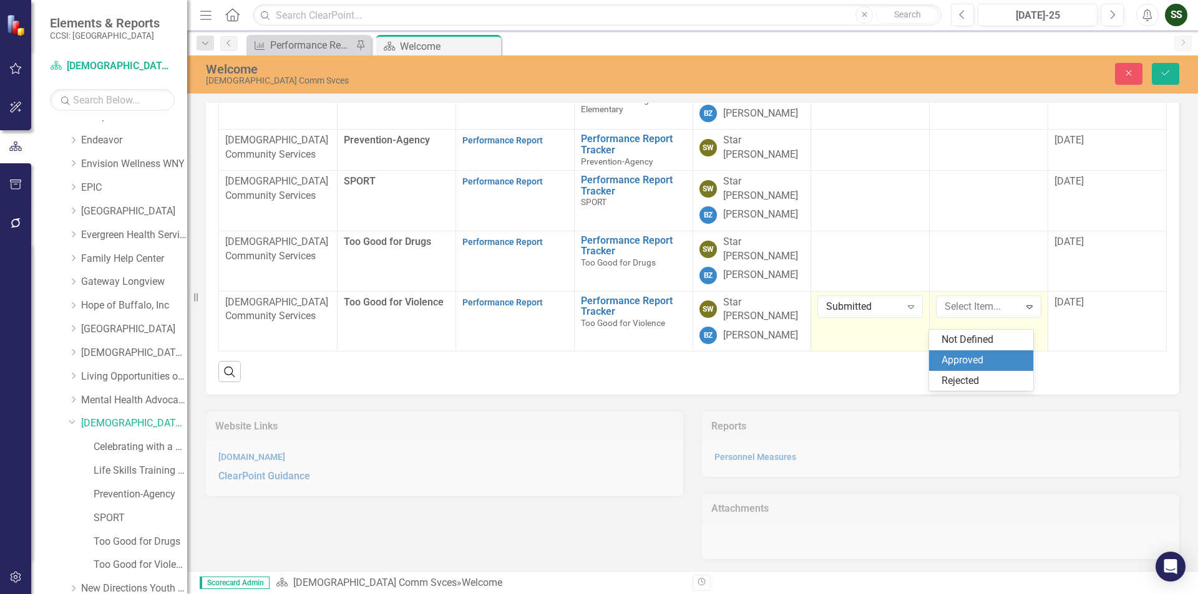
click at [1008, 366] on div "Approved" at bounding box center [983, 361] width 84 height 14
click at [1159, 72] on button "Save" at bounding box center [1164, 74] width 27 height 22
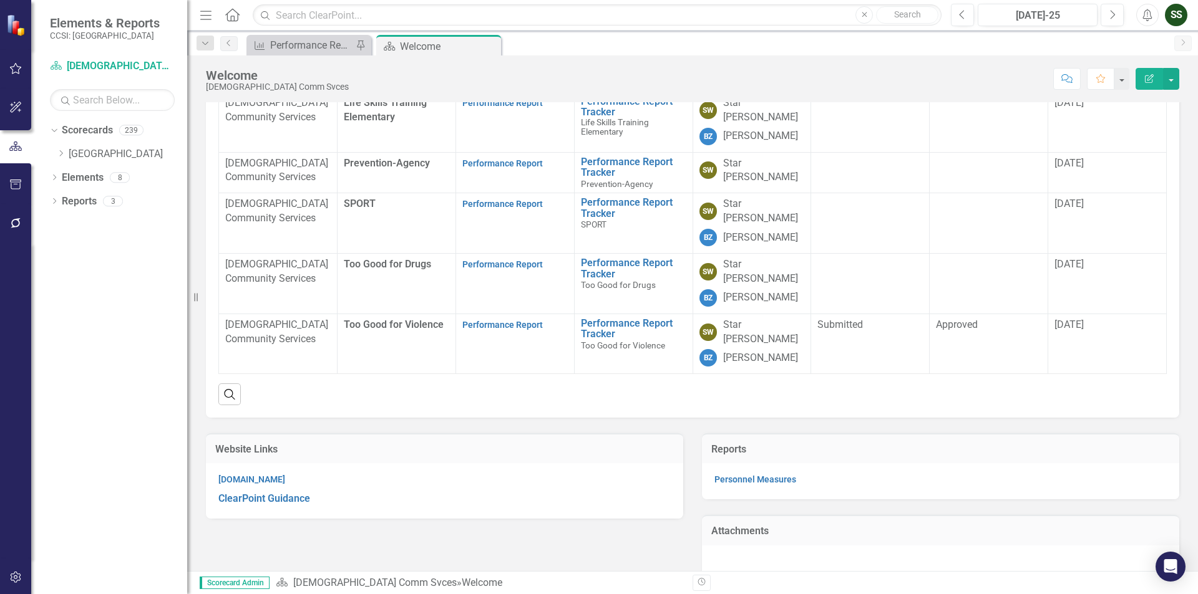
scroll to position [249, 0]
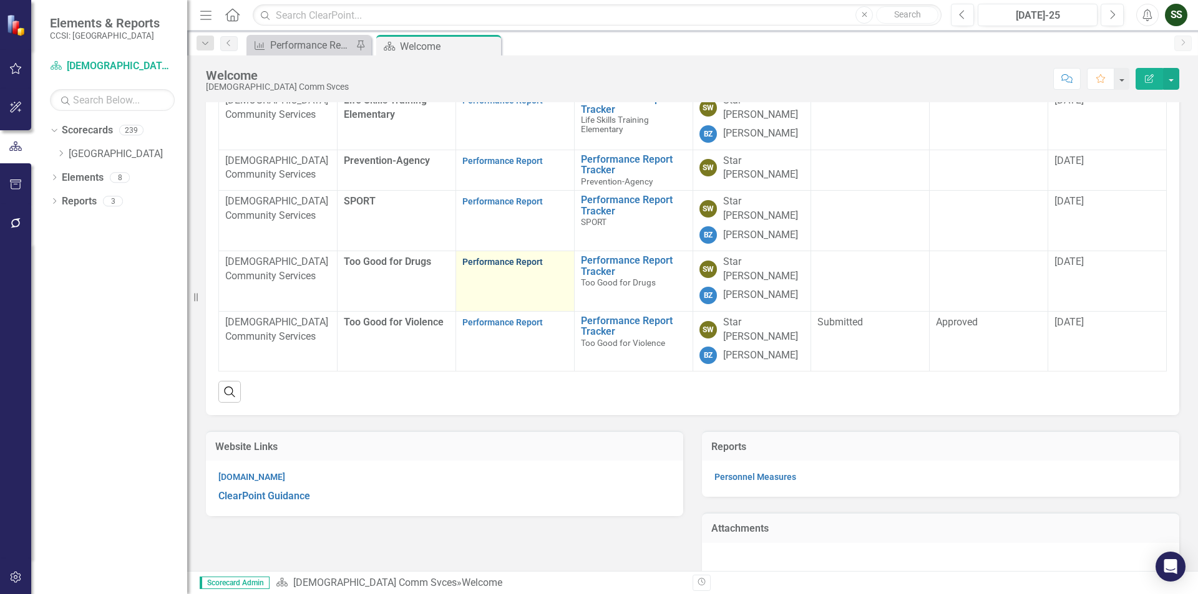
click at [527, 267] on link "Performance Report" at bounding box center [502, 262] width 80 height 10
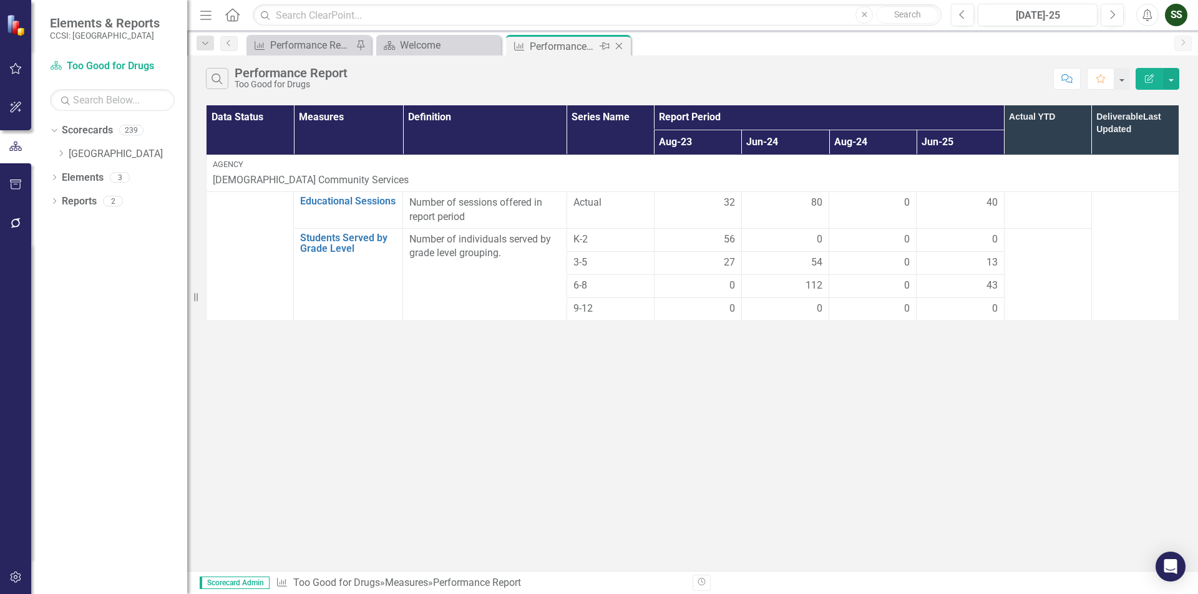
click at [621, 44] on icon at bounding box center [619, 46] width 7 height 7
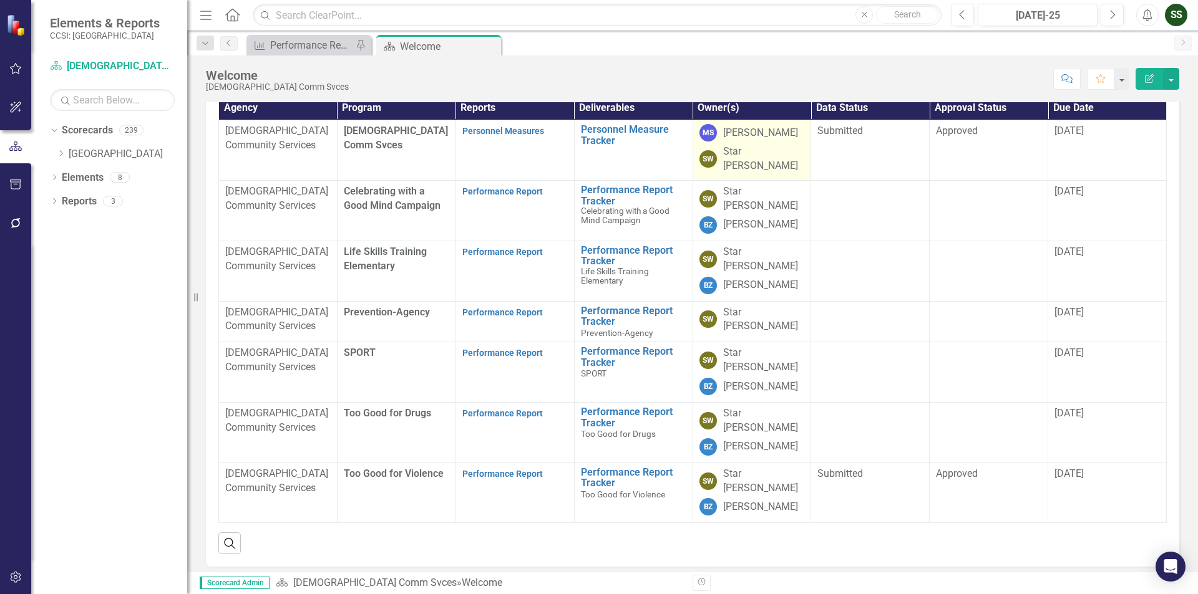
scroll to position [187, 0]
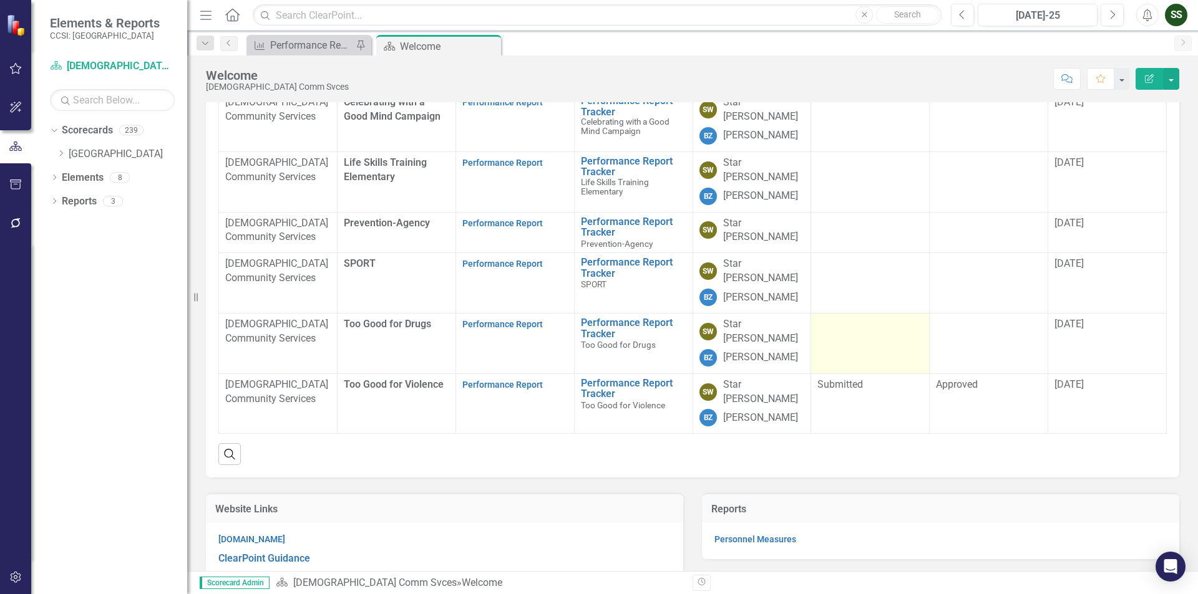
click at [871, 371] on td at bounding box center [870, 343] width 119 height 61
click at [886, 370] on td at bounding box center [870, 343] width 119 height 61
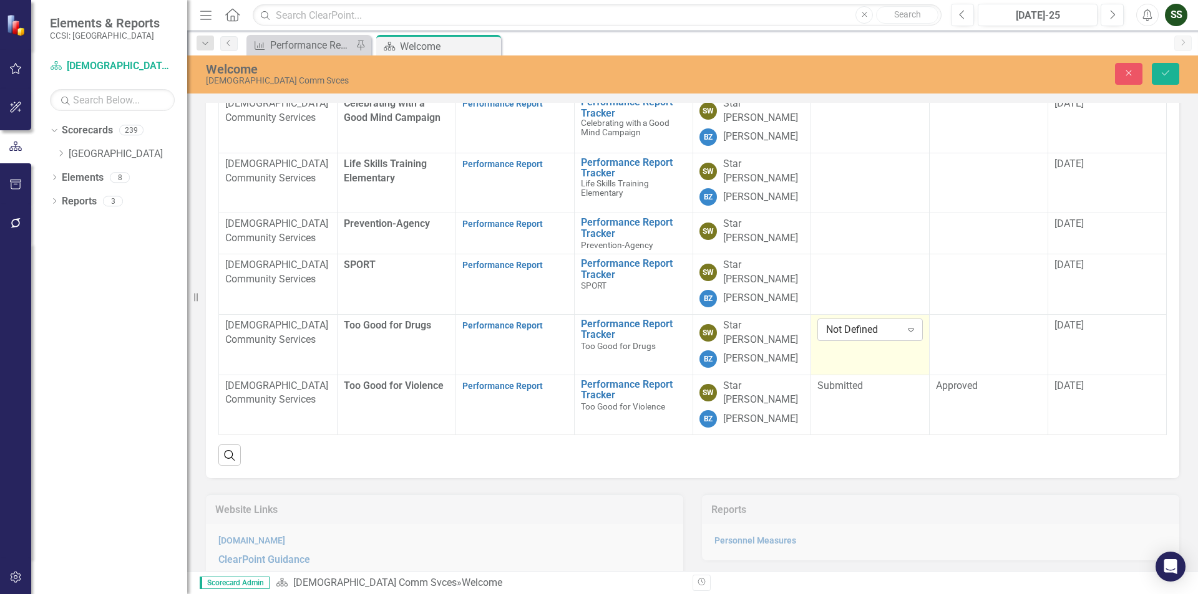
click at [904, 335] on icon "Expand" at bounding box center [910, 330] width 12 height 10
click at [867, 437] on div "Submitted" at bounding box center [866, 440] width 84 height 14
click at [979, 334] on div at bounding box center [988, 326] width 105 height 15
click at [1024, 335] on icon "Expand" at bounding box center [1029, 330] width 12 height 10
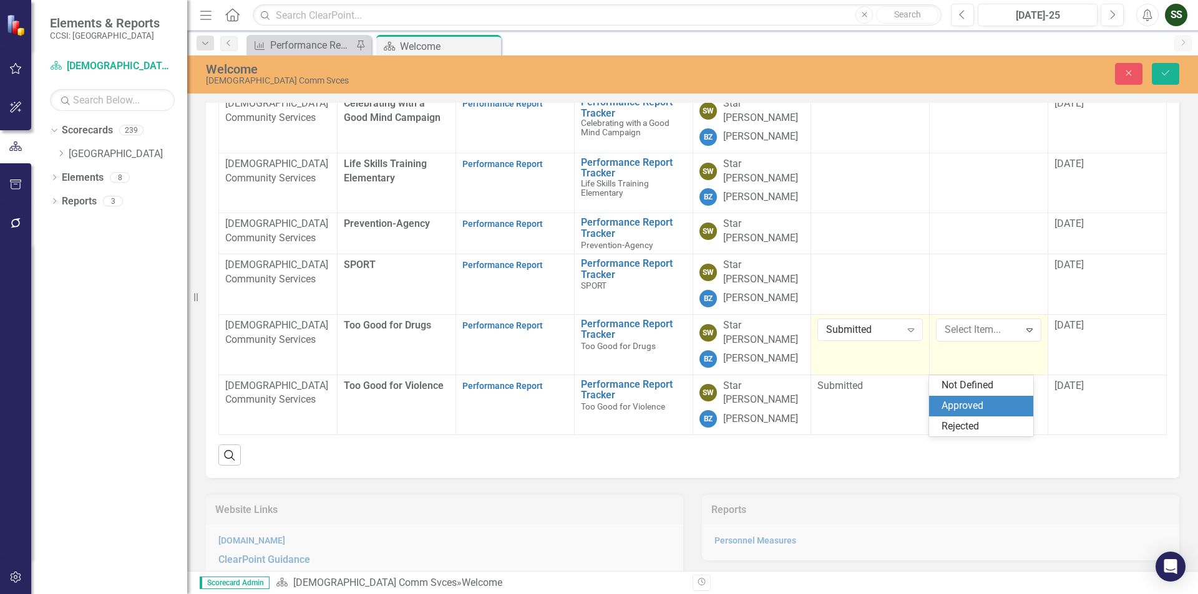
click at [994, 403] on div "Approved" at bounding box center [983, 406] width 84 height 14
click at [1165, 68] on button "Save" at bounding box center [1164, 74] width 27 height 22
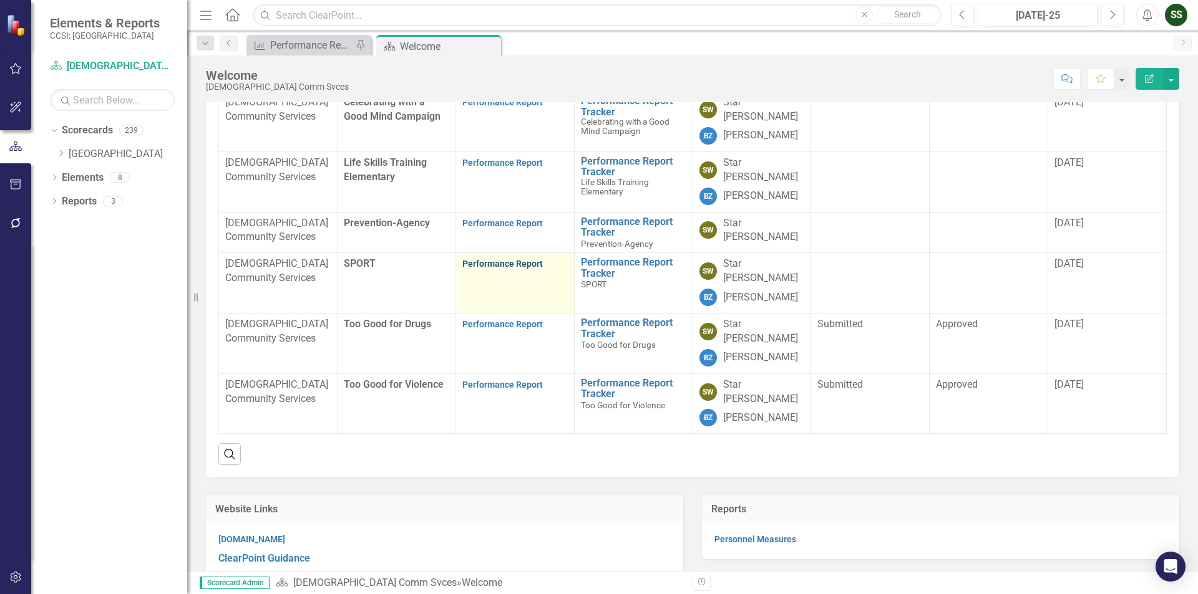
click at [521, 269] on link "Performance Report" at bounding box center [502, 264] width 80 height 10
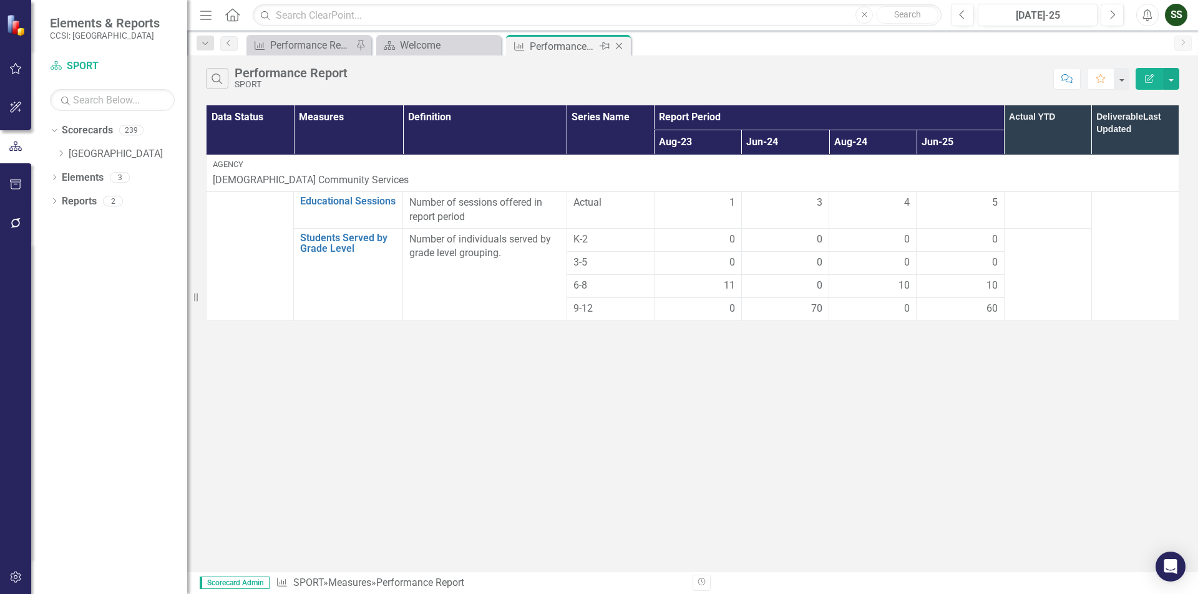
click at [618, 50] on icon "Close" at bounding box center [619, 46] width 12 height 10
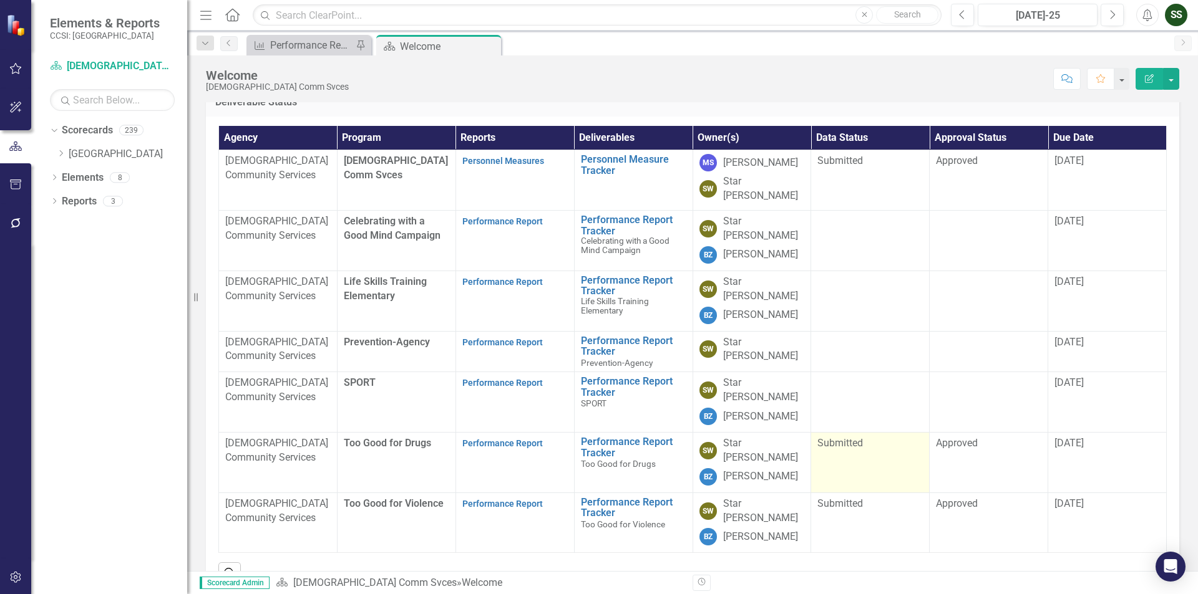
scroll to position [125, 0]
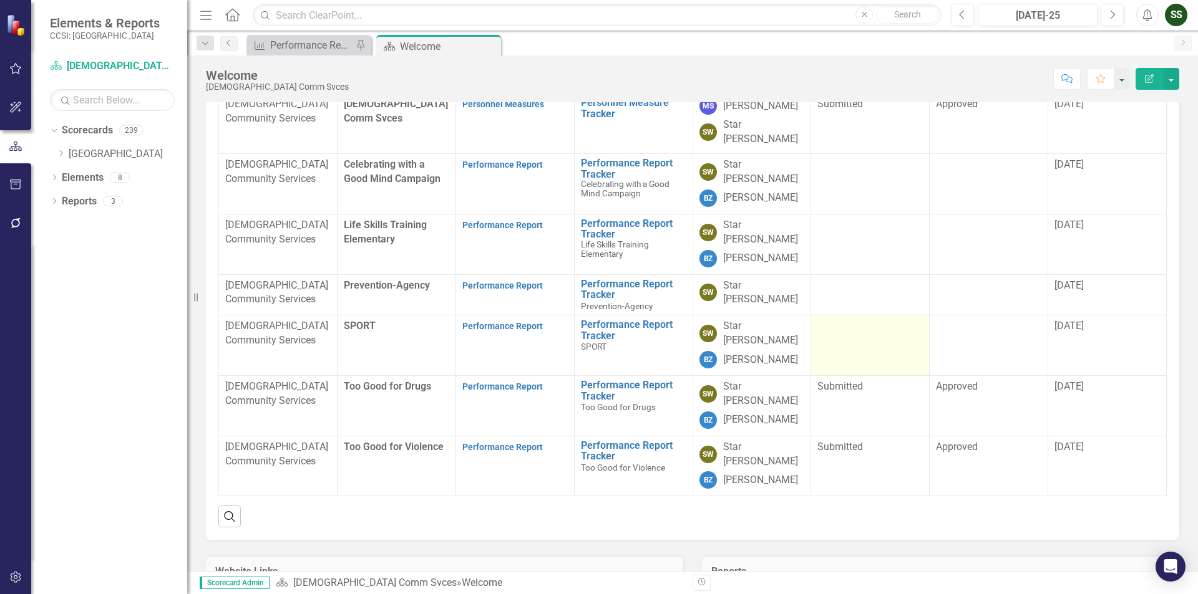
click at [869, 376] on td at bounding box center [870, 346] width 119 height 61
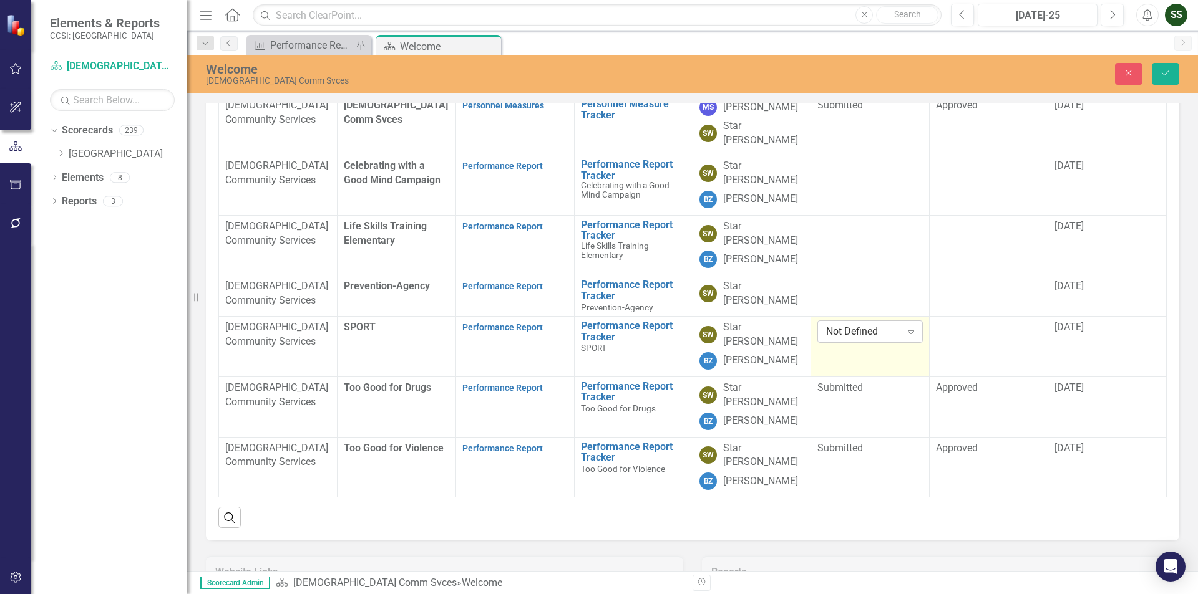
click at [904, 337] on icon "Expand" at bounding box center [910, 332] width 12 height 10
click at [859, 457] on div "Submitted" at bounding box center [866, 454] width 84 height 14
click at [993, 377] on td at bounding box center [988, 347] width 119 height 61
click at [1024, 337] on icon "Expand" at bounding box center [1029, 332] width 12 height 10
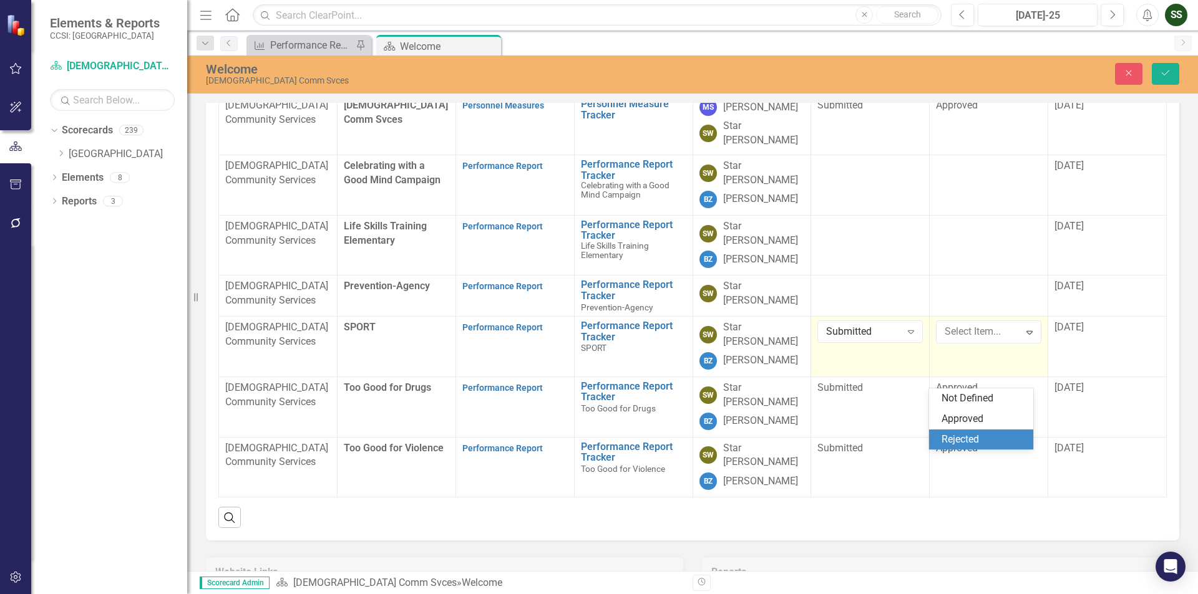
click at [981, 440] on div "Rejected" at bounding box center [983, 440] width 84 height 14
click at [1027, 342] on div "Expand" at bounding box center [1029, 332] width 22 height 20
click at [986, 417] on div "Approved" at bounding box center [983, 419] width 84 height 14
click at [1162, 69] on icon "Save" at bounding box center [1165, 73] width 11 height 9
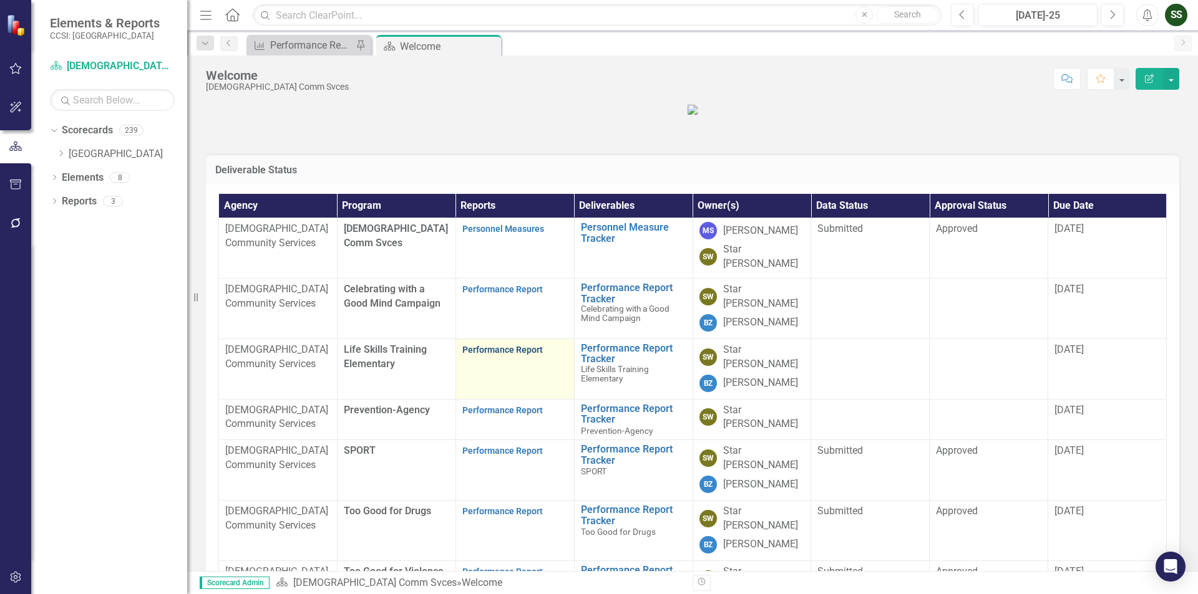
click at [497, 355] on link "Performance Report" at bounding box center [502, 350] width 80 height 10
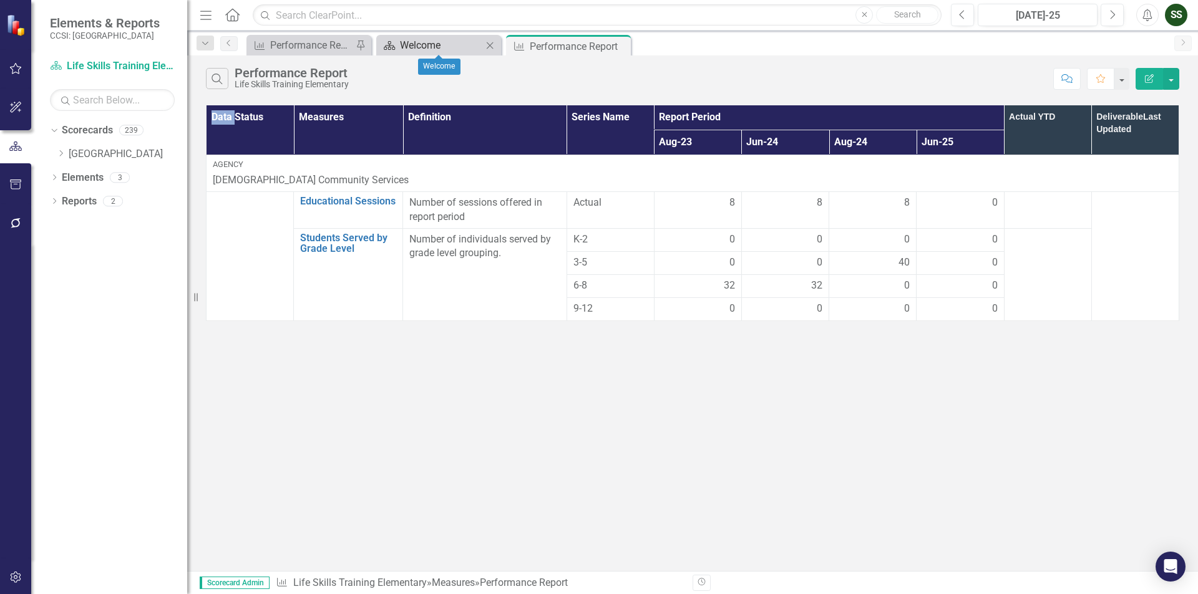
click at [465, 38] on div "Welcome" at bounding box center [441, 45] width 82 height 16
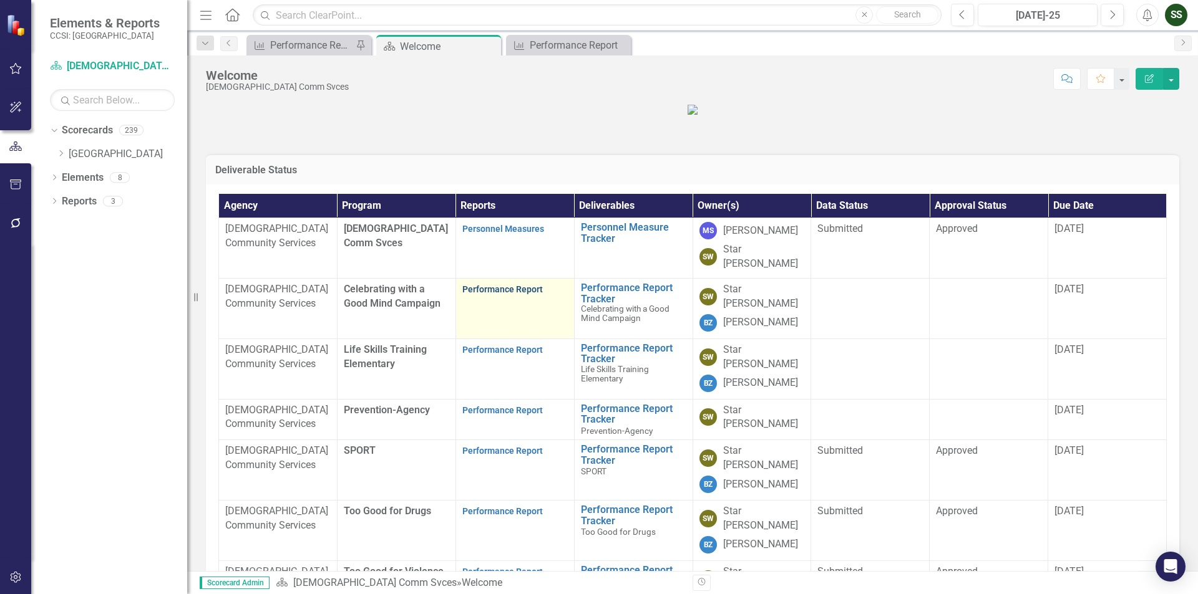
click at [519, 294] on link "Performance Report" at bounding box center [502, 289] width 80 height 10
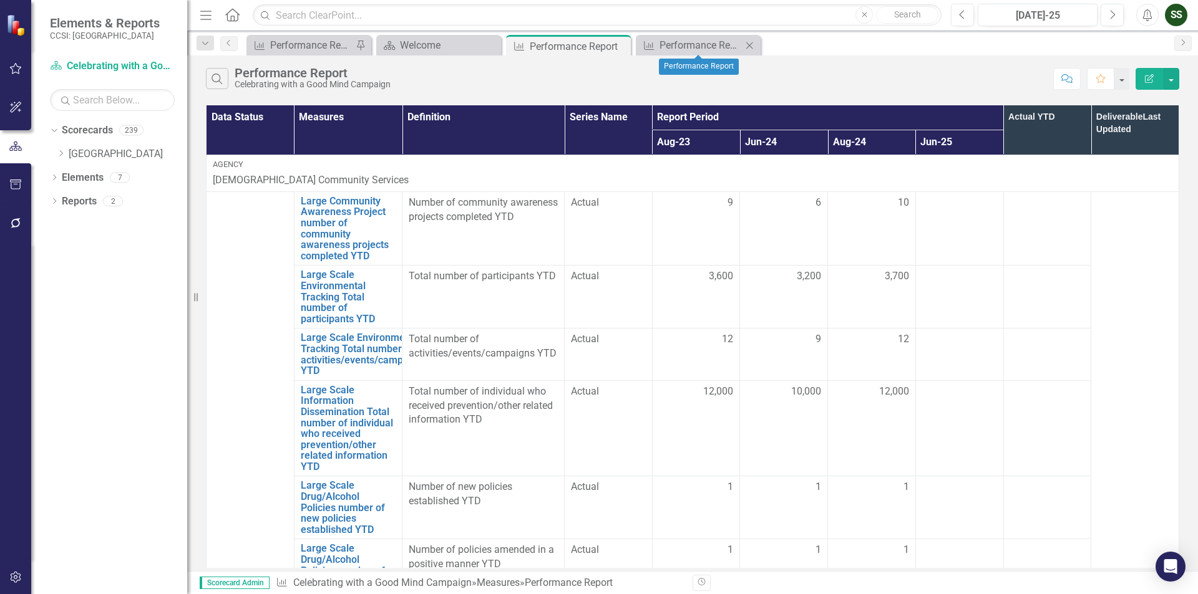
click at [751, 42] on icon "Close" at bounding box center [749, 46] width 12 height 10
click at [614, 46] on icon "Close" at bounding box center [619, 46] width 12 height 10
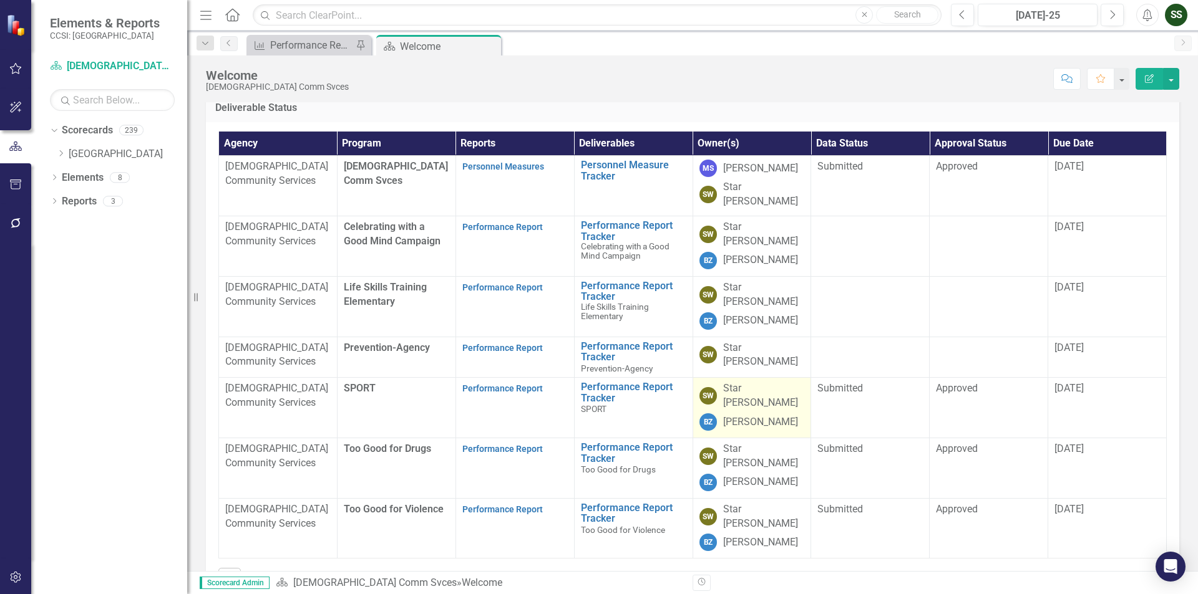
scroll to position [187, 0]
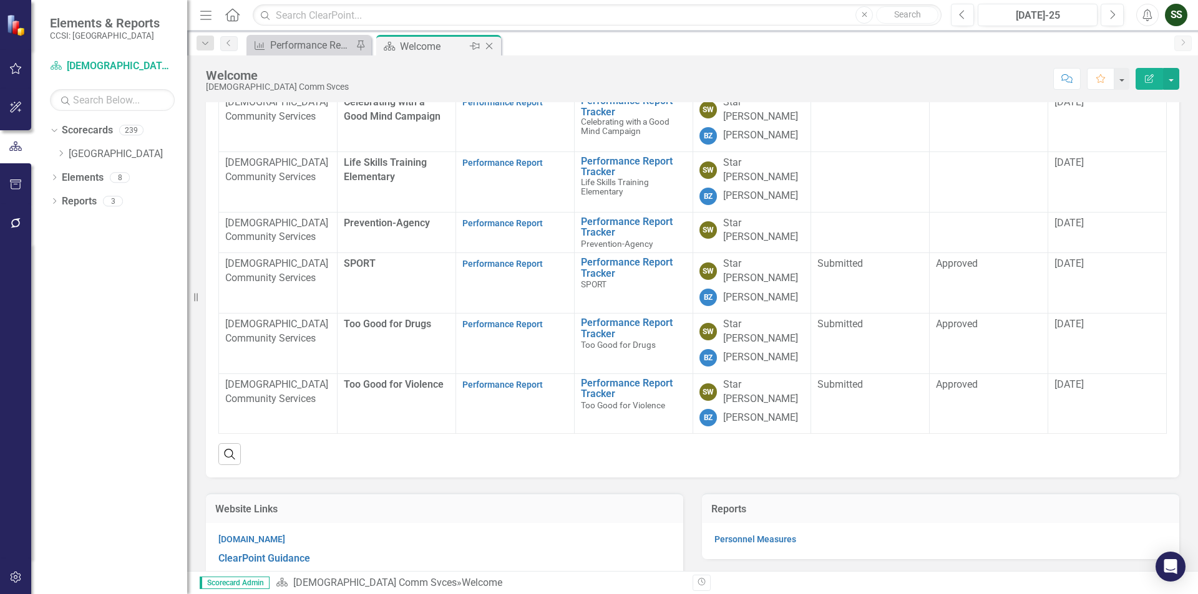
click at [492, 46] on icon "Close" at bounding box center [489, 46] width 12 height 10
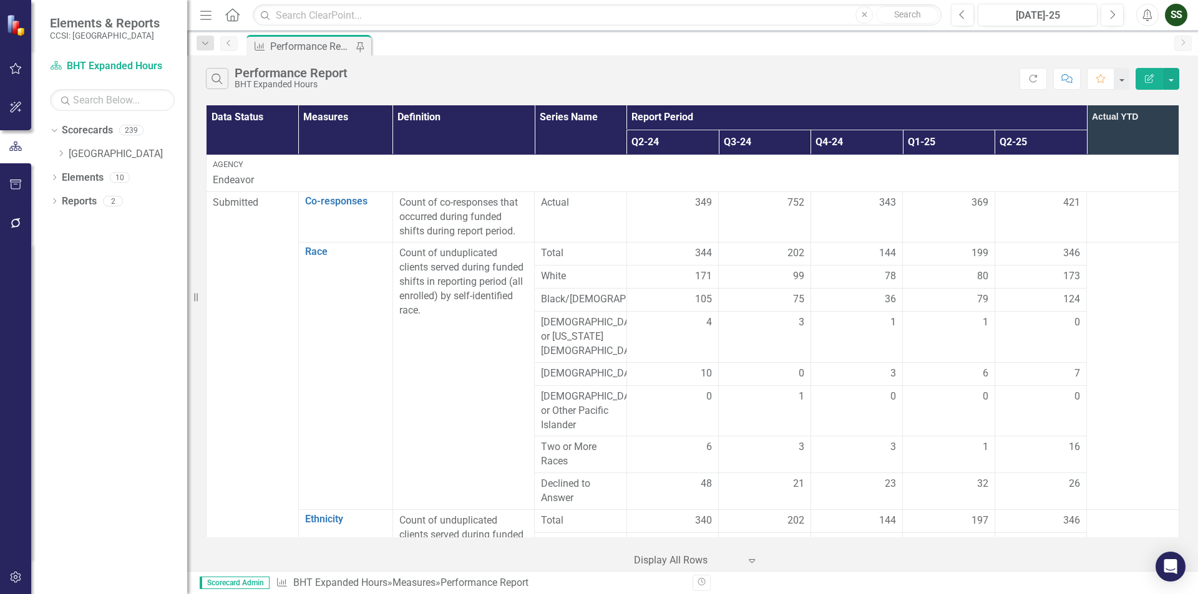
click at [227, 44] on icon "Previous" at bounding box center [229, 42] width 10 height 7
click at [231, 46] on icon "Previous" at bounding box center [229, 42] width 10 height 7
click at [62, 154] on icon "Dropdown" at bounding box center [60, 153] width 9 height 7
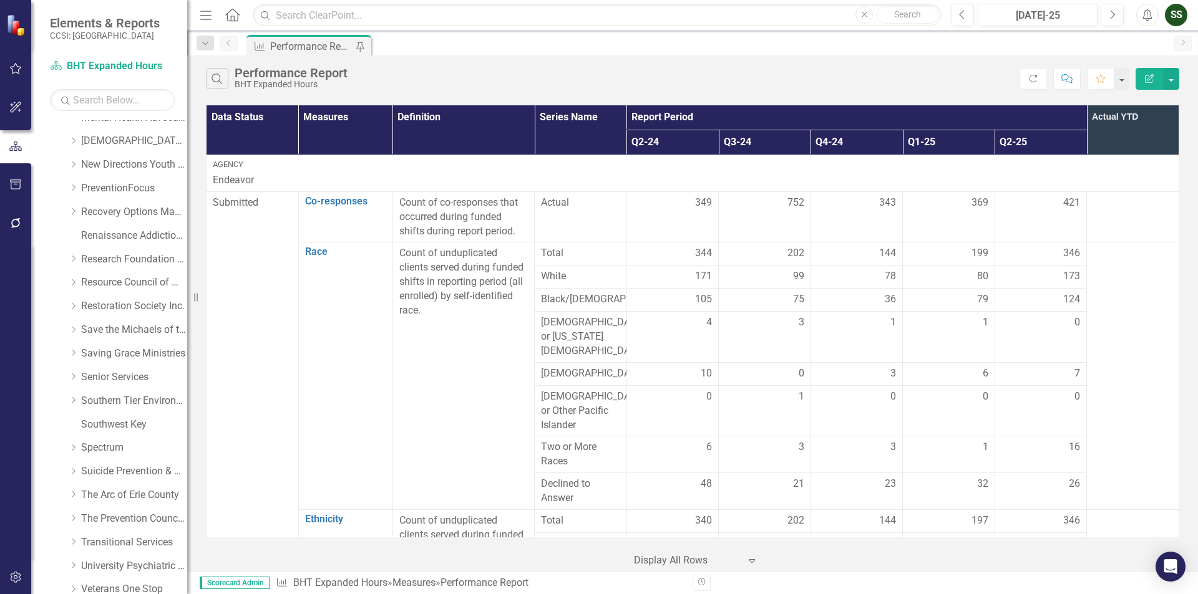
scroll to position [561, 0]
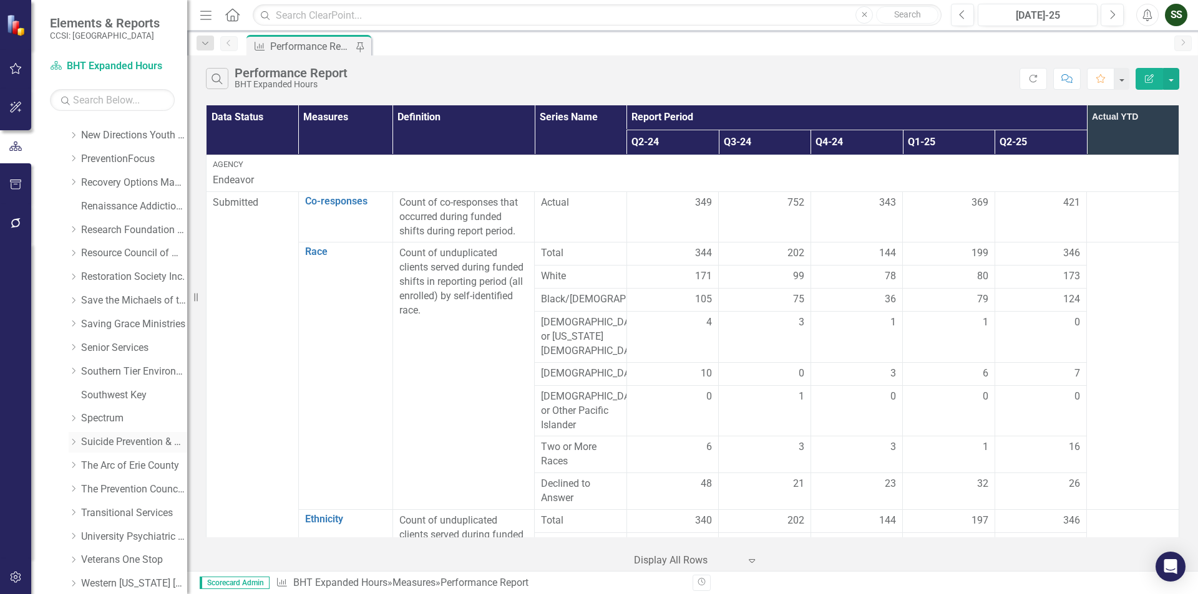
click at [138, 443] on link "Suicide Prevention & Crisis Services" at bounding box center [134, 442] width 106 height 14
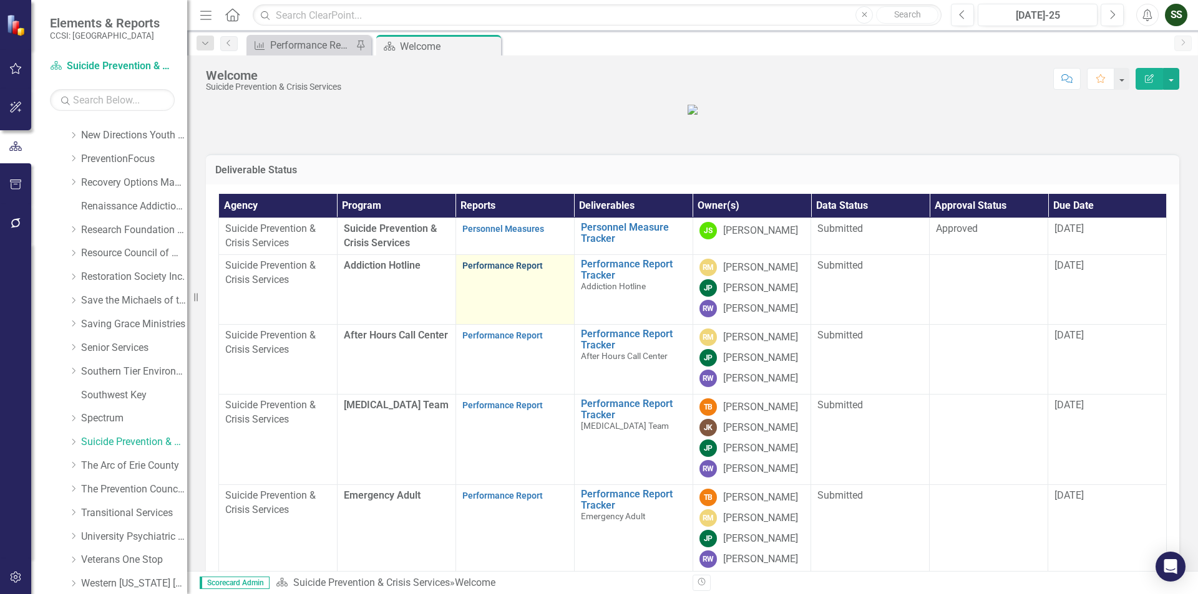
click at [508, 271] on link "Performance Report" at bounding box center [502, 266] width 80 height 10
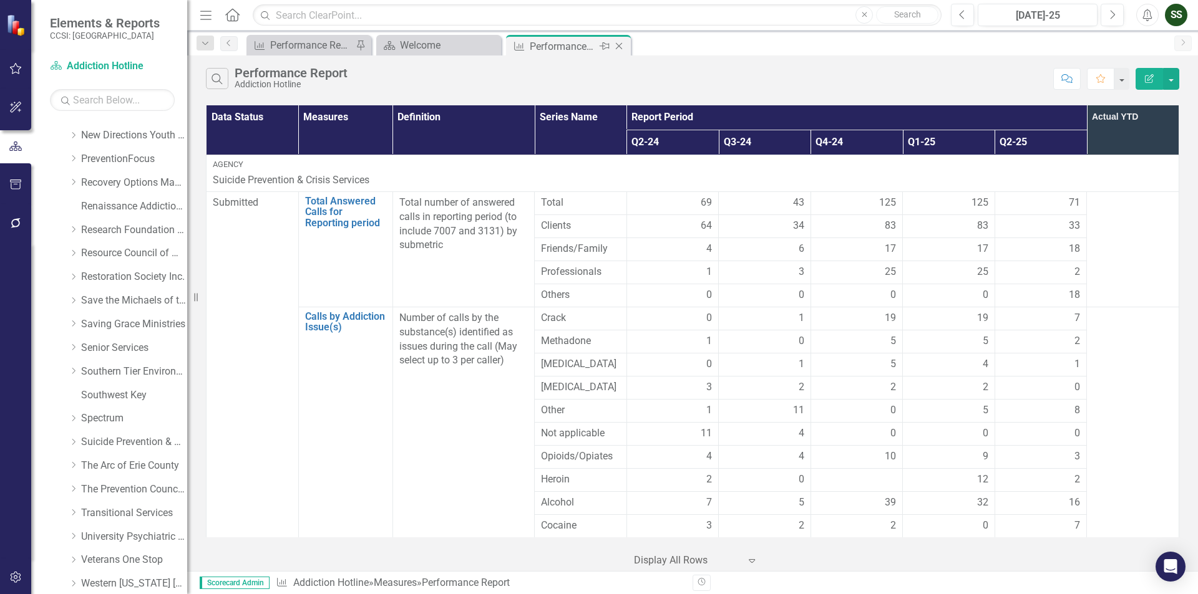
click at [622, 46] on icon "Close" at bounding box center [619, 46] width 12 height 10
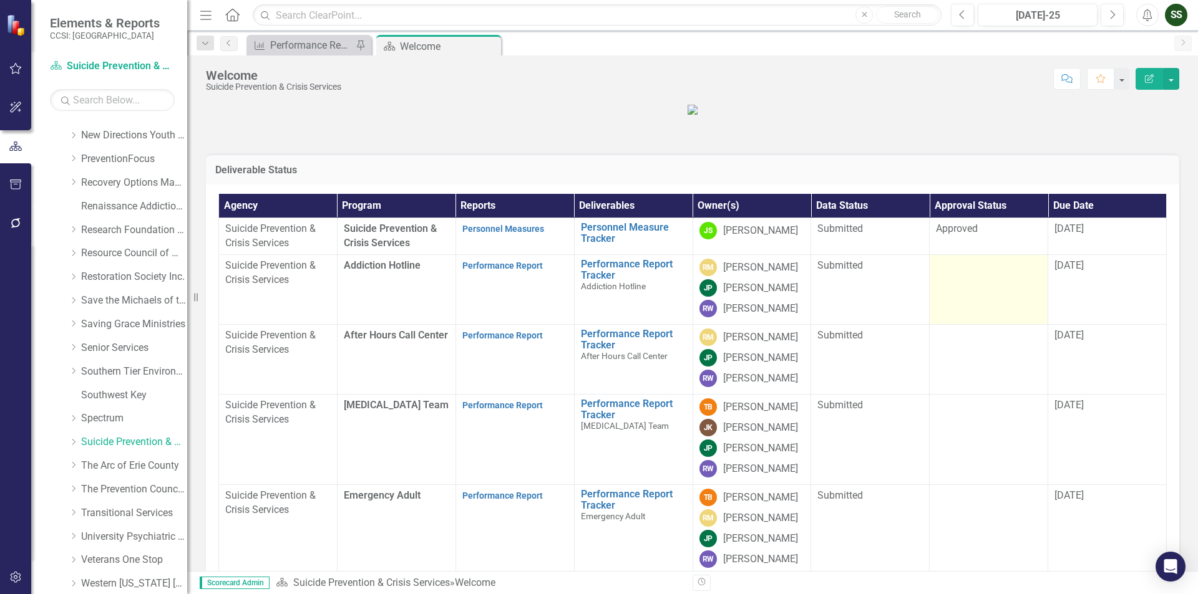
click at [982, 325] on td at bounding box center [988, 290] width 119 height 70
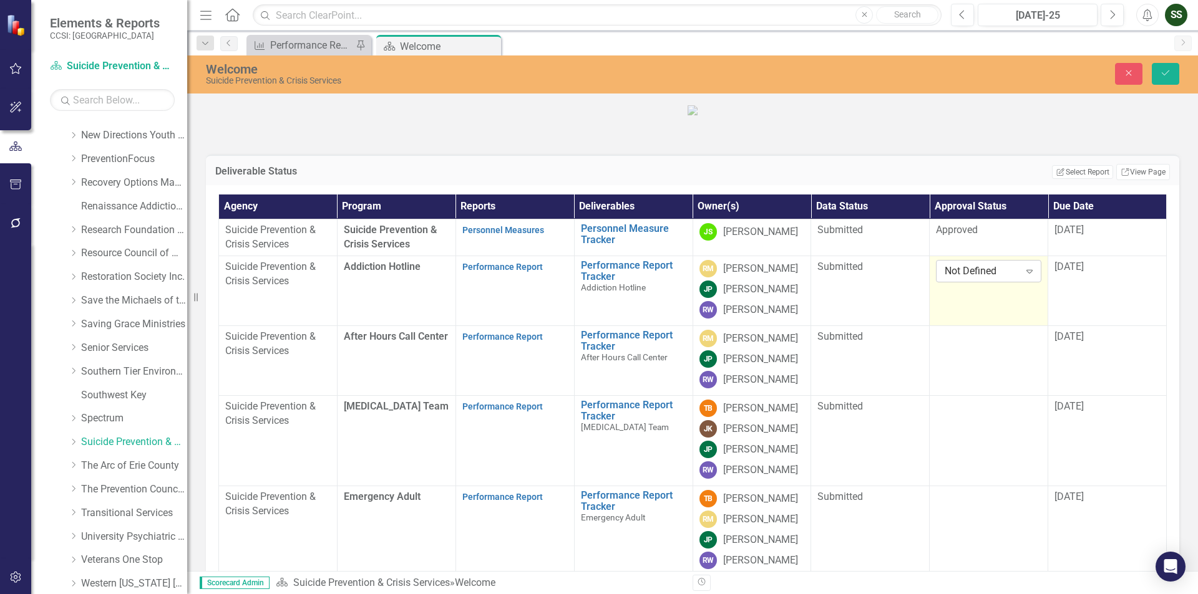
click at [1023, 276] on icon "Expand" at bounding box center [1029, 271] width 12 height 10
click at [997, 357] on div "Approved" at bounding box center [981, 350] width 104 height 21
click at [1166, 68] on button "Save" at bounding box center [1164, 74] width 27 height 22
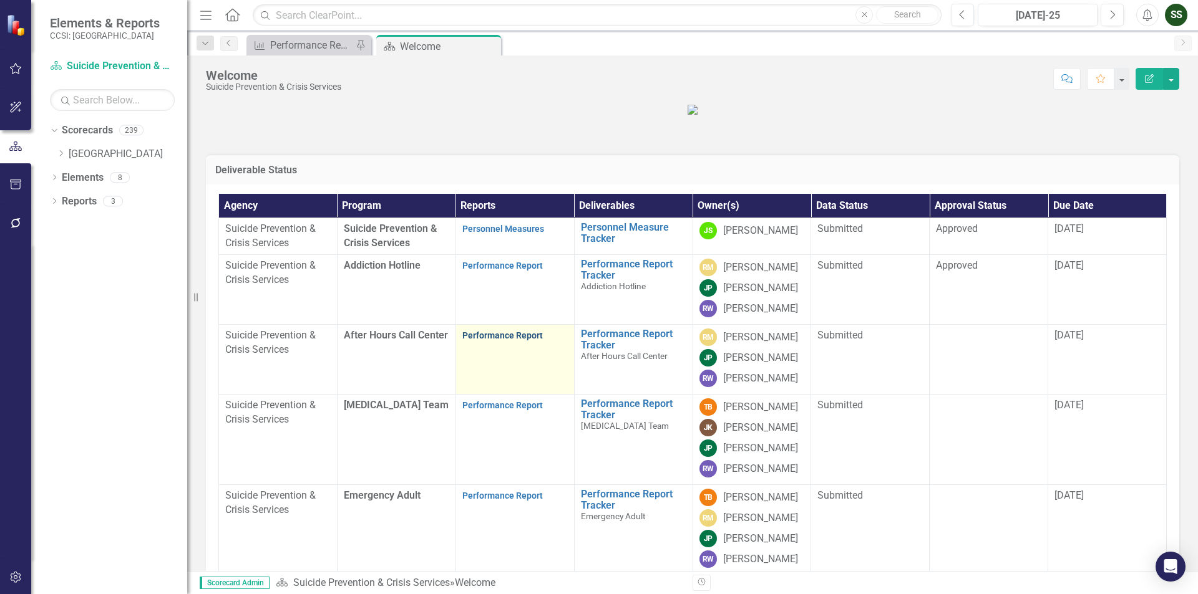
click at [497, 341] on link "Performance Report" at bounding box center [502, 336] width 80 height 10
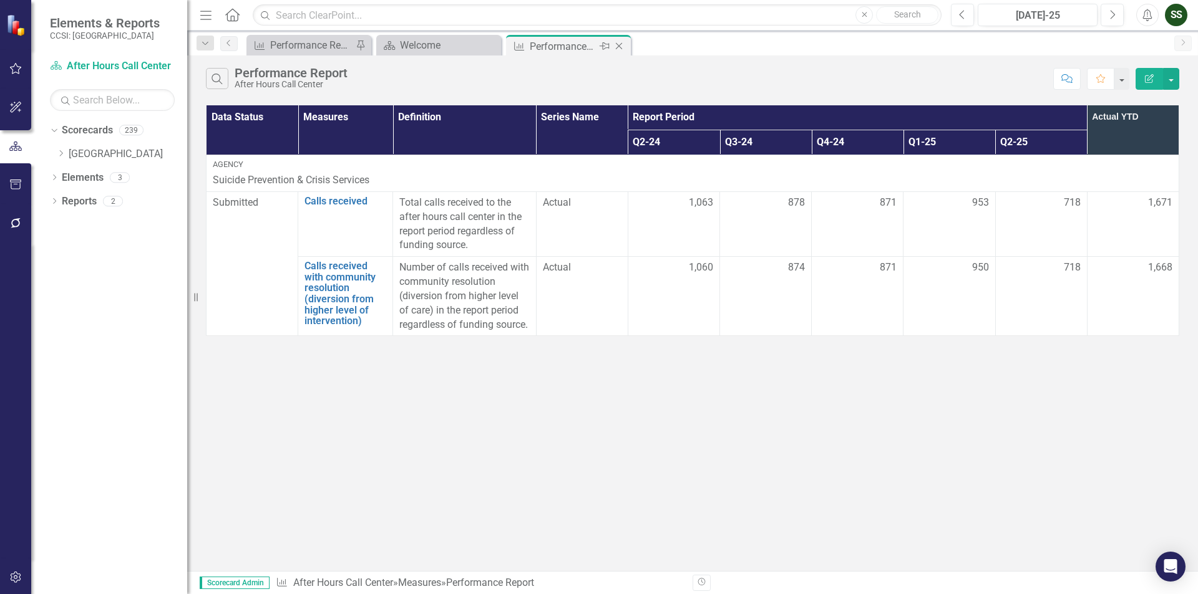
click at [617, 49] on icon "Close" at bounding box center [619, 46] width 12 height 10
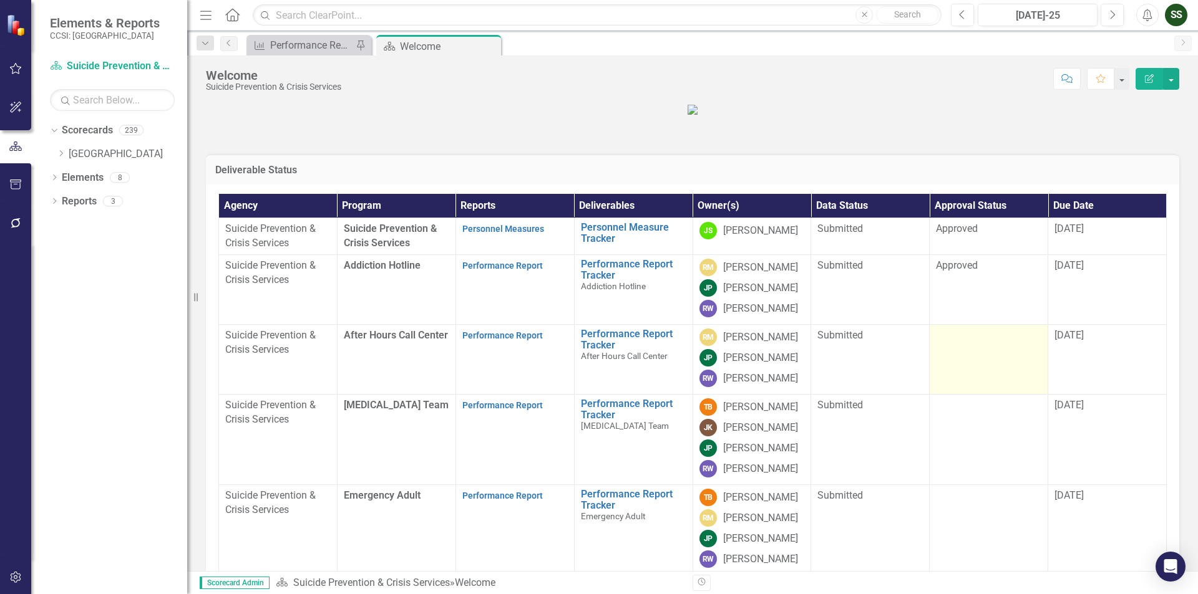
click at [972, 344] on div at bounding box center [988, 336] width 105 height 15
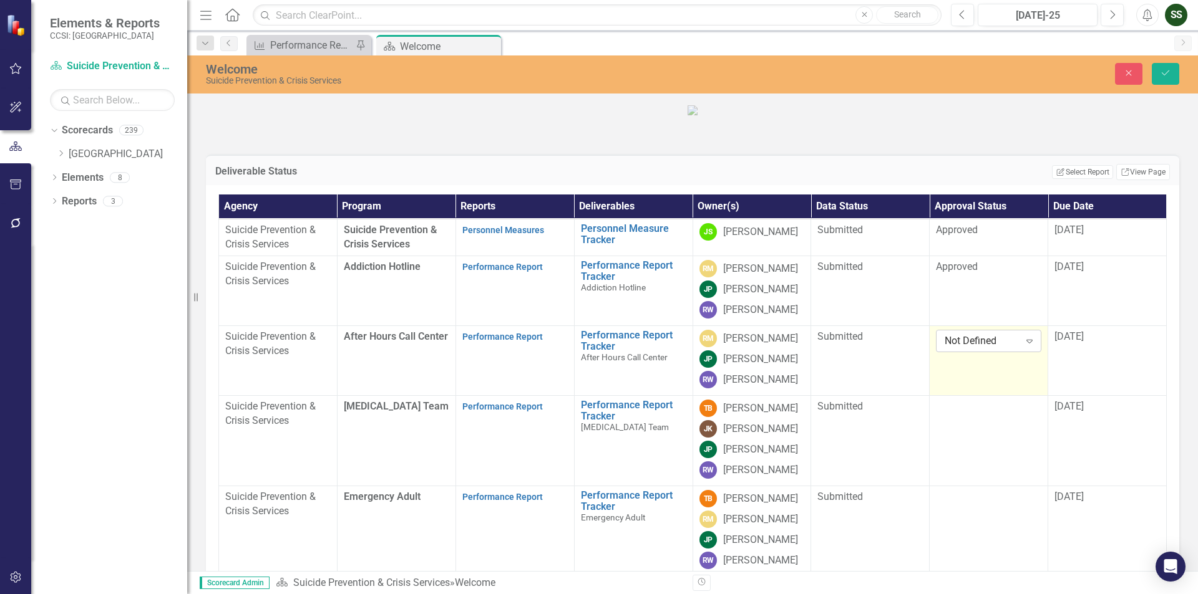
click at [1023, 346] on icon "Expand" at bounding box center [1029, 341] width 12 height 10
click at [995, 423] on div "Approved" at bounding box center [981, 430] width 104 height 21
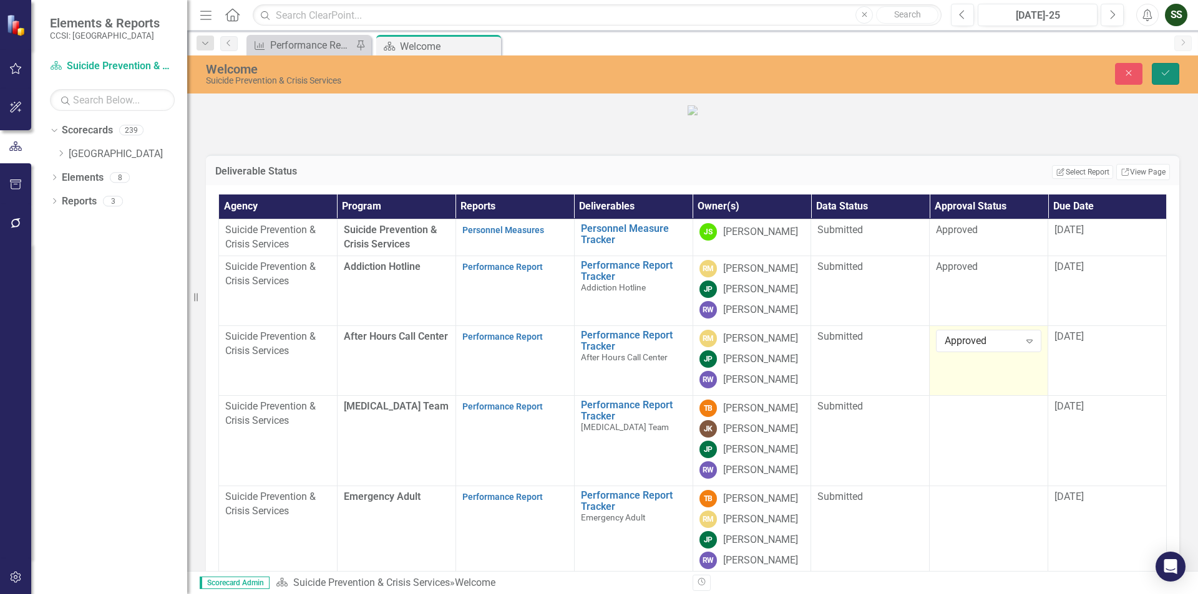
click at [1161, 70] on icon "Save" at bounding box center [1165, 73] width 11 height 9
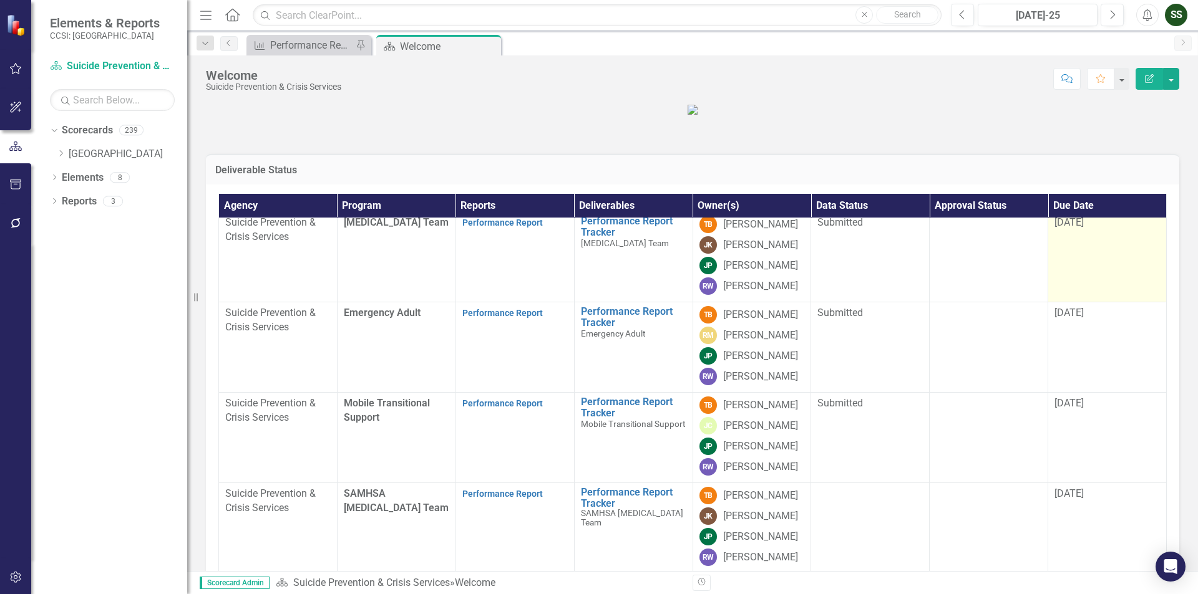
scroll to position [187, 0]
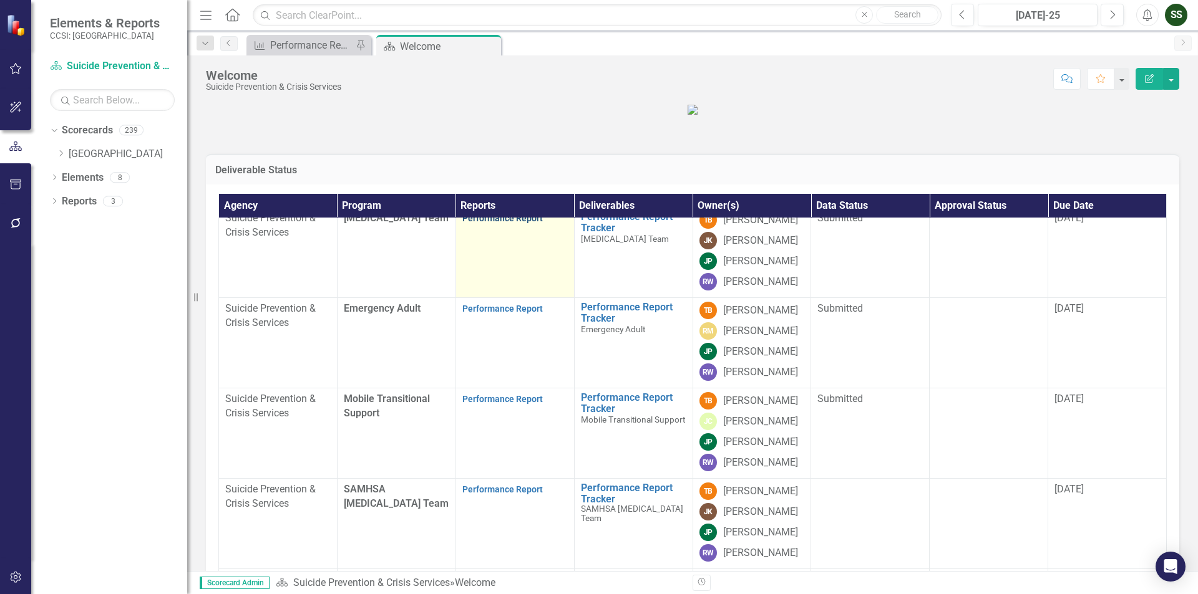
click at [501, 223] on link "Performance Report" at bounding box center [502, 218] width 80 height 10
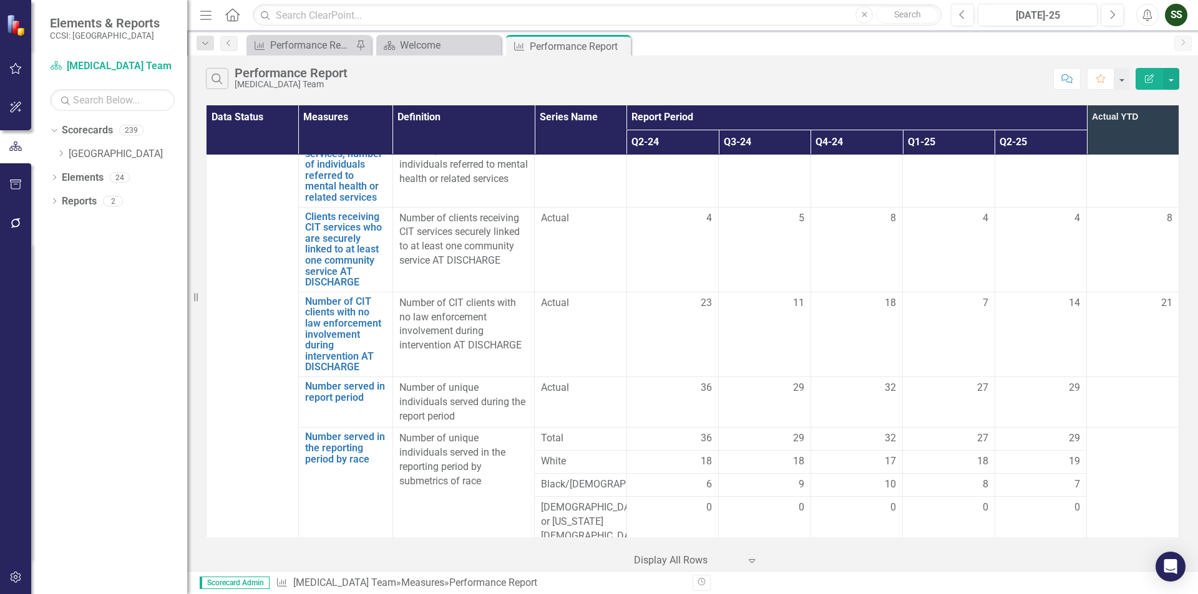
scroll to position [1792, 0]
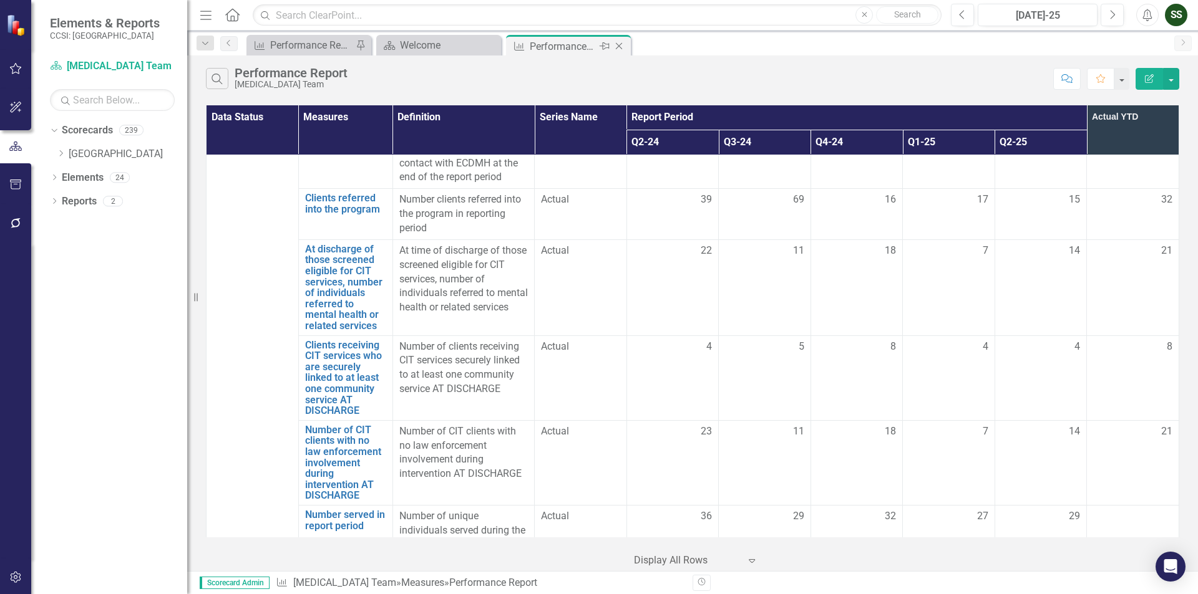
click at [616, 44] on icon at bounding box center [619, 46] width 7 height 7
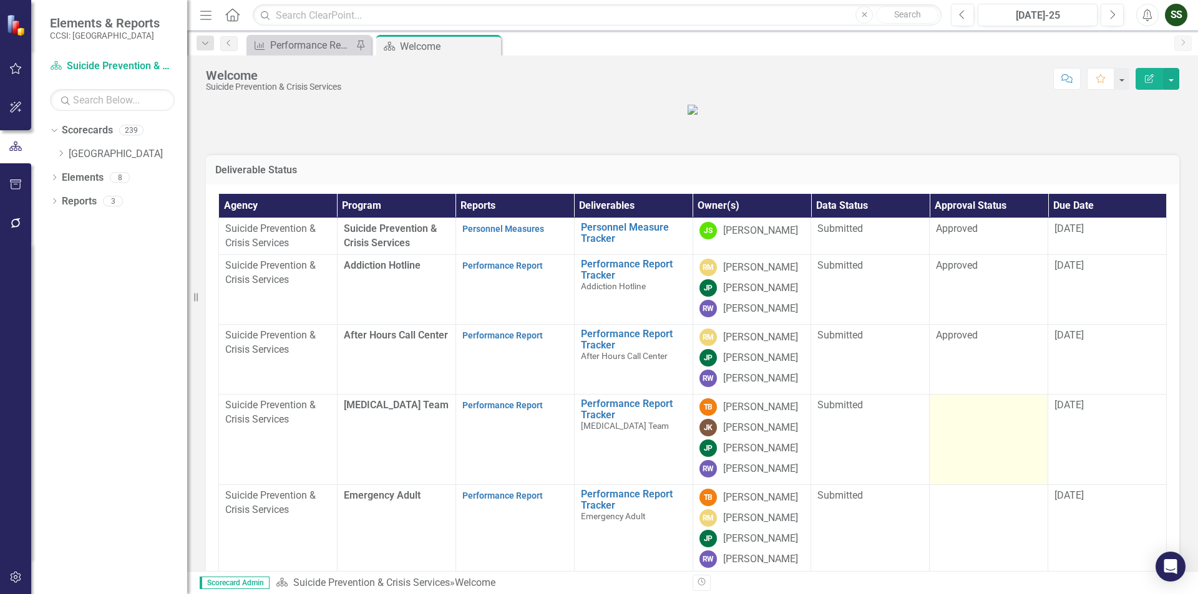
click at [957, 474] on td at bounding box center [988, 440] width 119 height 90
click at [986, 475] on td at bounding box center [988, 440] width 119 height 90
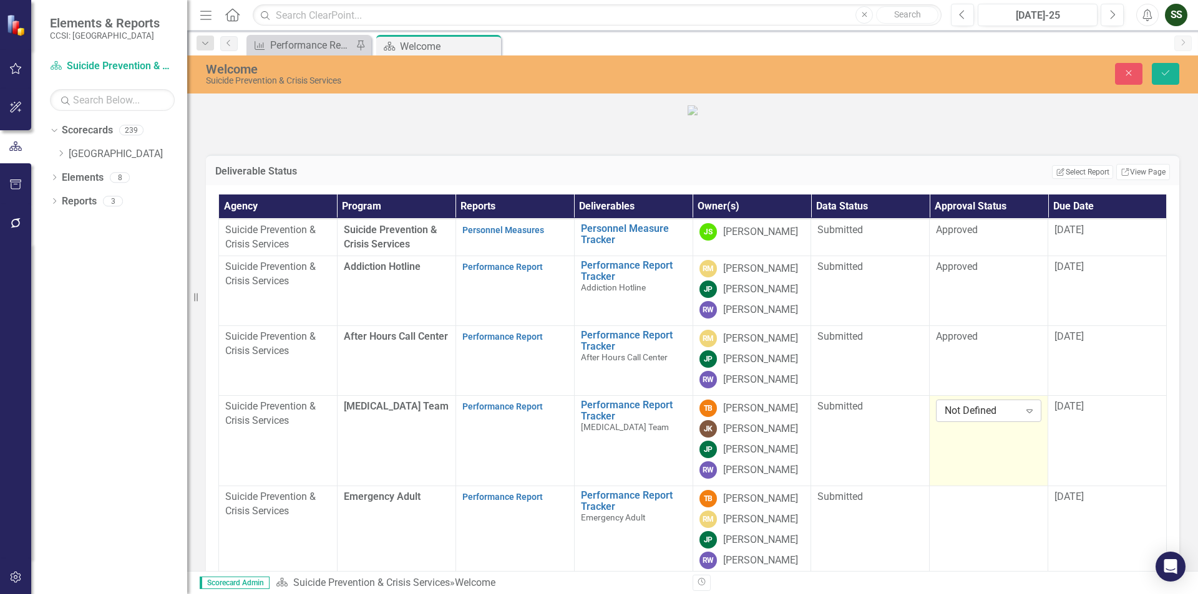
click at [1020, 421] on div "Expand" at bounding box center [1029, 411] width 22 height 20
click at [937, 419] on div "Approved" at bounding box center [981, 427] width 104 height 21
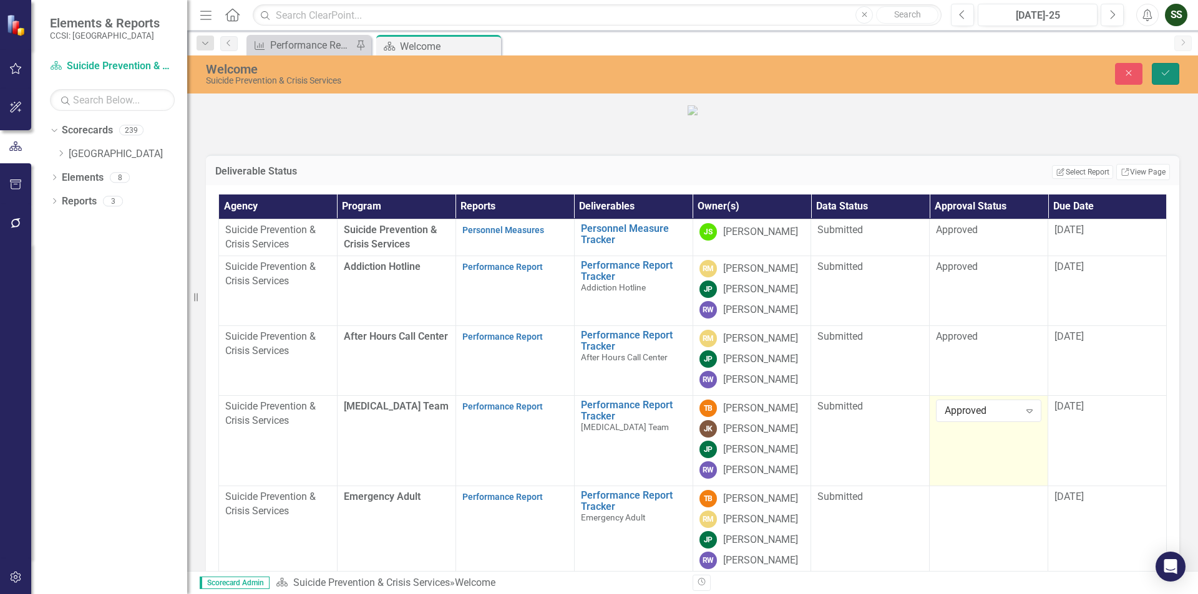
click at [1168, 74] on icon "Save" at bounding box center [1165, 73] width 11 height 9
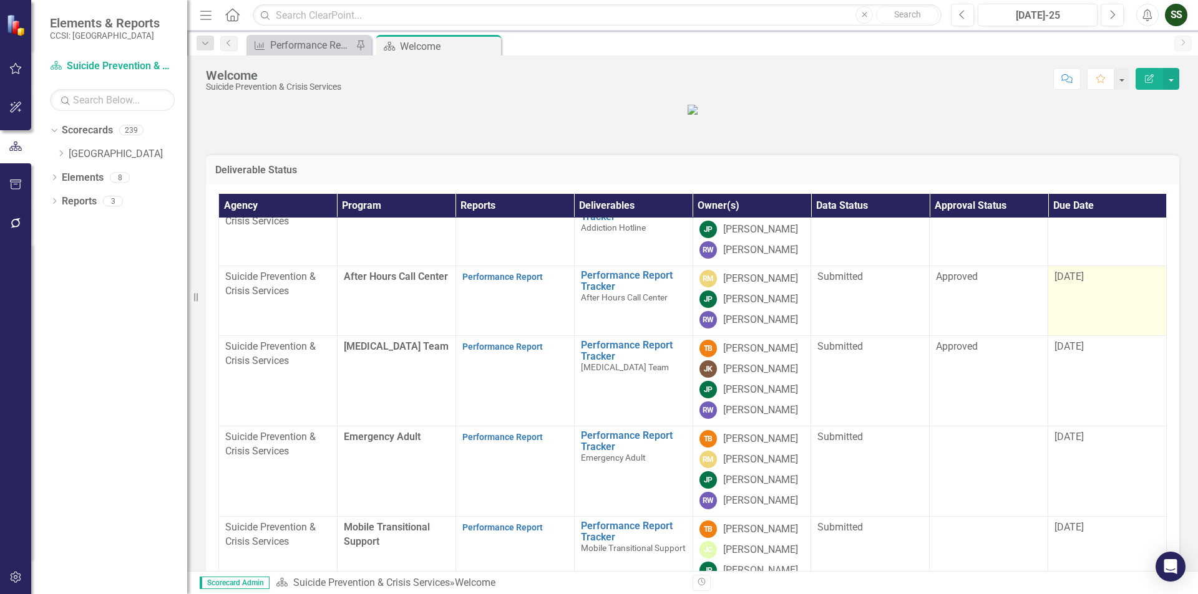
scroll to position [125, 0]
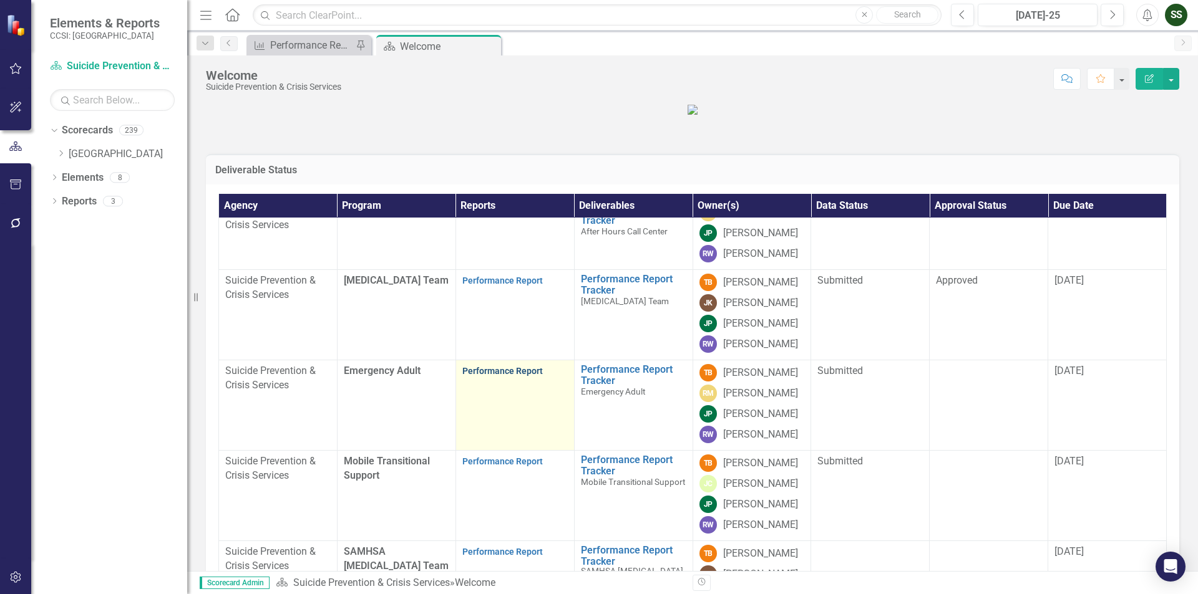
click at [487, 376] on link "Performance Report" at bounding box center [502, 371] width 80 height 10
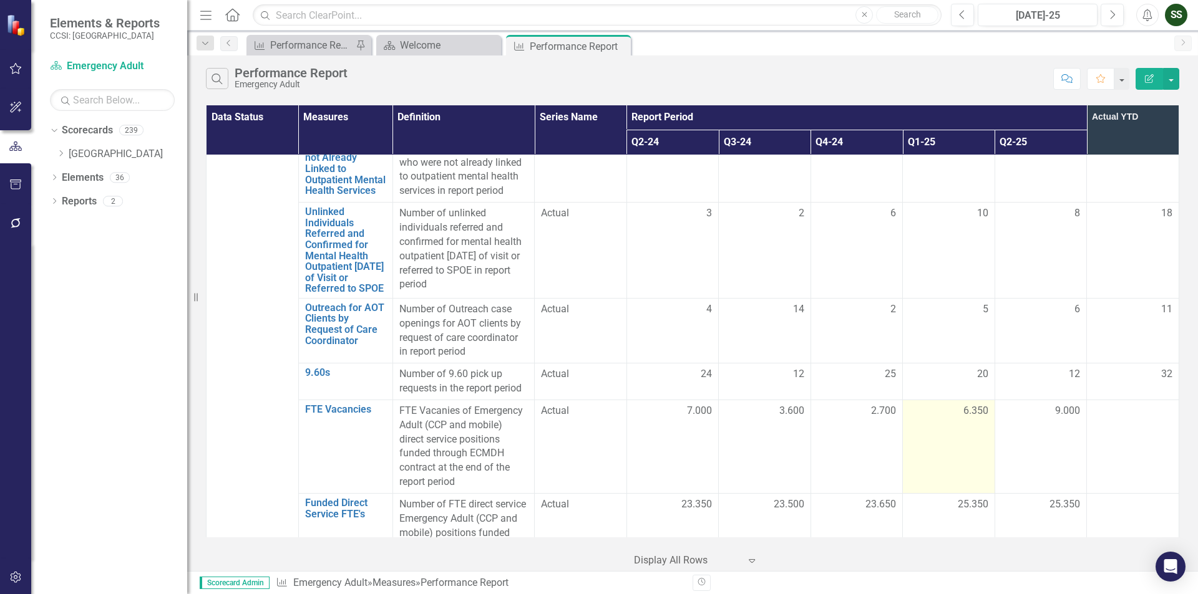
scroll to position [2656, 0]
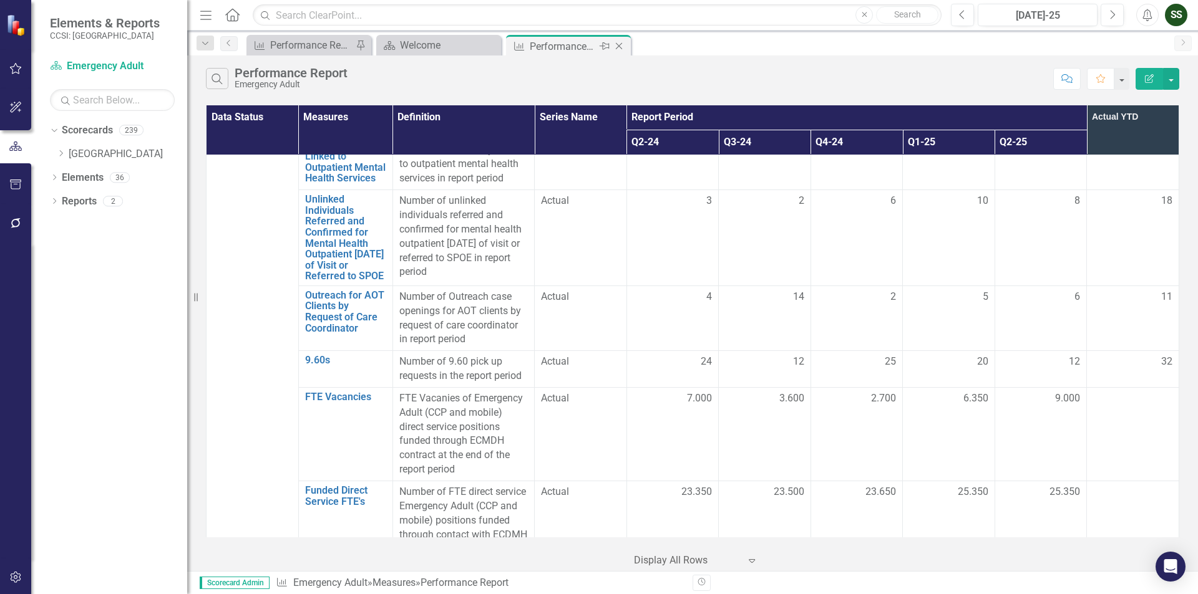
click at [615, 50] on icon "Close" at bounding box center [619, 46] width 12 height 10
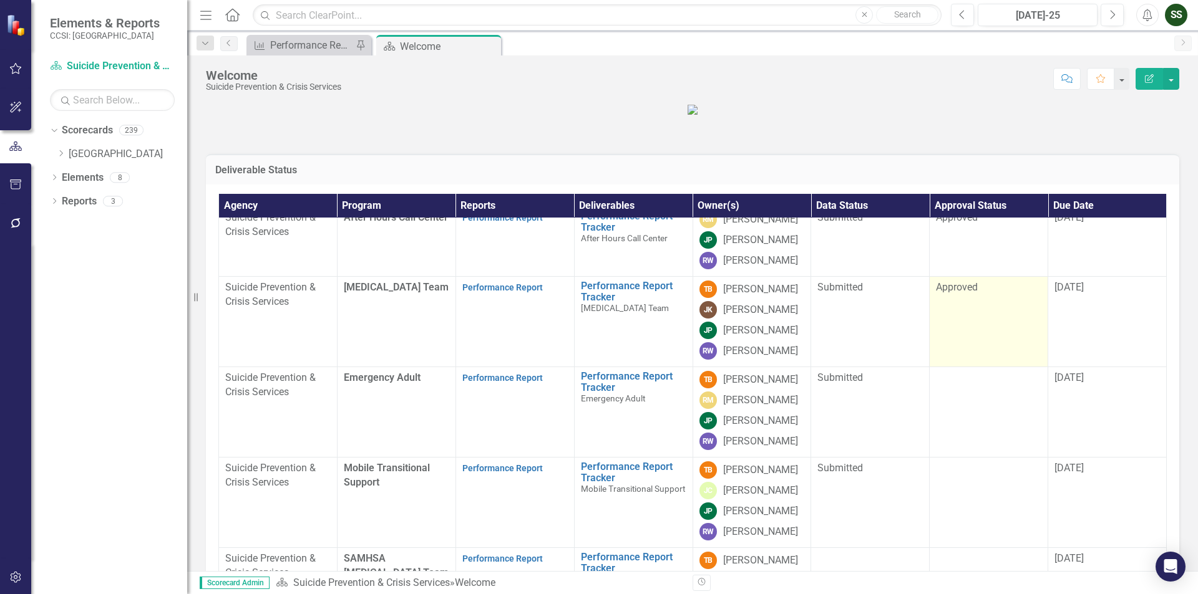
scroll to position [125, 0]
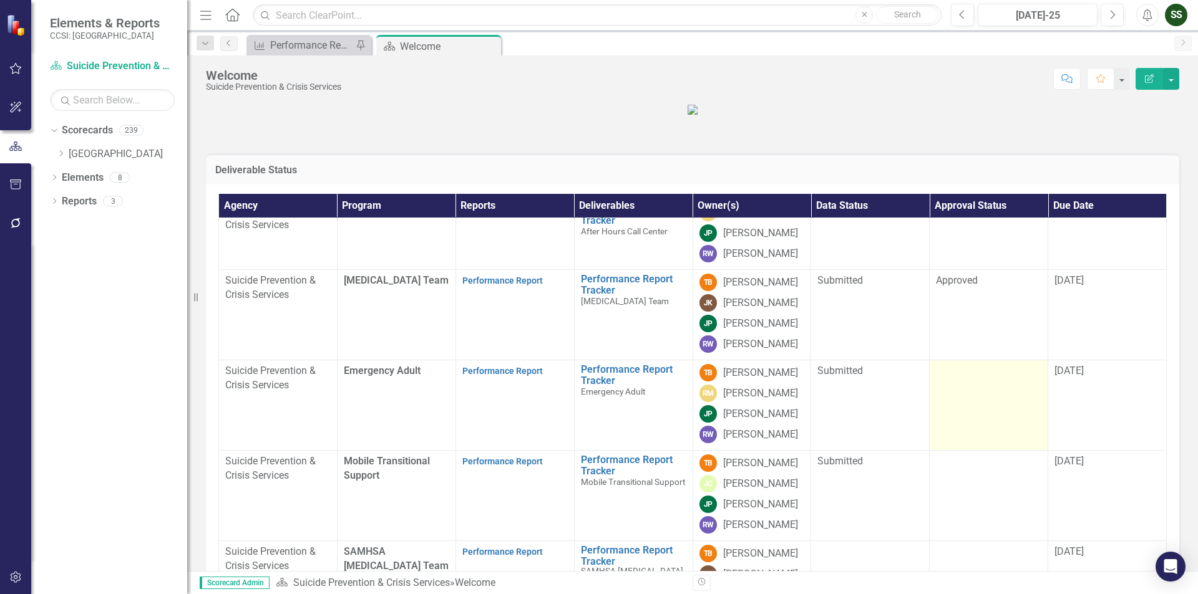
click at [967, 379] on div at bounding box center [988, 371] width 105 height 15
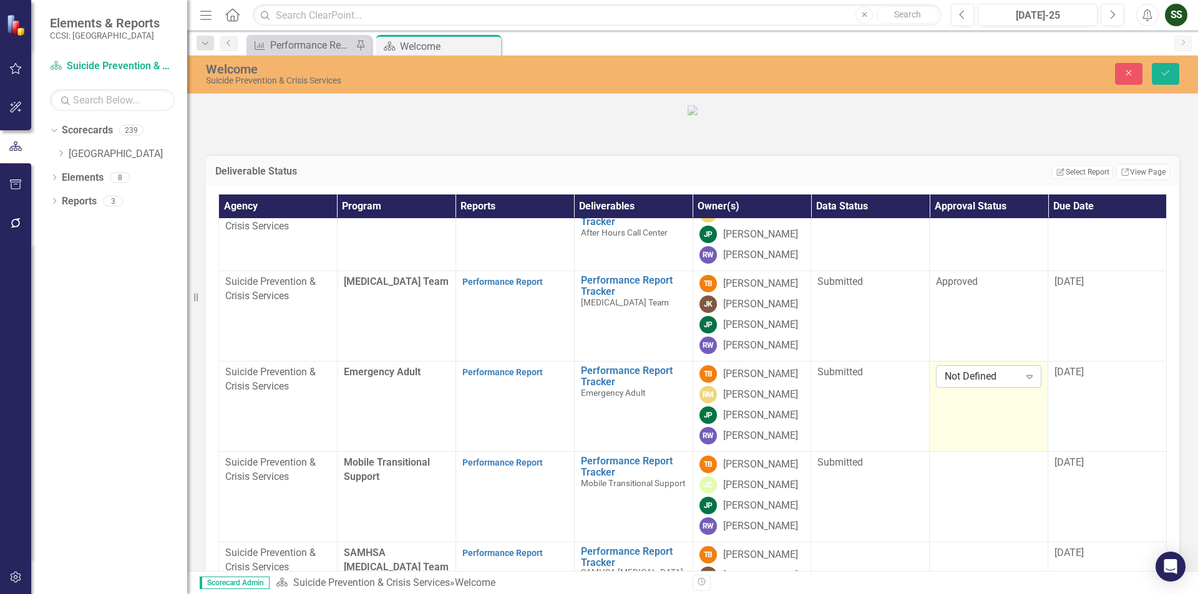
click at [1024, 382] on icon "Expand" at bounding box center [1029, 377] width 12 height 10
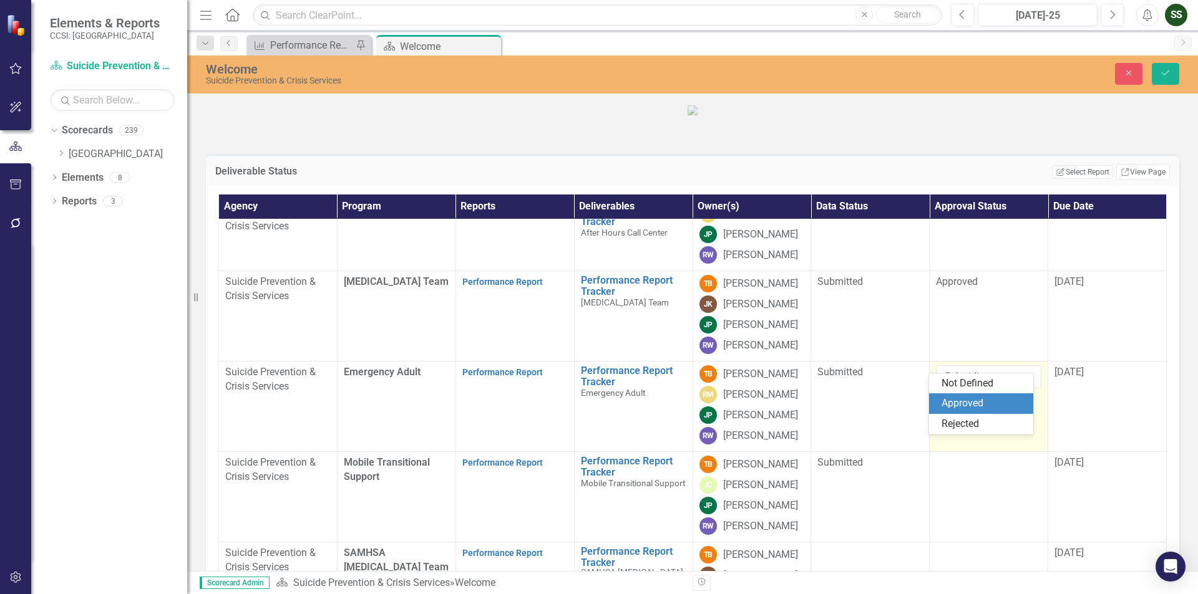
click at [968, 401] on div "Approved" at bounding box center [983, 404] width 84 height 14
click at [1166, 71] on icon "Save" at bounding box center [1165, 73] width 11 height 9
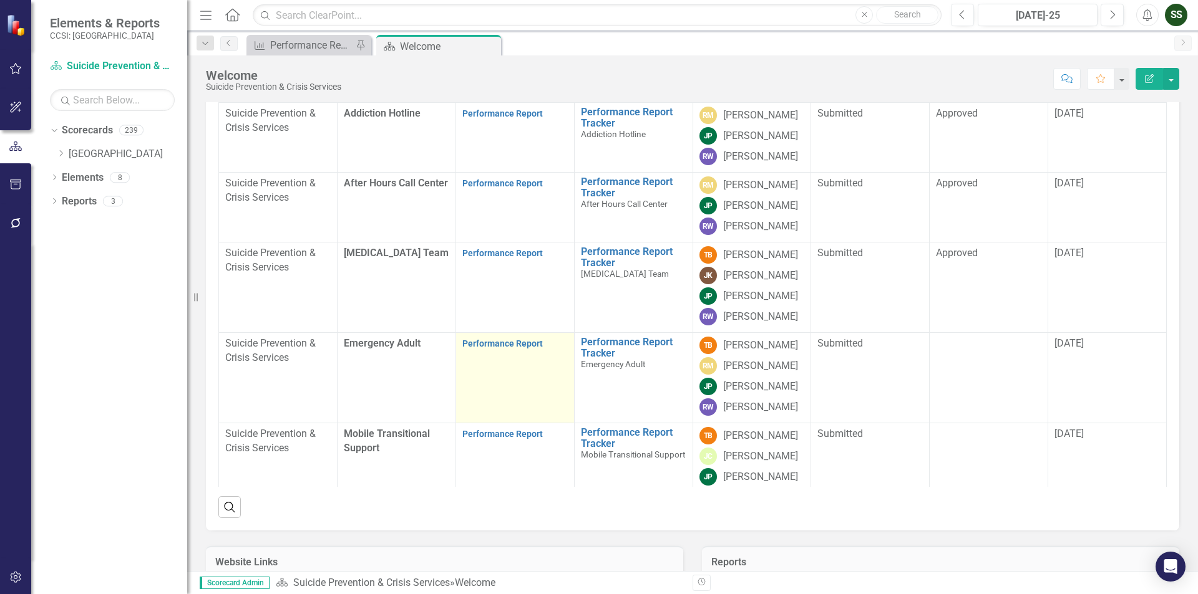
scroll to position [153, 0]
click at [482, 348] on link "Performance Report" at bounding box center [502, 343] width 80 height 10
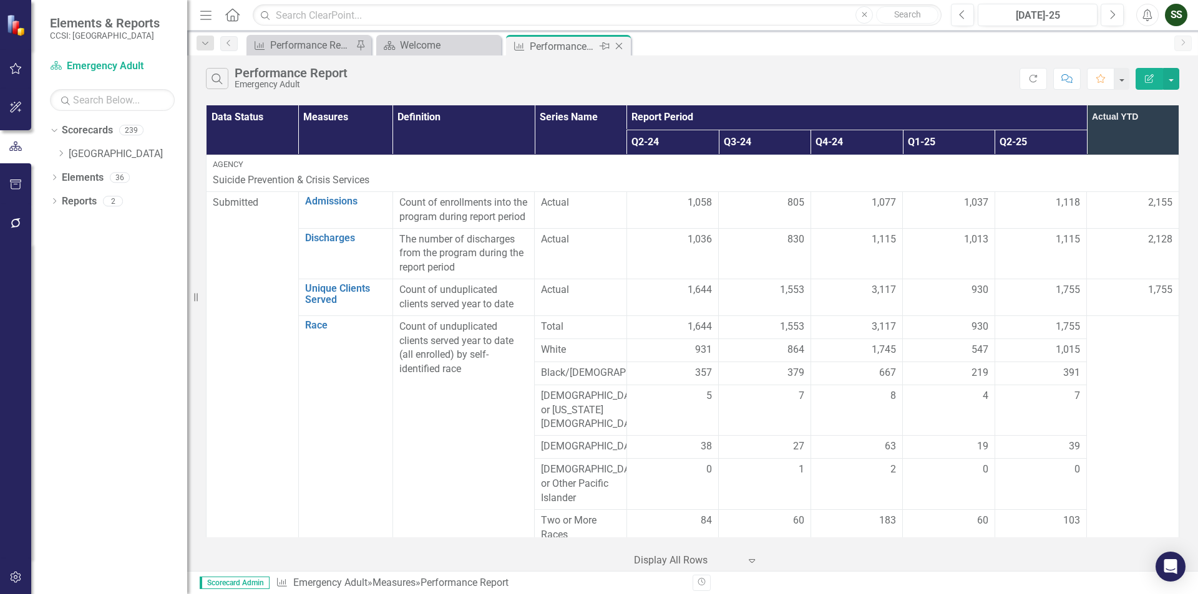
click at [617, 45] on icon at bounding box center [619, 46] width 7 height 7
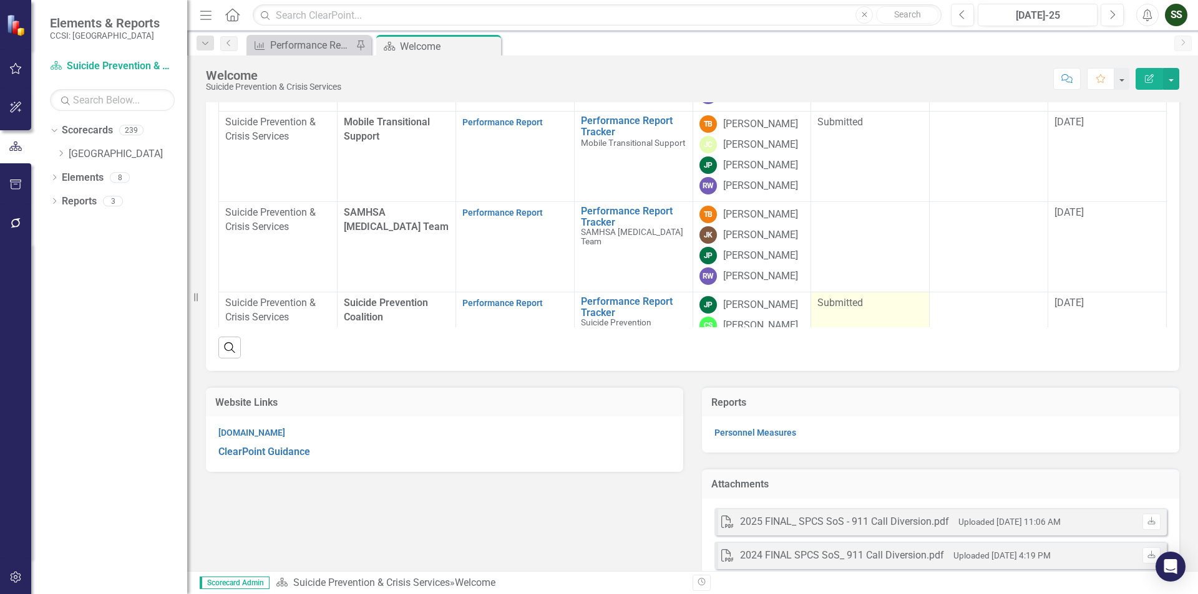
scroll to position [142, 0]
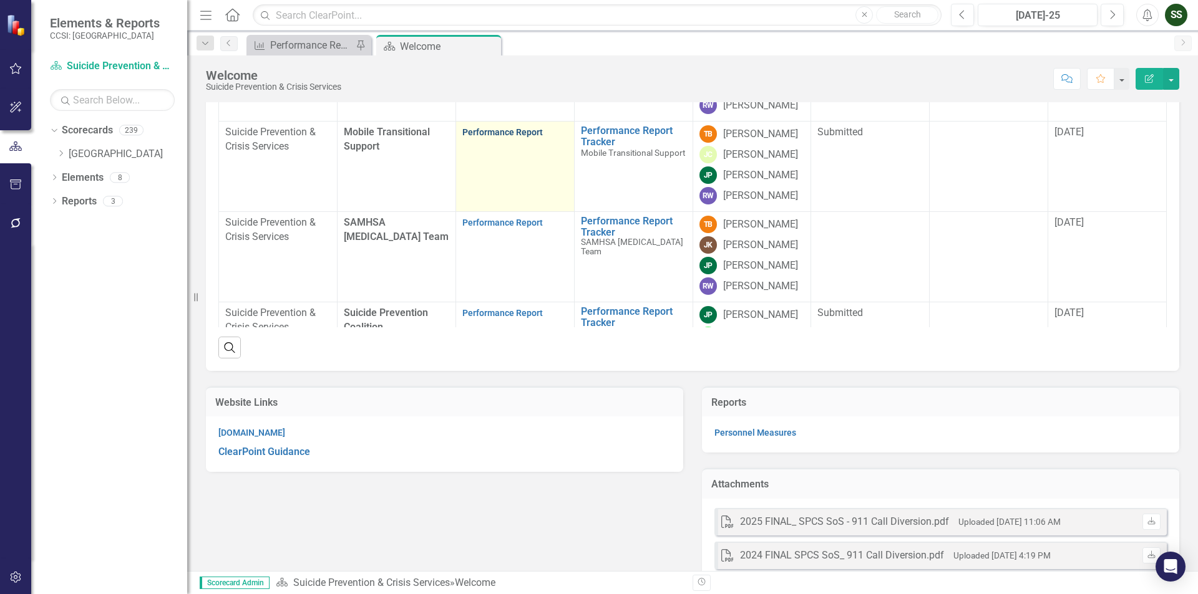
click at [510, 137] on link "Performance Report" at bounding box center [502, 132] width 80 height 10
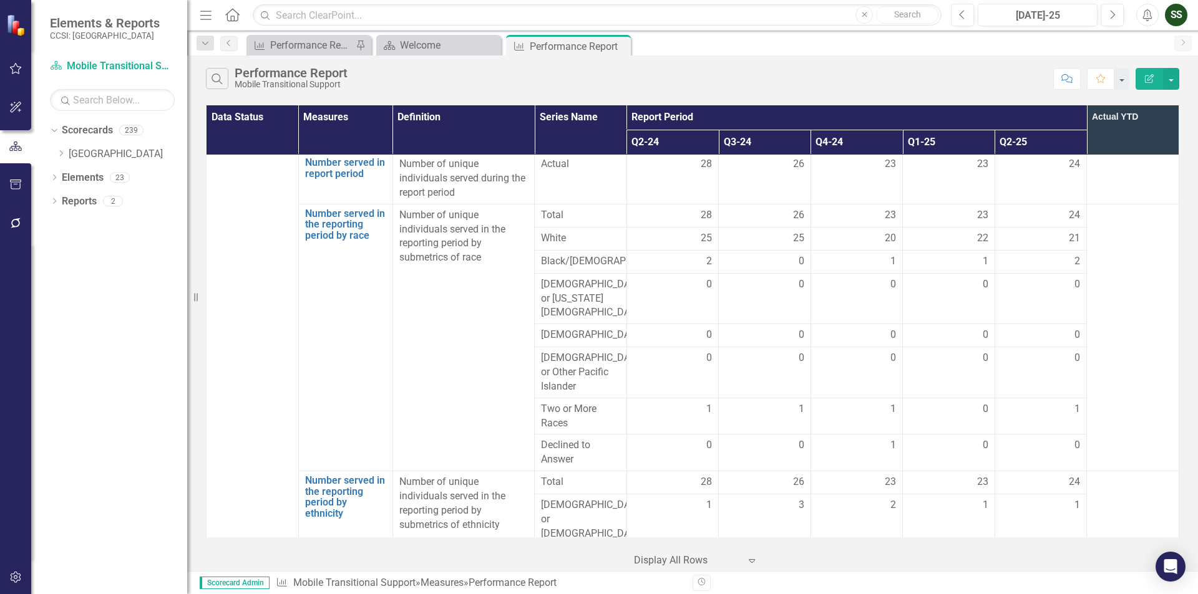
scroll to position [2144, 0]
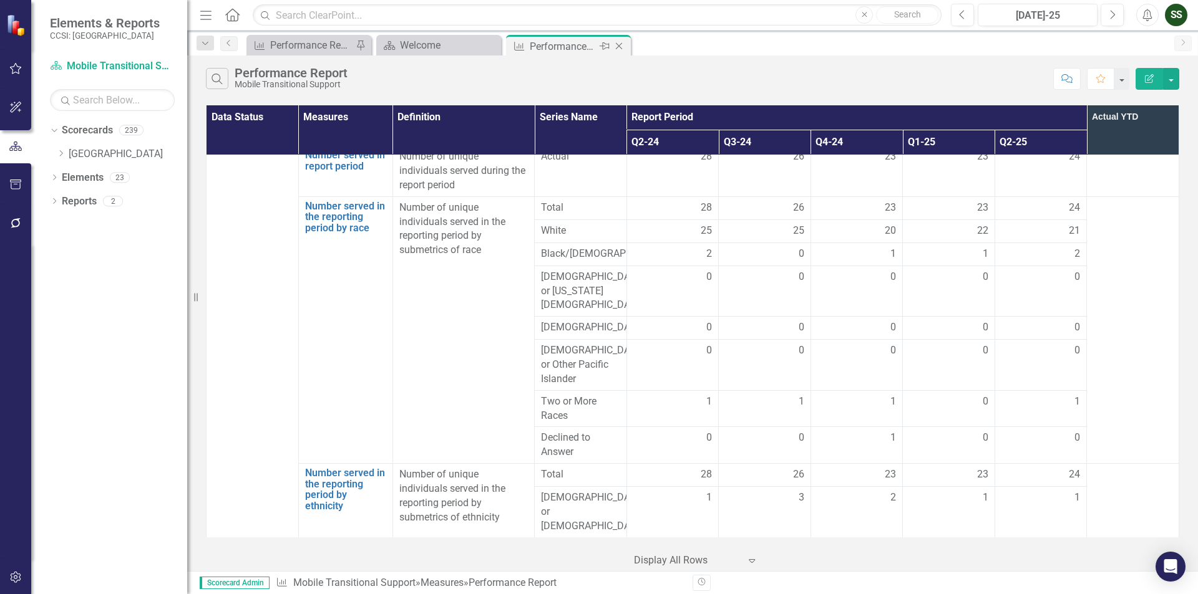
click at [621, 46] on icon "Close" at bounding box center [619, 46] width 12 height 10
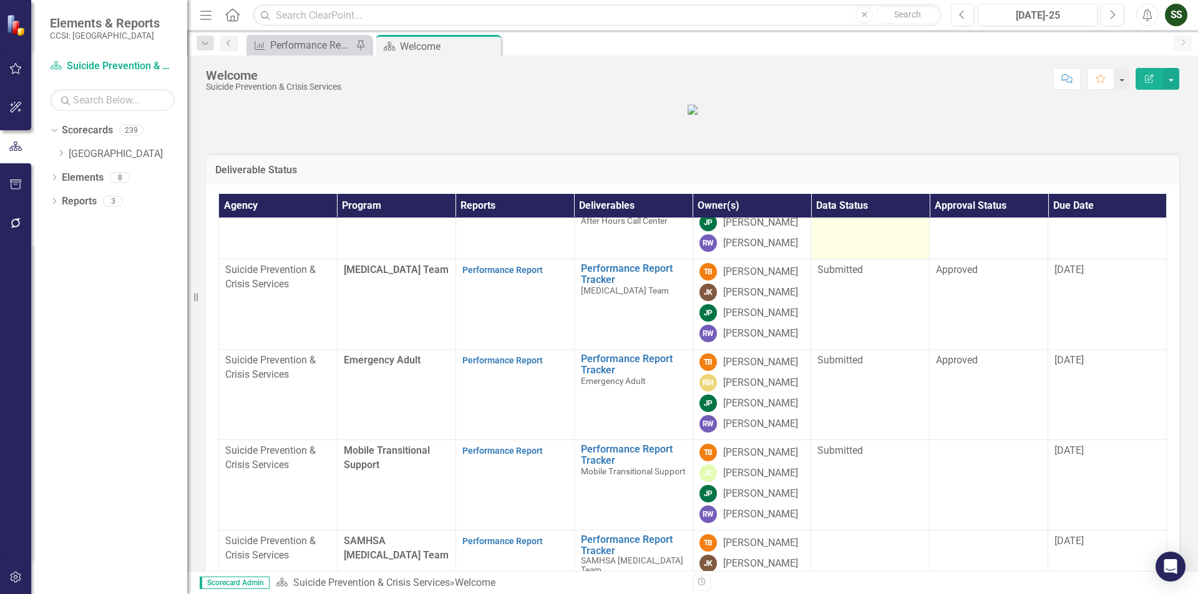
scroll to position [249, 0]
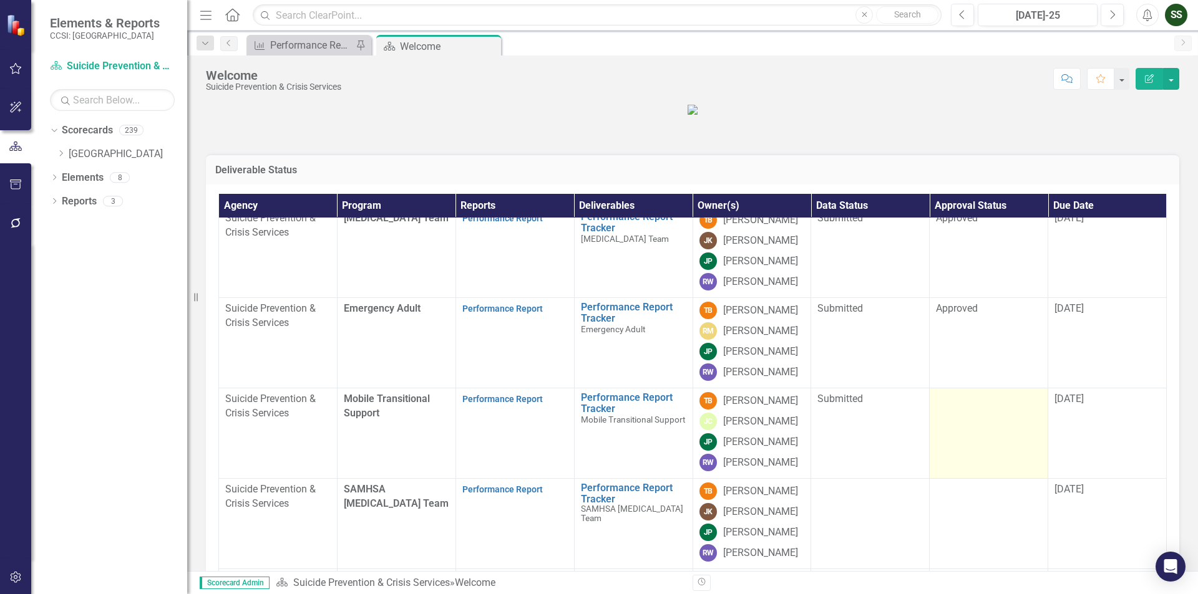
click at [977, 407] on div at bounding box center [988, 399] width 105 height 15
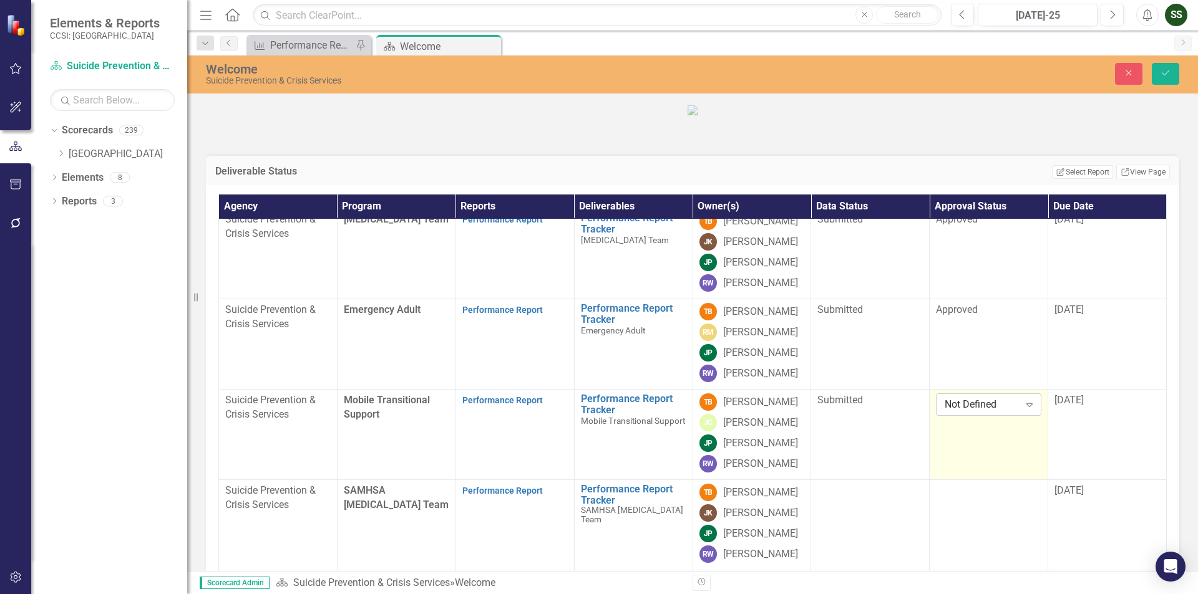
click at [1023, 410] on icon "Expand" at bounding box center [1029, 405] width 12 height 10
click at [964, 381] on div "Approved" at bounding box center [983, 381] width 84 height 14
click at [1170, 69] on icon "Save" at bounding box center [1165, 73] width 11 height 9
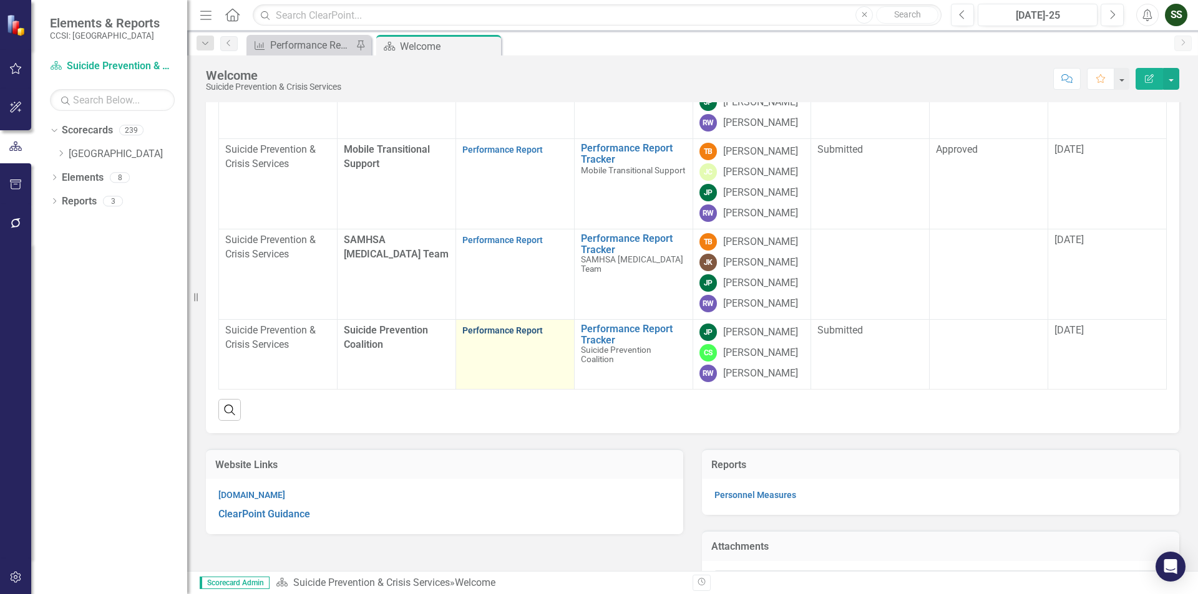
click at [493, 336] on link "Performance Report" at bounding box center [502, 331] width 80 height 10
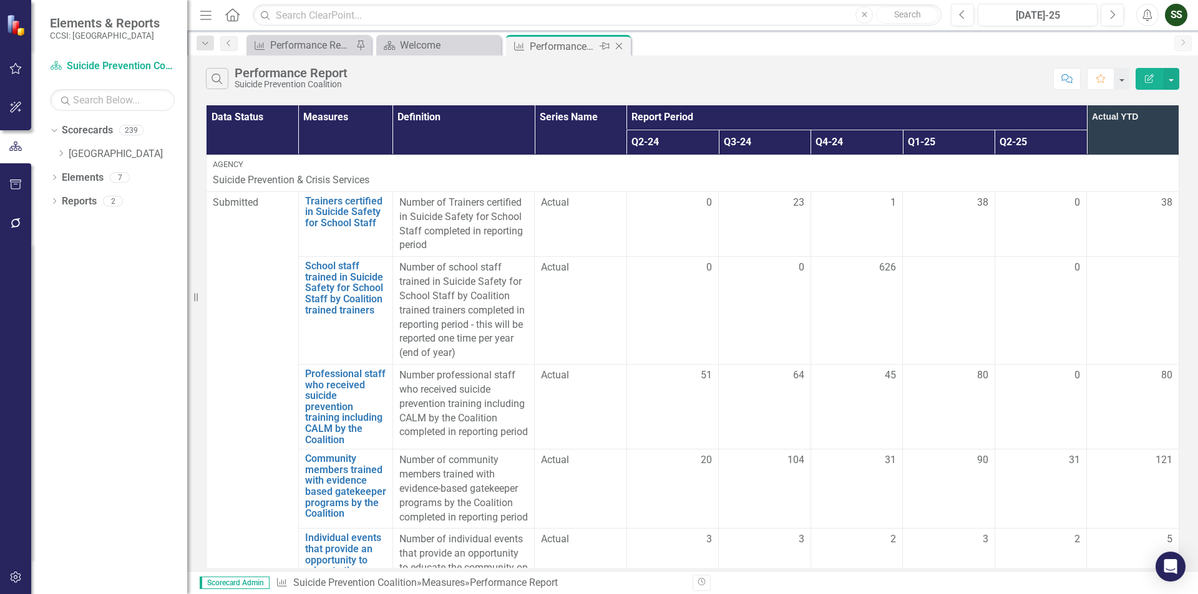
click at [621, 43] on icon "Close" at bounding box center [619, 46] width 12 height 10
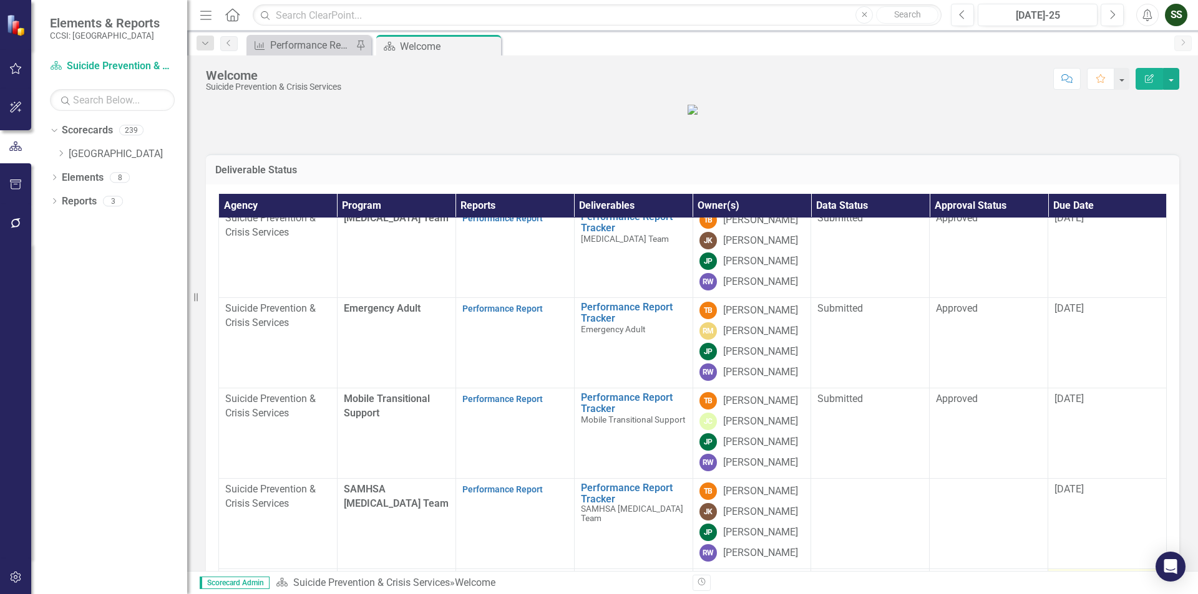
scroll to position [249, 0]
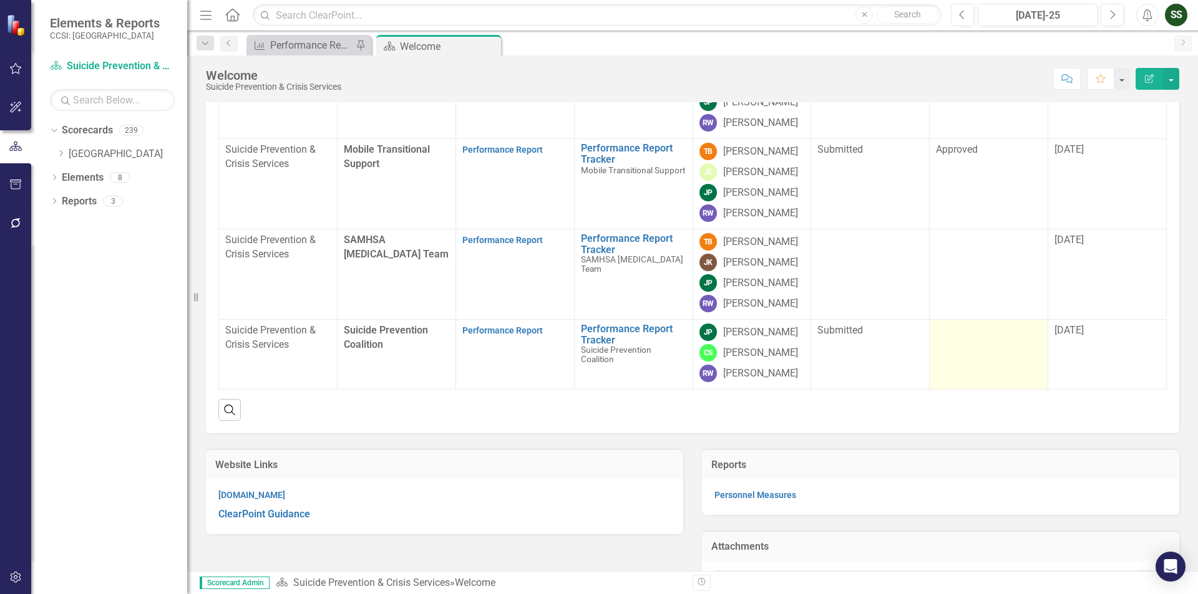
click at [972, 373] on td at bounding box center [988, 355] width 119 height 70
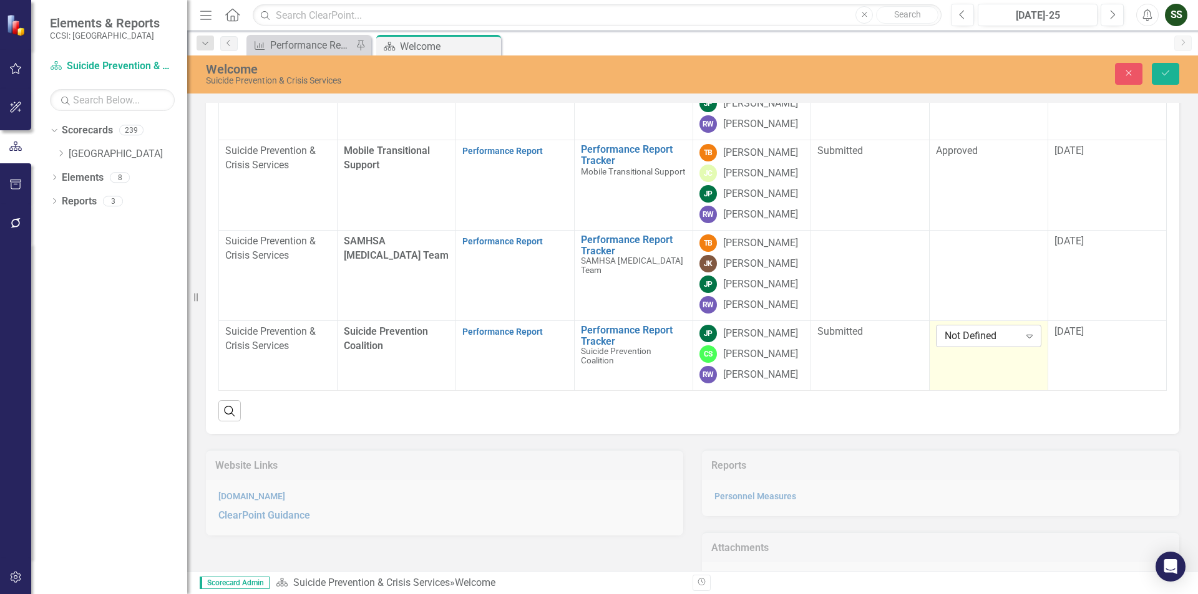
click at [1026, 341] on icon "Expand" at bounding box center [1029, 336] width 12 height 10
click at [973, 403] on div "Approved" at bounding box center [983, 401] width 84 height 14
click at [1165, 81] on button "Save" at bounding box center [1164, 74] width 27 height 22
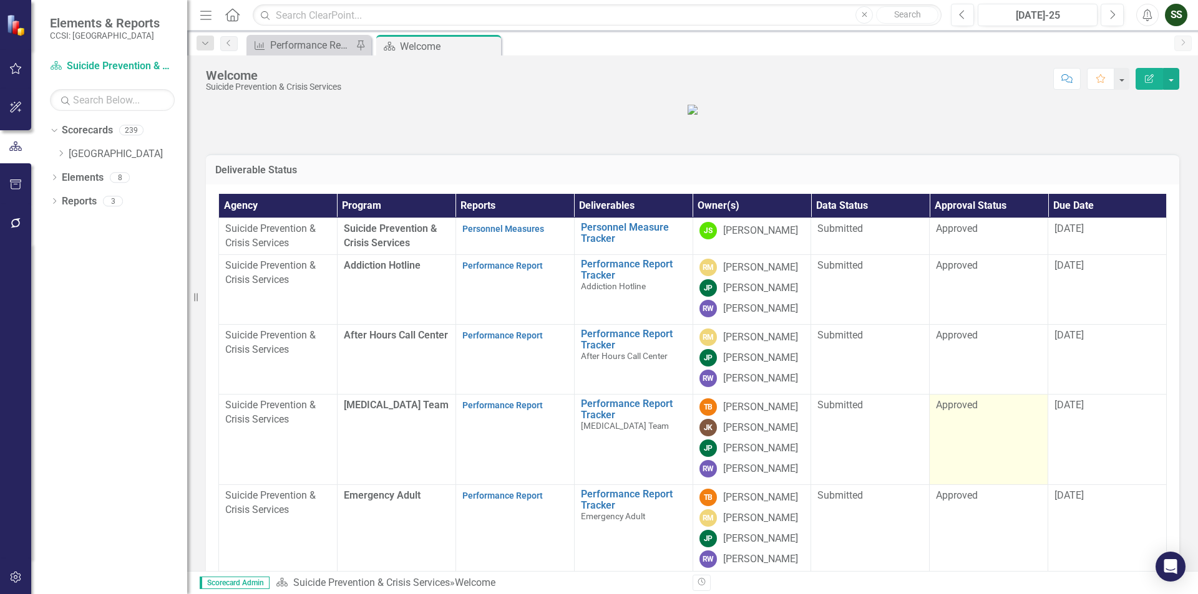
scroll to position [289, 0]
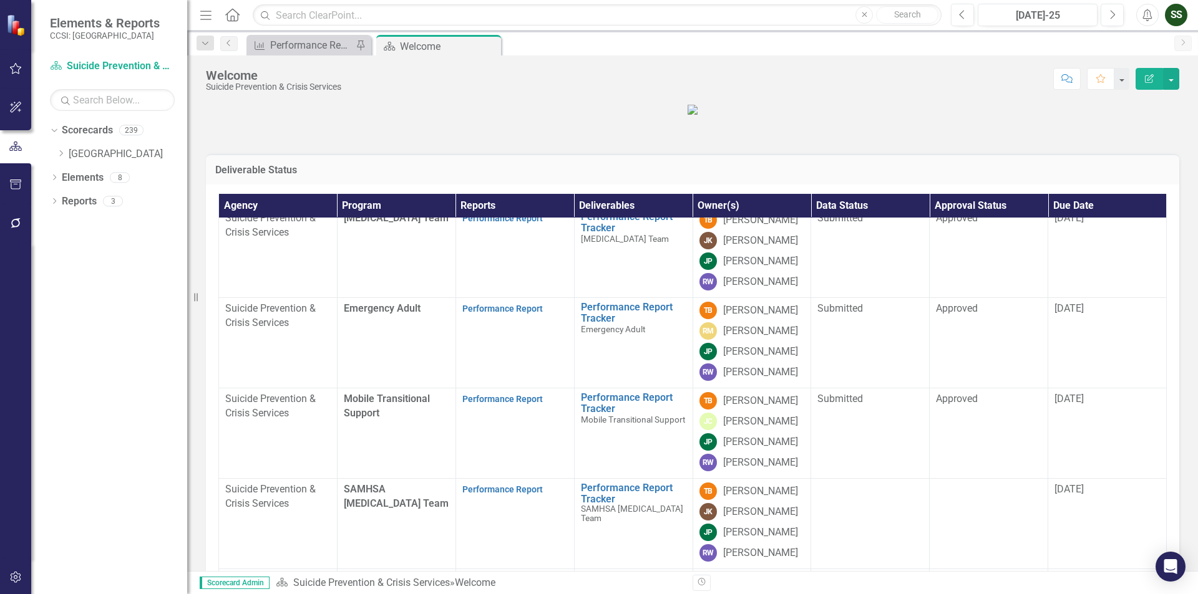
click at [0, 0] on icon "Close" at bounding box center [0, 0] width 0 height 0
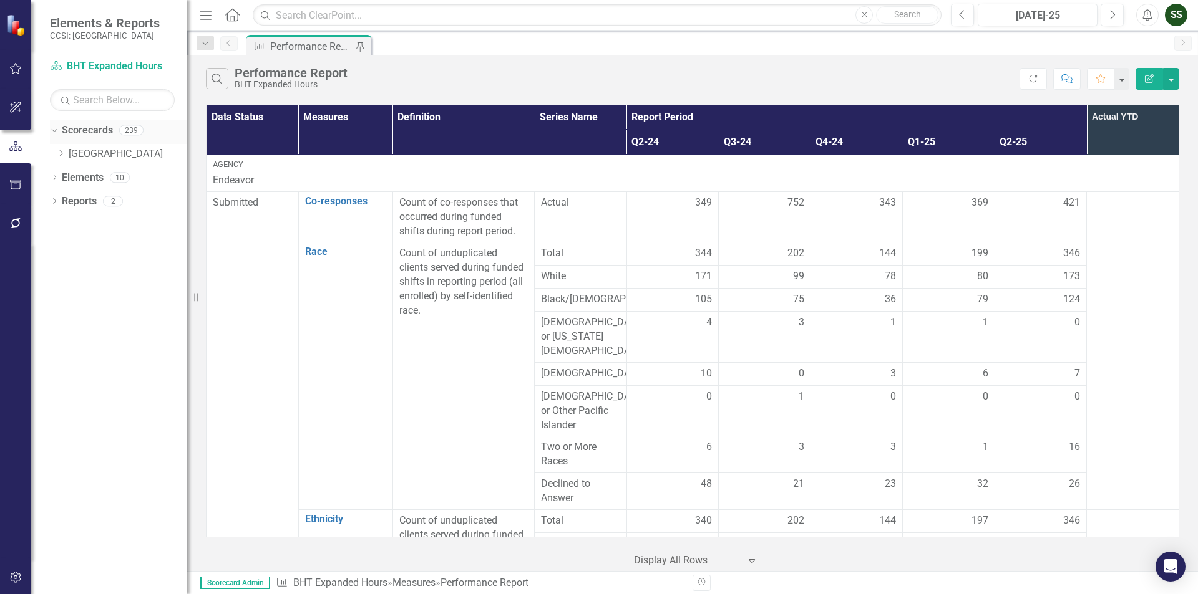
click at [56, 126] on icon "Dropdown" at bounding box center [52, 129] width 7 height 9
click at [51, 125] on div "Dropdown Scorecards 239" at bounding box center [118, 132] width 137 height 24
click at [43, 131] on div "Dropdown Scorecards 239 Dropdown Erie Dropdown Bestself Behavioral Health, Inc.…" at bounding box center [109, 357] width 156 height 474
click at [55, 127] on div "Dropdown" at bounding box center [54, 132] width 9 height 11
click at [62, 153] on icon at bounding box center [61, 153] width 3 height 6
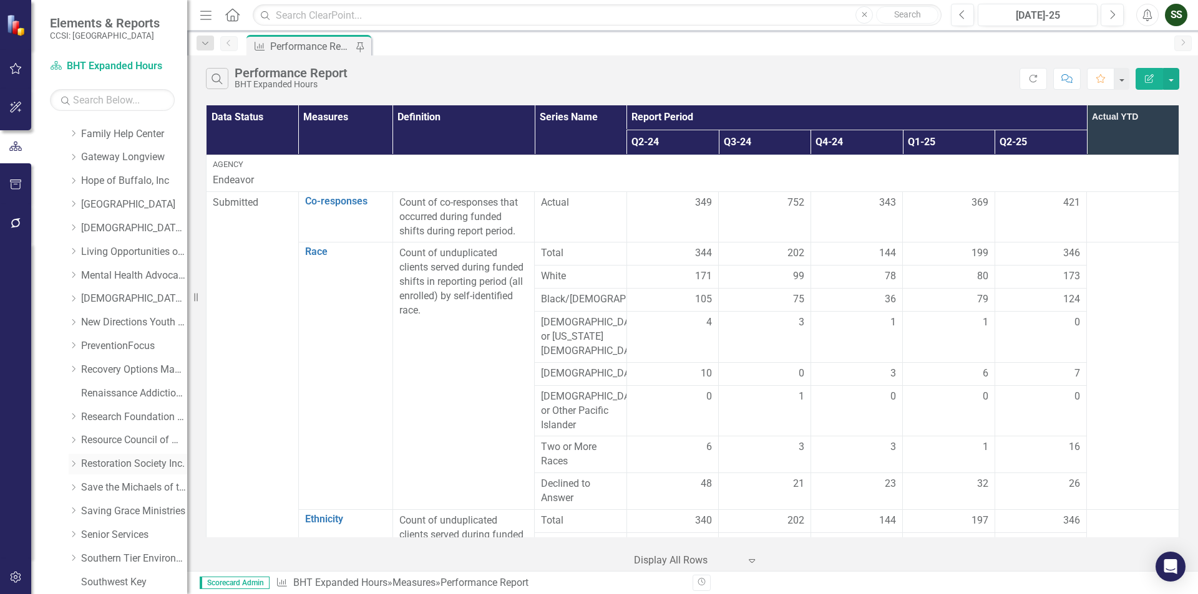
scroll to position [682, 0]
click at [109, 409] on link "University Psychiatric Practice" at bounding box center [134, 416] width 106 height 14
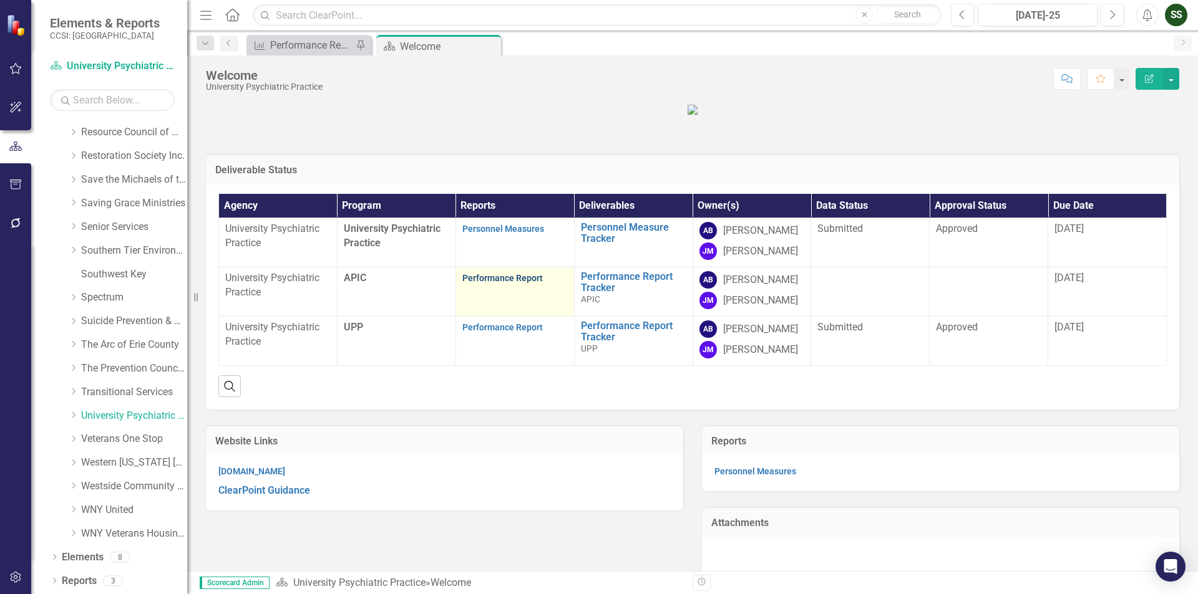
click at [501, 283] on link "Performance Report" at bounding box center [502, 278] width 80 height 10
